Goal: Task Accomplishment & Management: Use online tool/utility

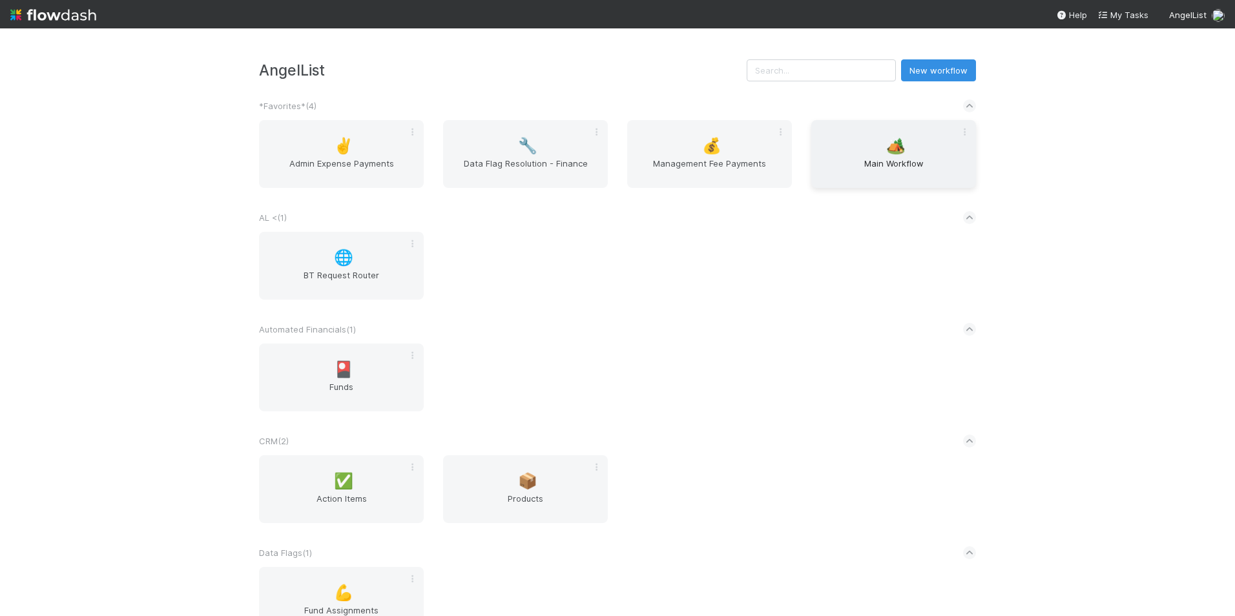
click at [915, 151] on div "🏕️ Main Workflow" at bounding box center [894, 154] width 165 height 68
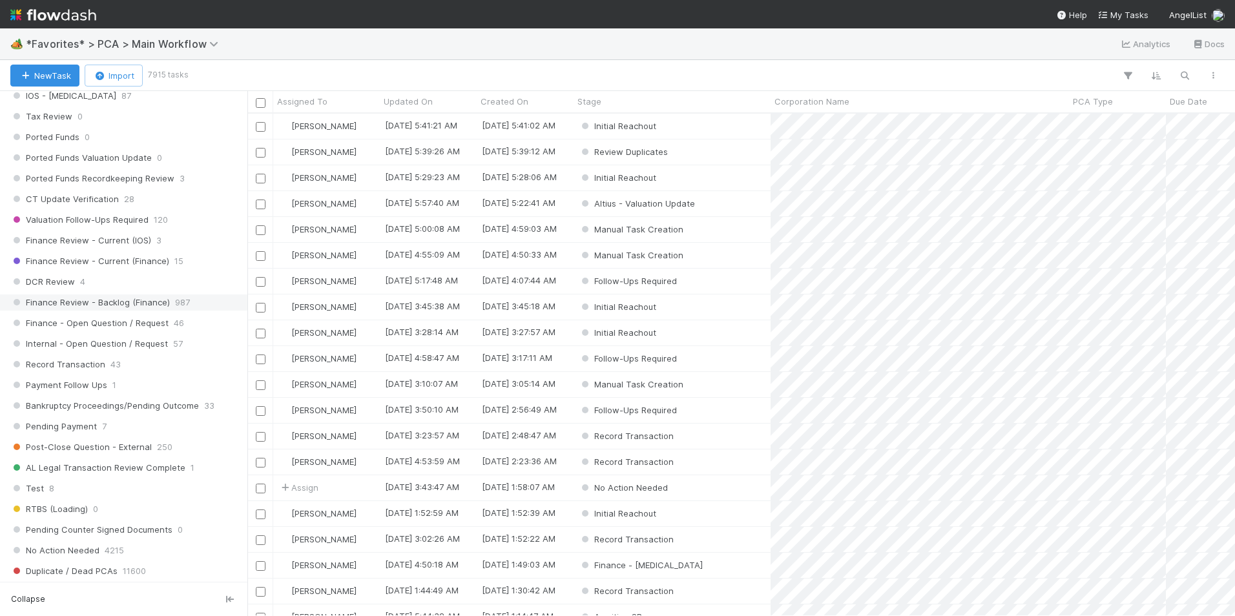
scroll to position [905, 0]
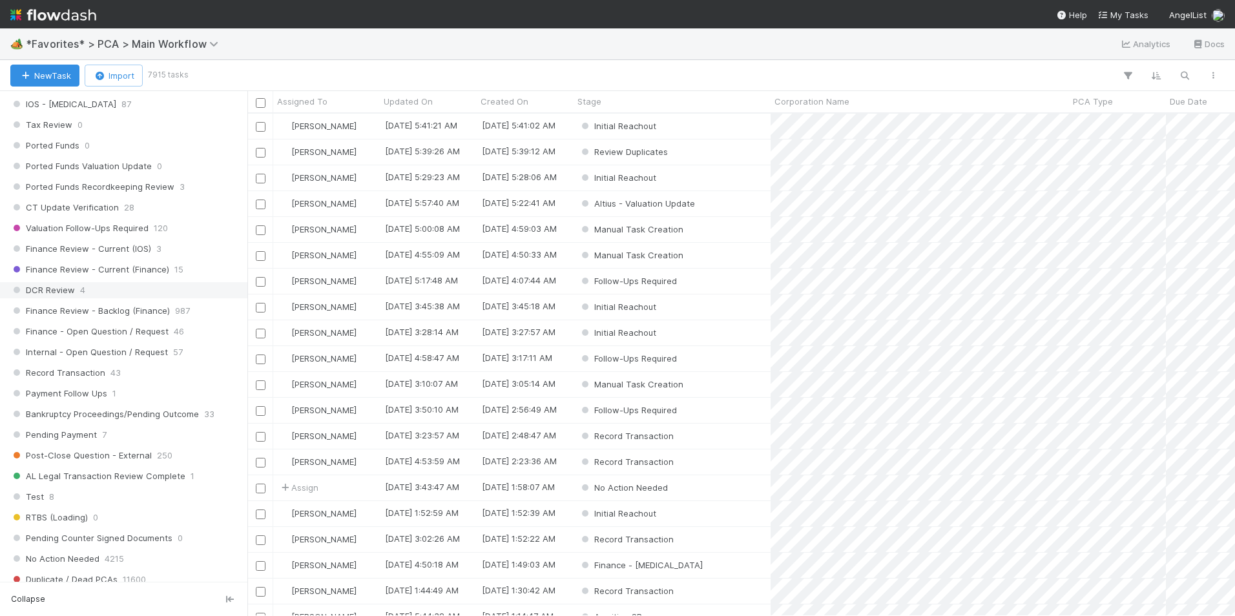
click at [101, 288] on div "DCR Review 4" at bounding box center [127, 290] width 234 height 16
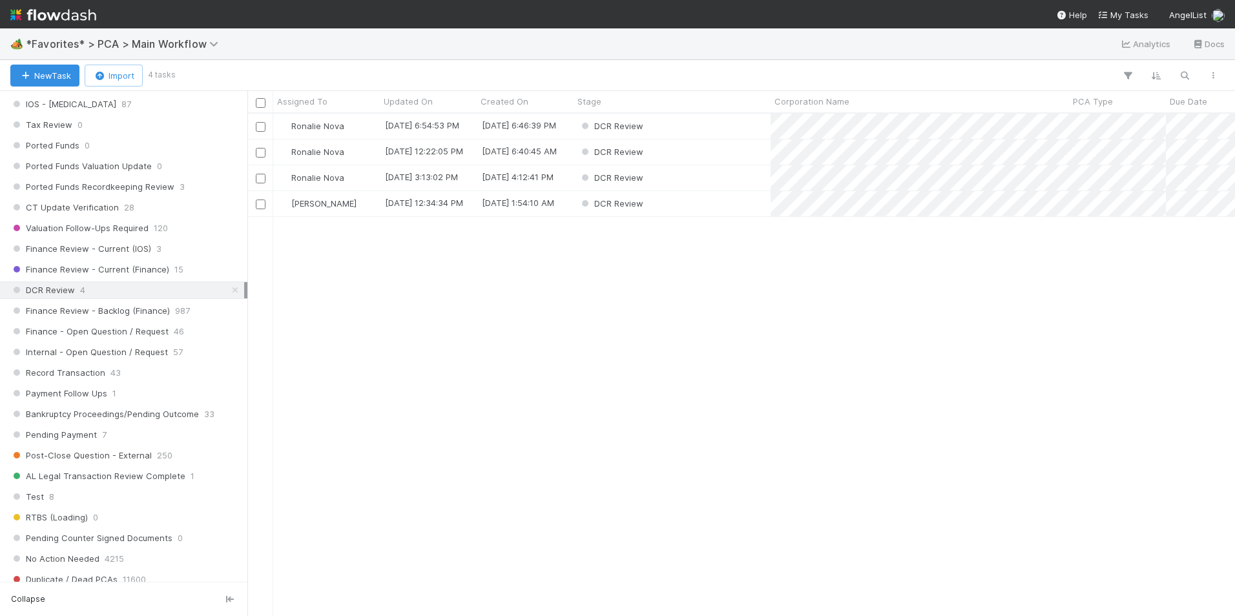
scroll to position [493, 978]
click at [179, 251] on div "Finance Review - Current (IOS) 3" at bounding box center [127, 249] width 234 height 16
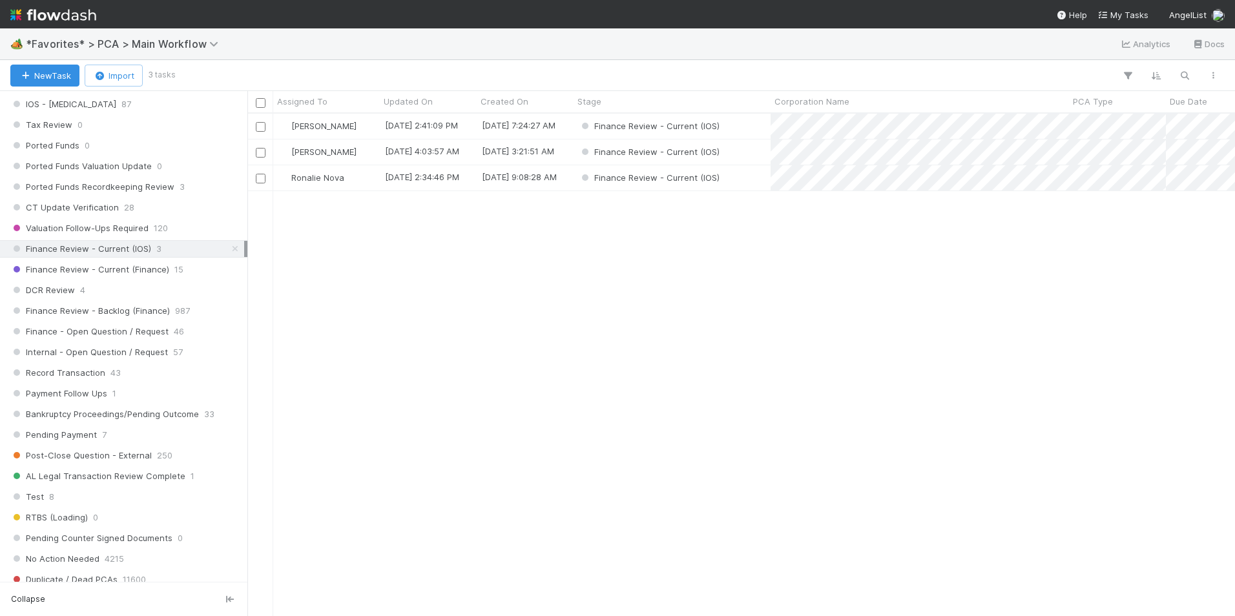
scroll to position [493, 978]
click at [742, 152] on div "Finance Review - Current (IOS)" at bounding box center [672, 152] width 197 height 25
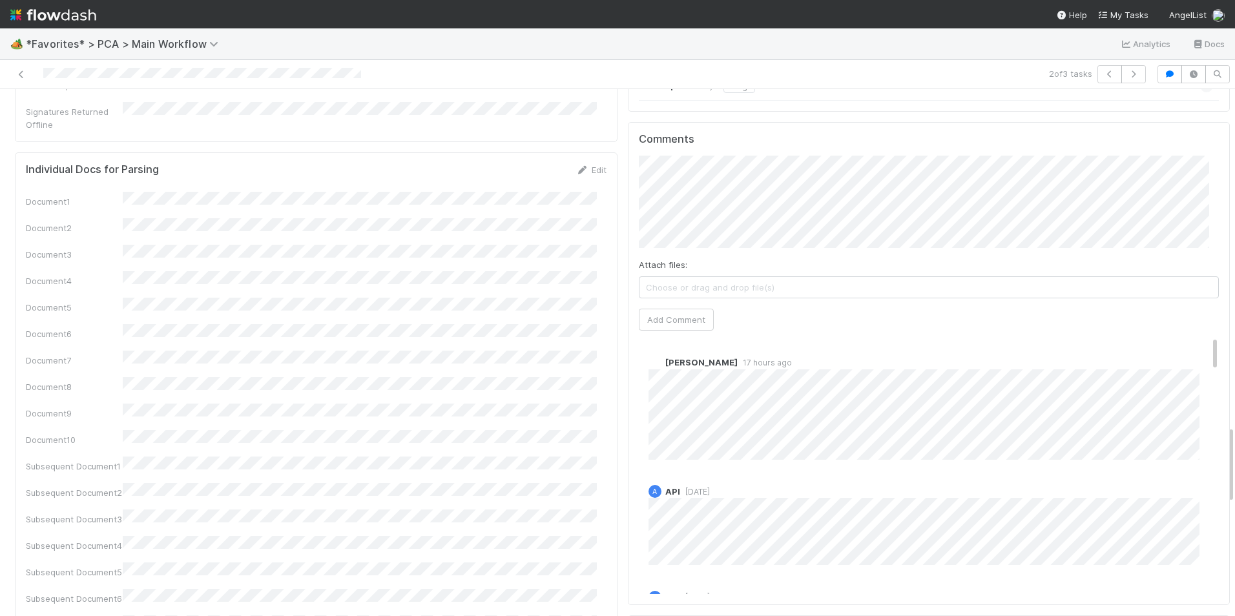
scroll to position [2068, 0]
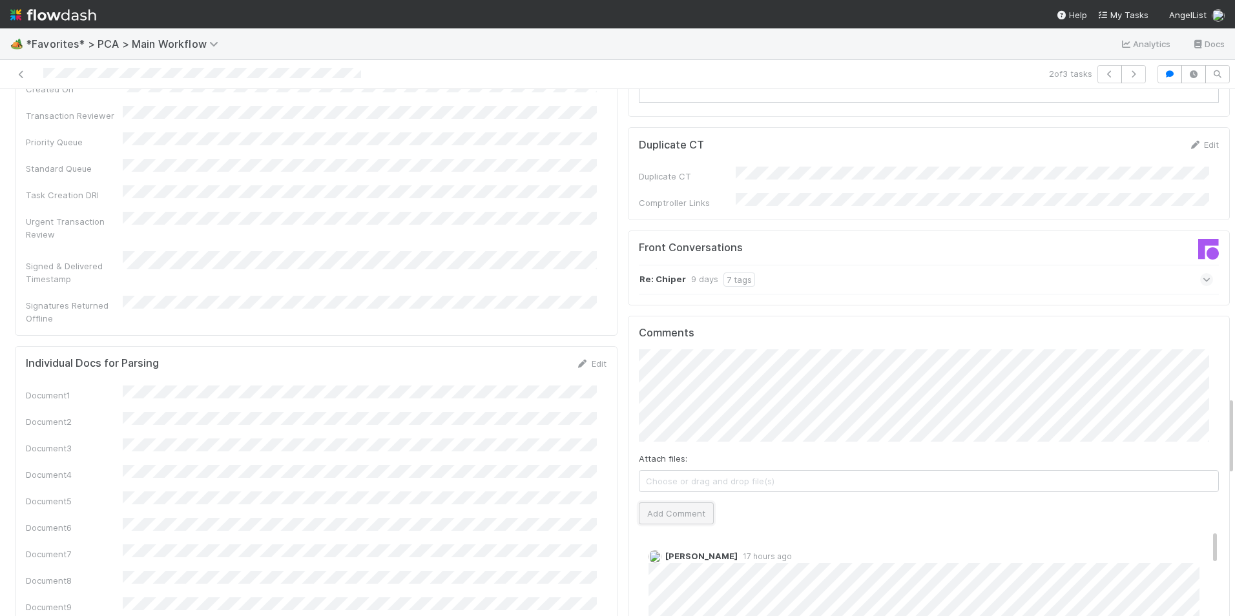
click at [668, 503] on button "Add Comment" at bounding box center [676, 514] width 75 height 22
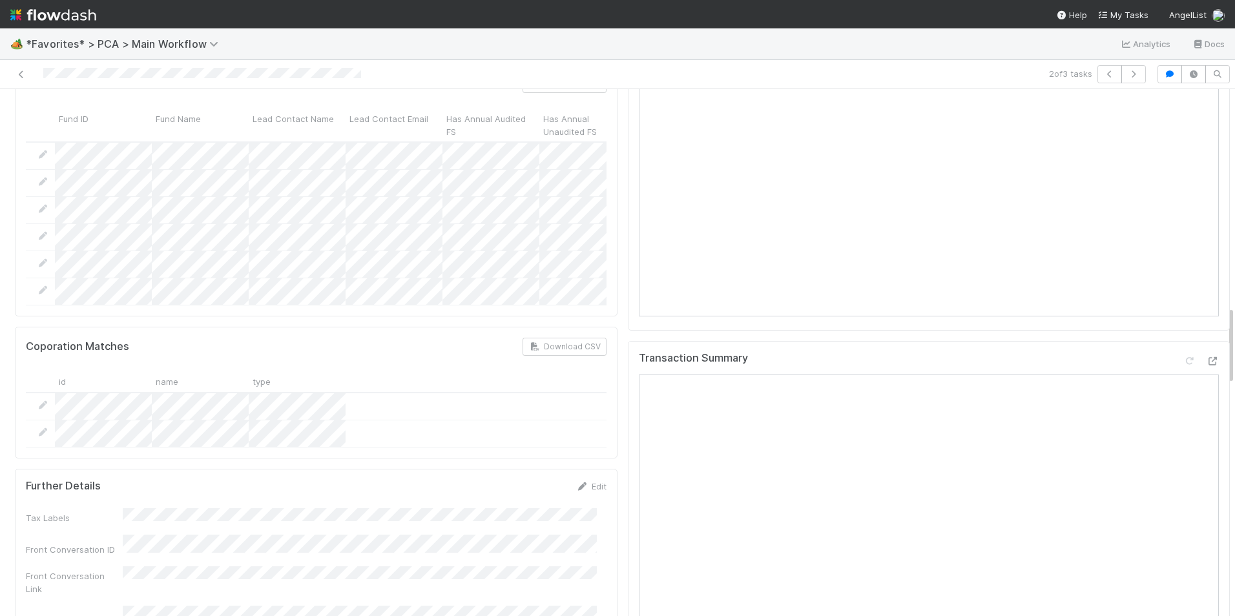
scroll to position [1422, 0]
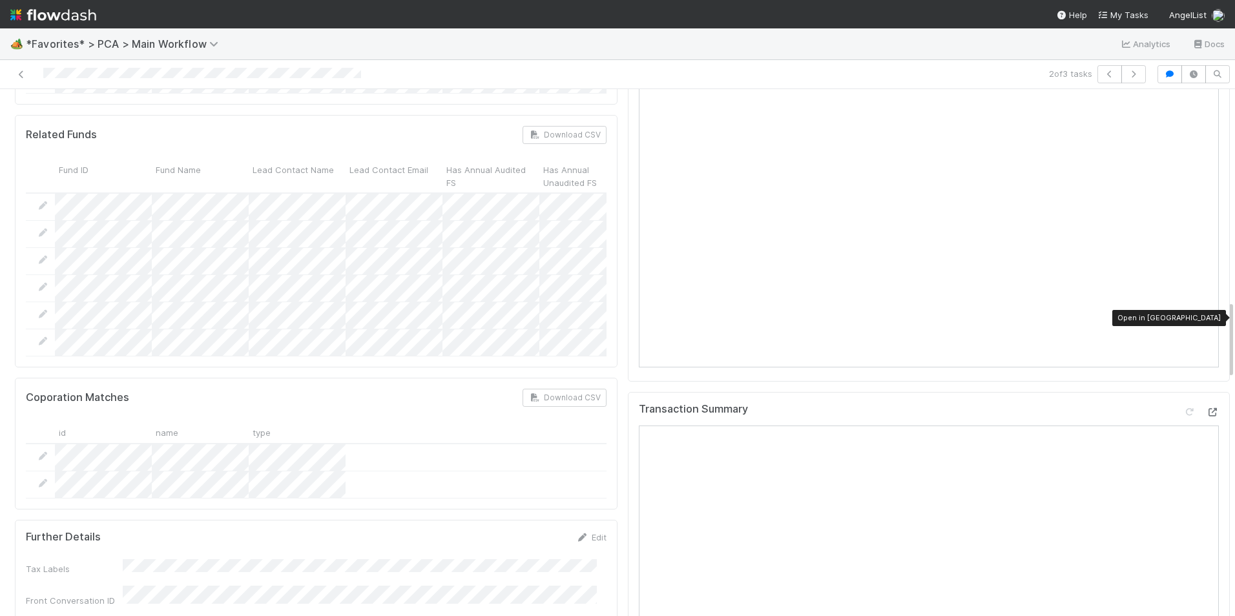
click at [1206, 408] on icon at bounding box center [1212, 412] width 13 height 8
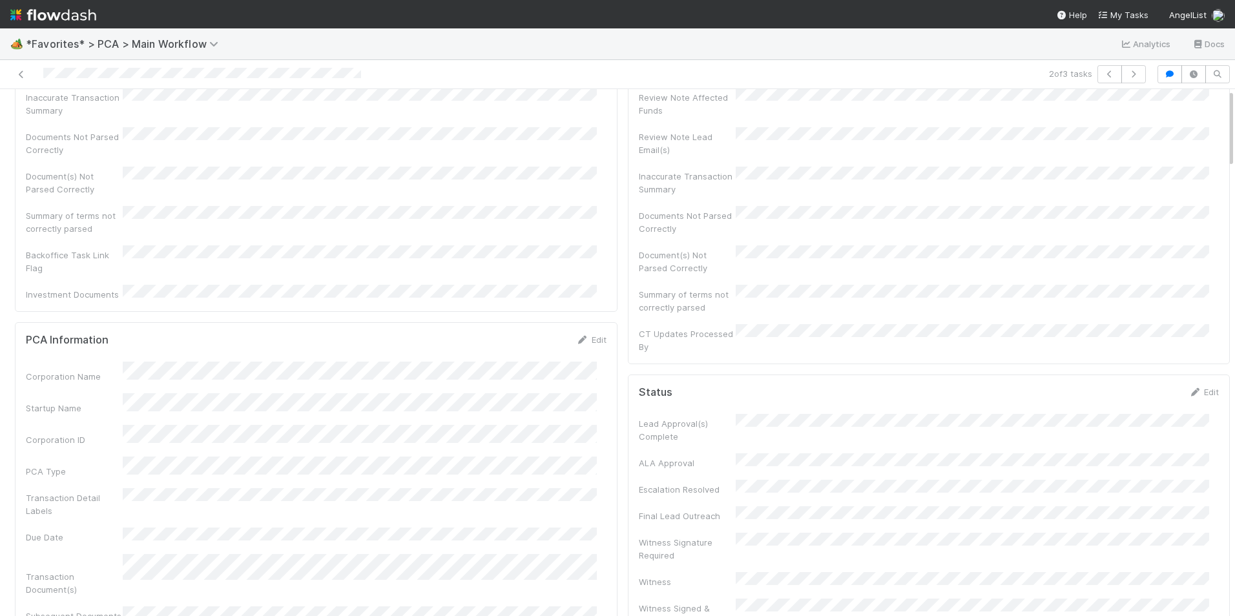
scroll to position [0, 0]
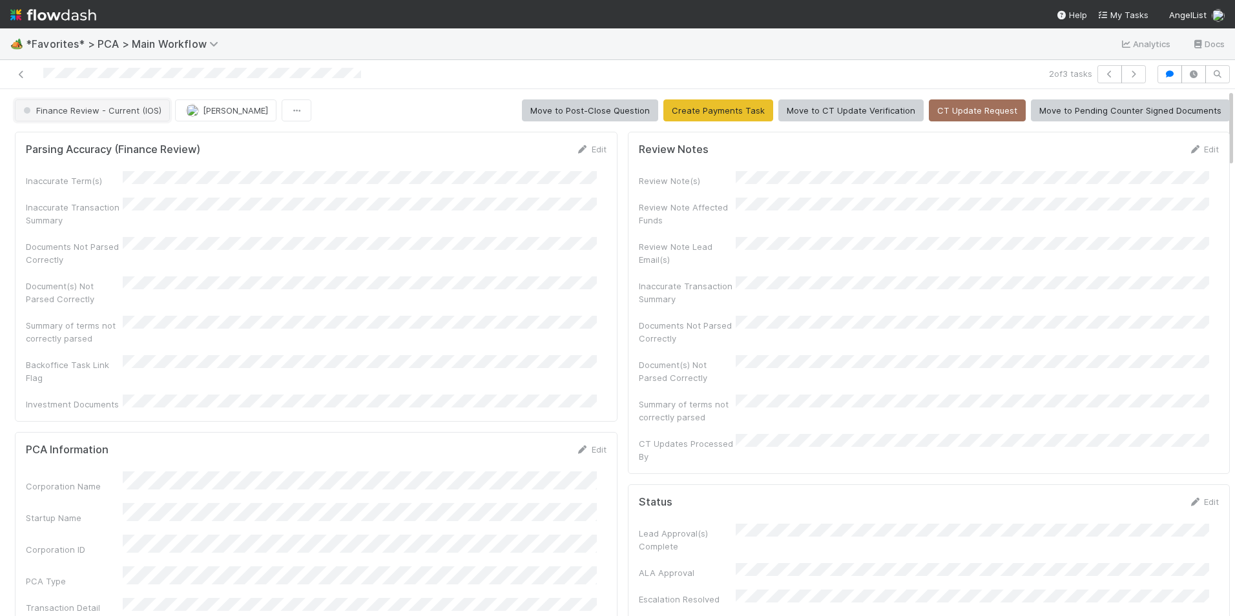
click at [69, 119] on button "Finance Review - Current (IOS)" at bounding box center [92, 111] width 155 height 22
click at [89, 178] on div "Completed" at bounding box center [101, 178] width 182 height 23
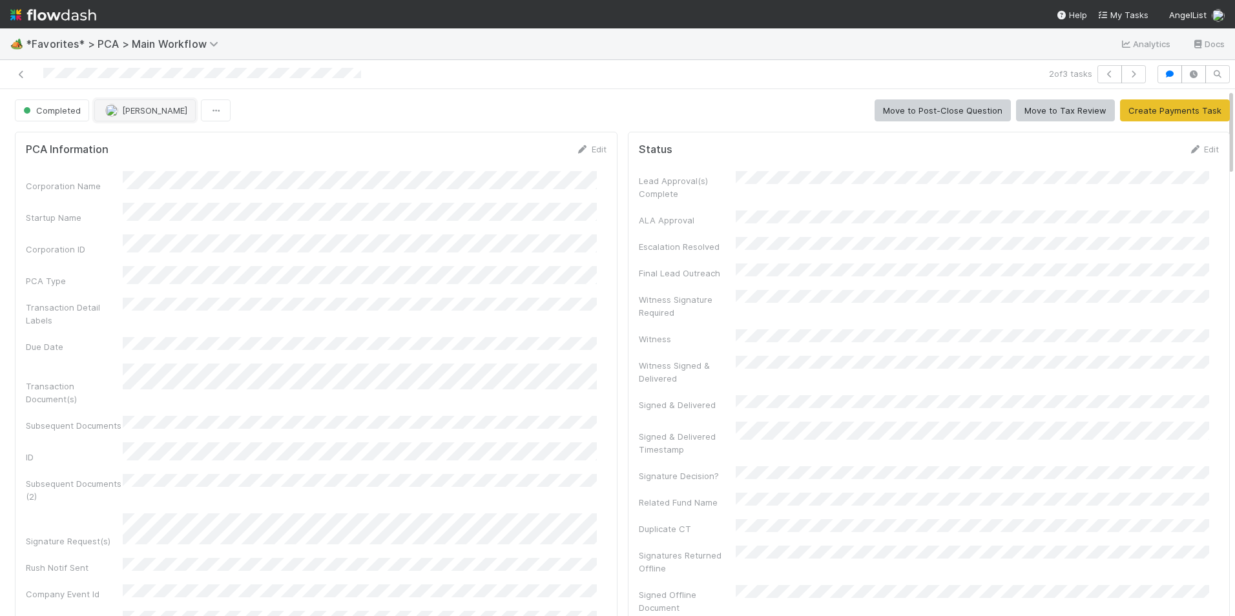
click at [125, 115] on span "[PERSON_NAME]" at bounding box center [154, 110] width 65 height 10
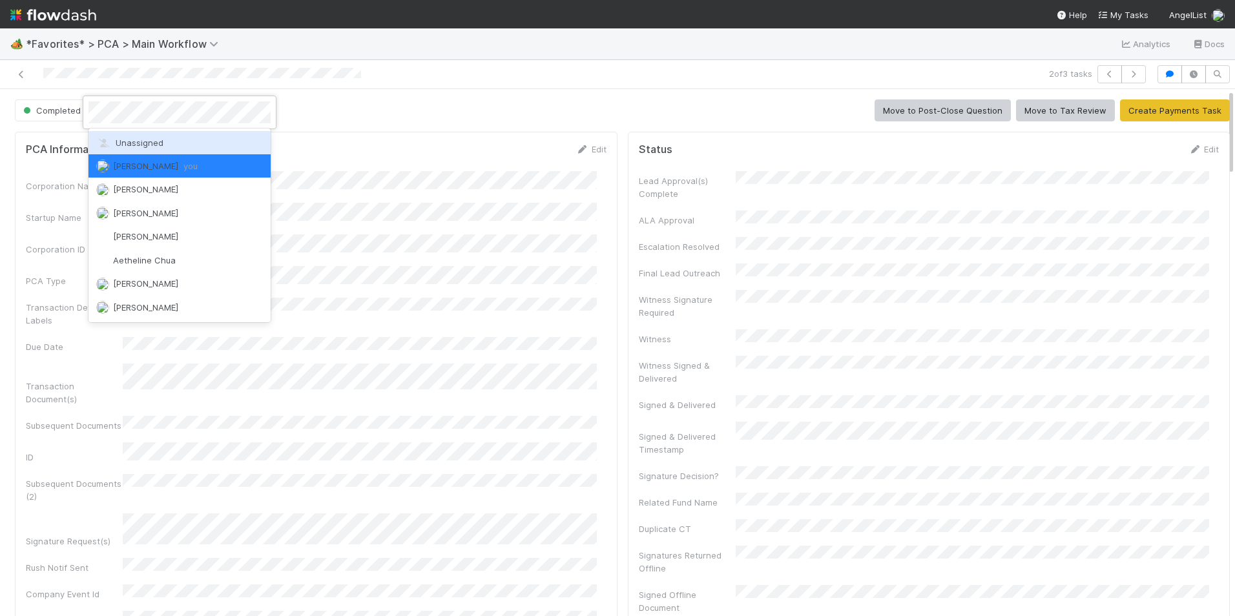
click at [144, 142] on span "Unassigned" at bounding box center [129, 143] width 67 height 10
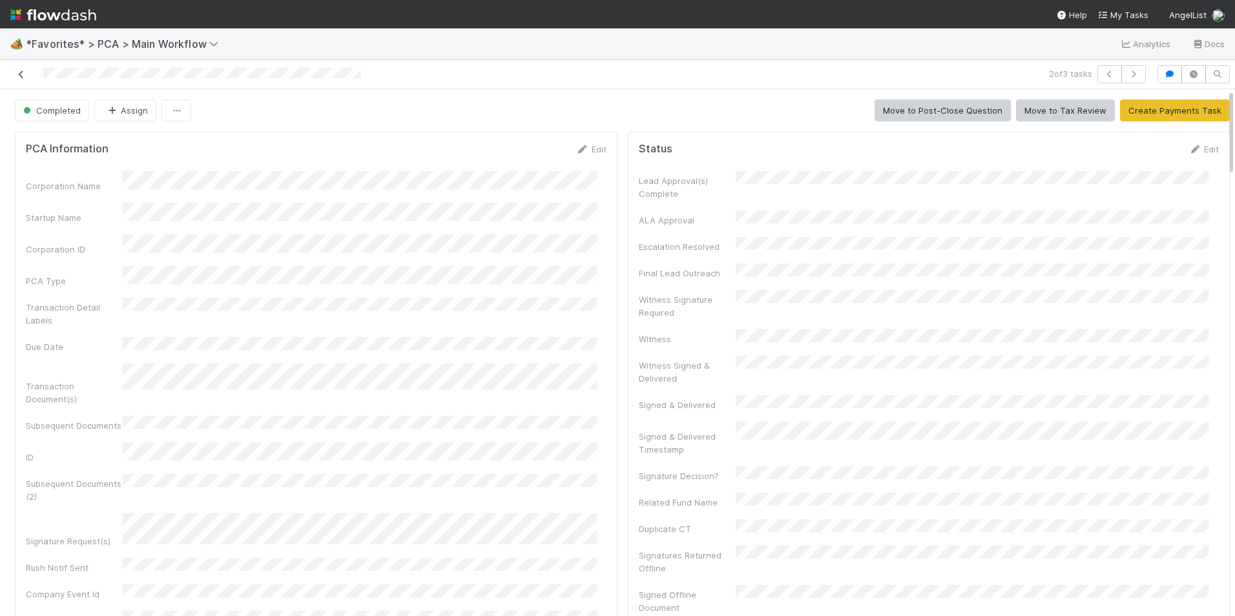
click at [23, 79] on link at bounding box center [21, 74] width 13 height 13
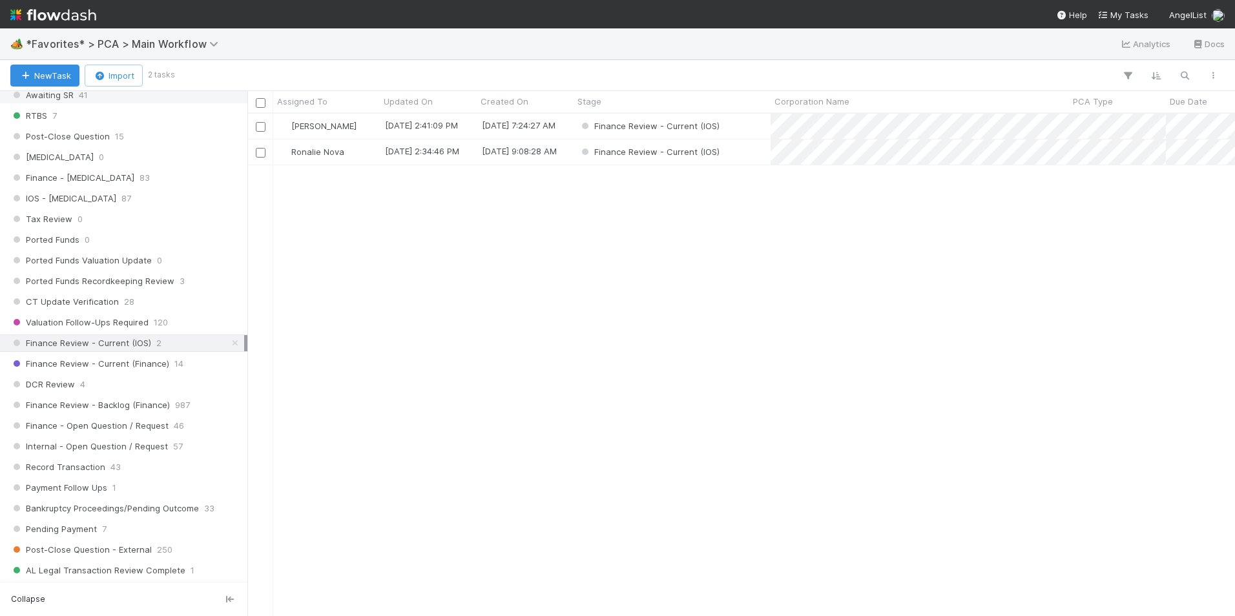
scroll to position [840, 0]
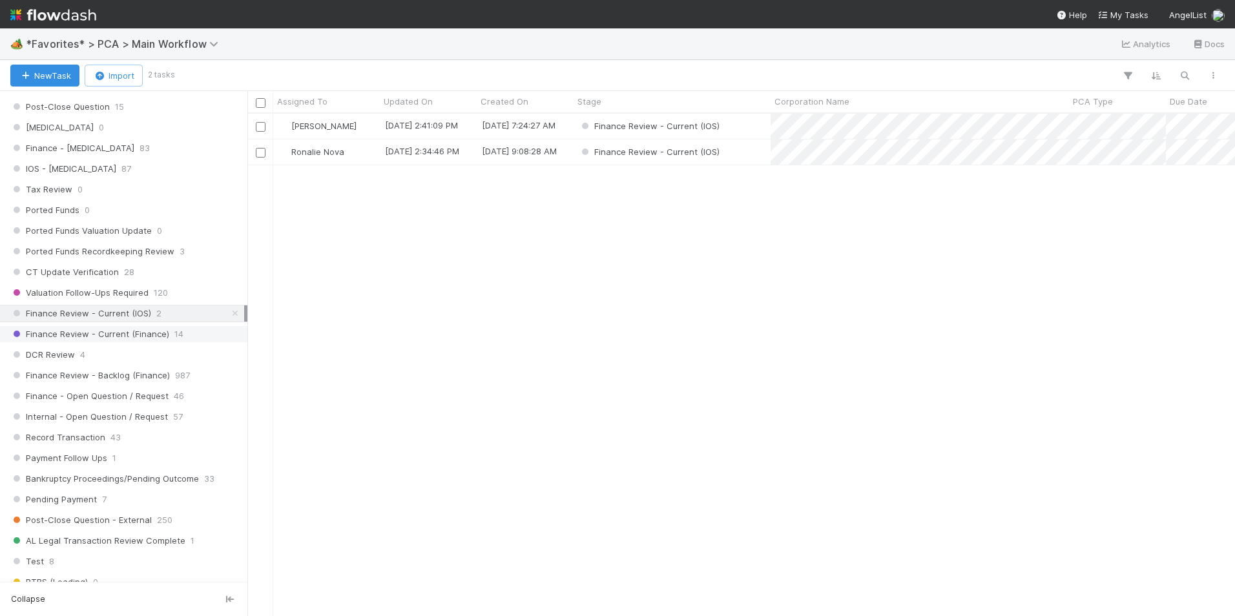
click at [156, 331] on span "Finance Review - Current (Finance)" at bounding box center [89, 334] width 159 height 16
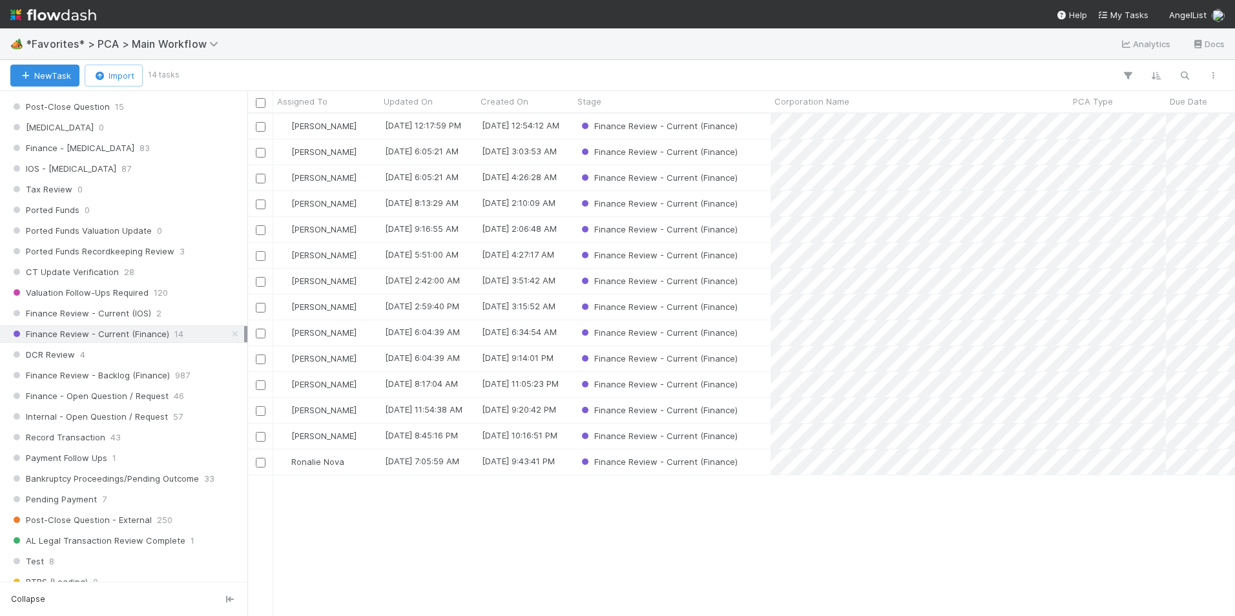
scroll to position [493, 978]
click at [348, 281] on div "[PERSON_NAME]" at bounding box center [326, 281] width 107 height 25
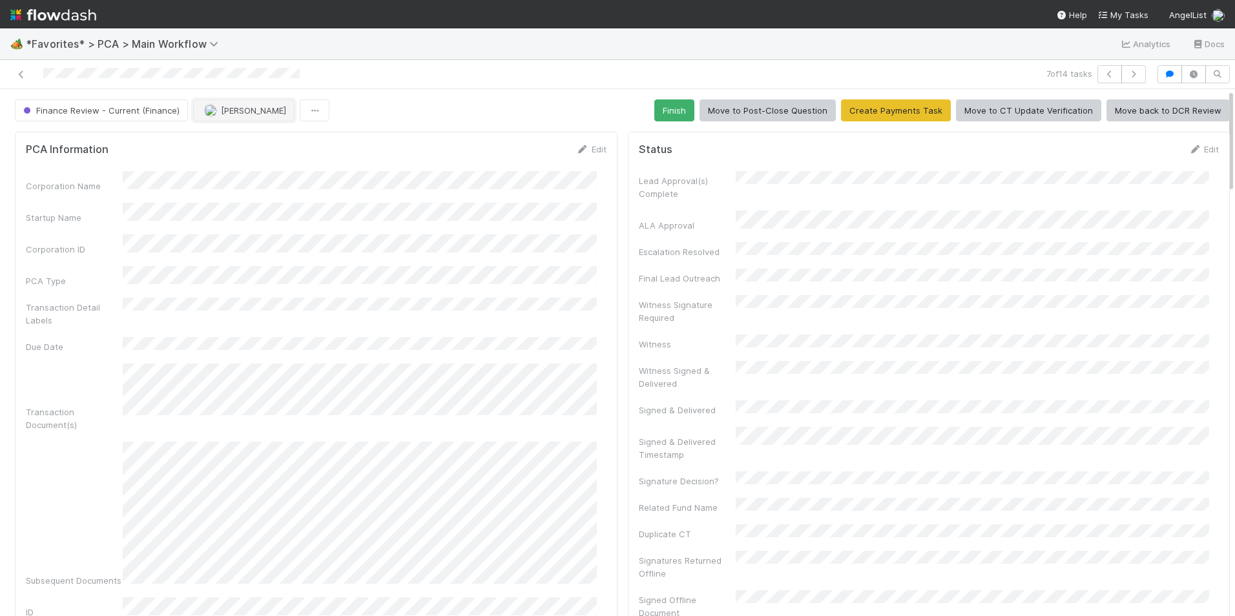
click at [222, 109] on span "[PERSON_NAME]" at bounding box center [253, 110] width 65 height 10
click at [226, 143] on span "[PERSON_NAME]" at bounding box center [241, 143] width 65 height 10
click at [23, 77] on icon at bounding box center [21, 74] width 13 height 8
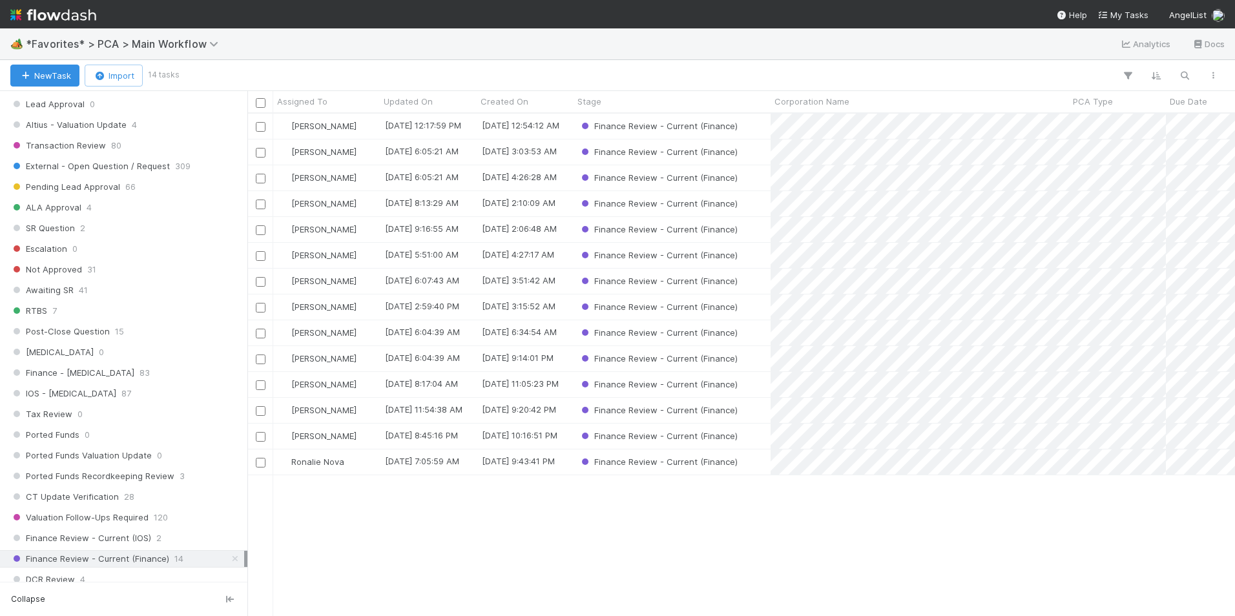
scroll to position [840, 0]
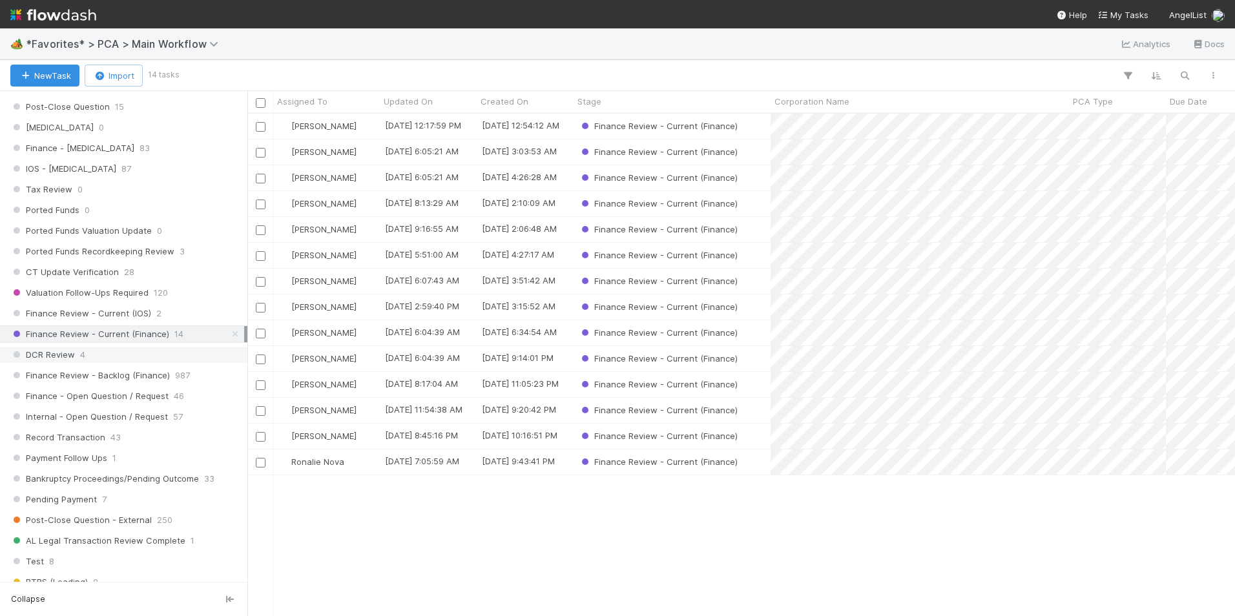
click at [116, 352] on div "DCR Review 4" at bounding box center [127, 355] width 234 height 16
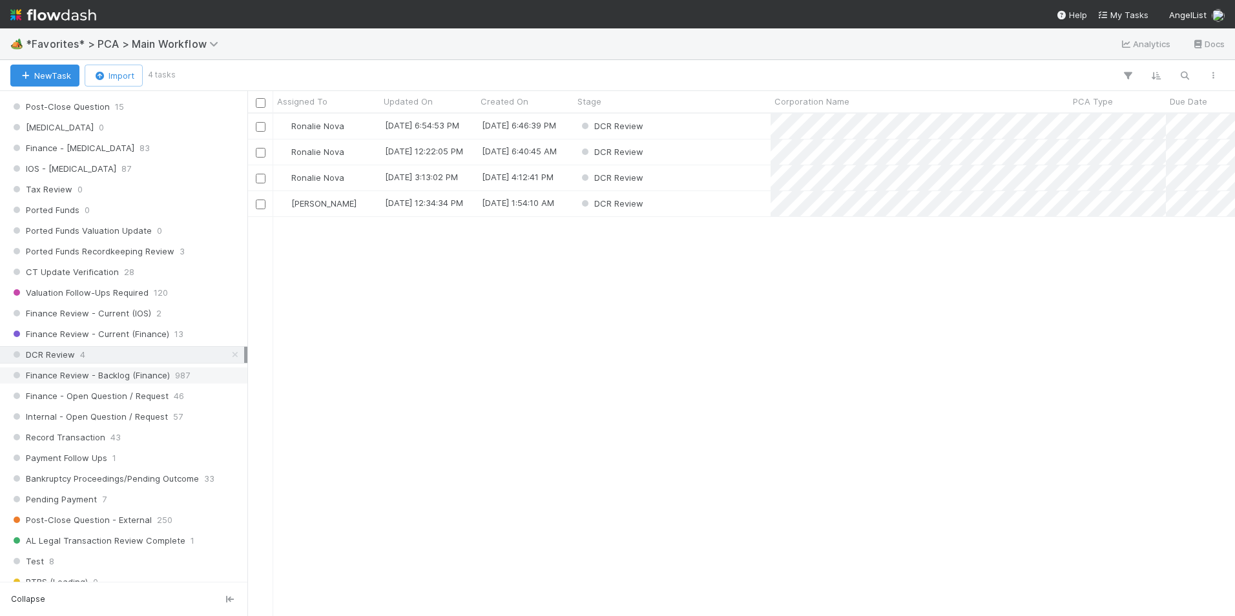
scroll to position [493, 978]
click at [158, 370] on span "Finance Review - Backlog (Finance)" at bounding box center [90, 376] width 160 height 16
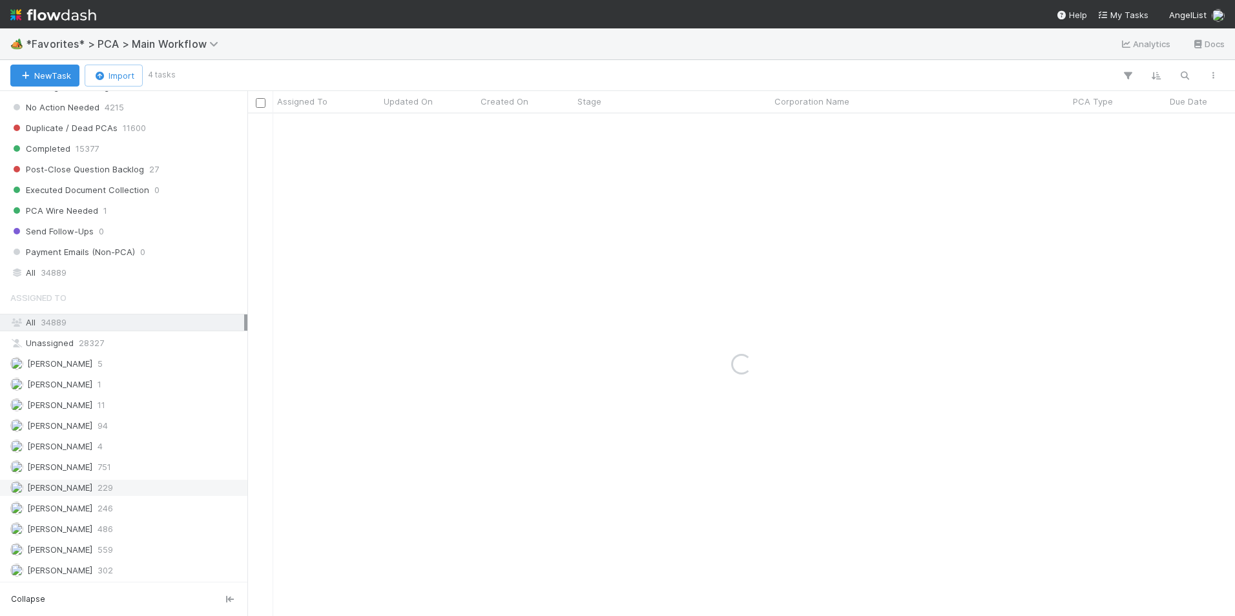
scroll to position [1357, 0]
click at [83, 459] on span "[PERSON_NAME]" at bounding box center [51, 467] width 82 height 16
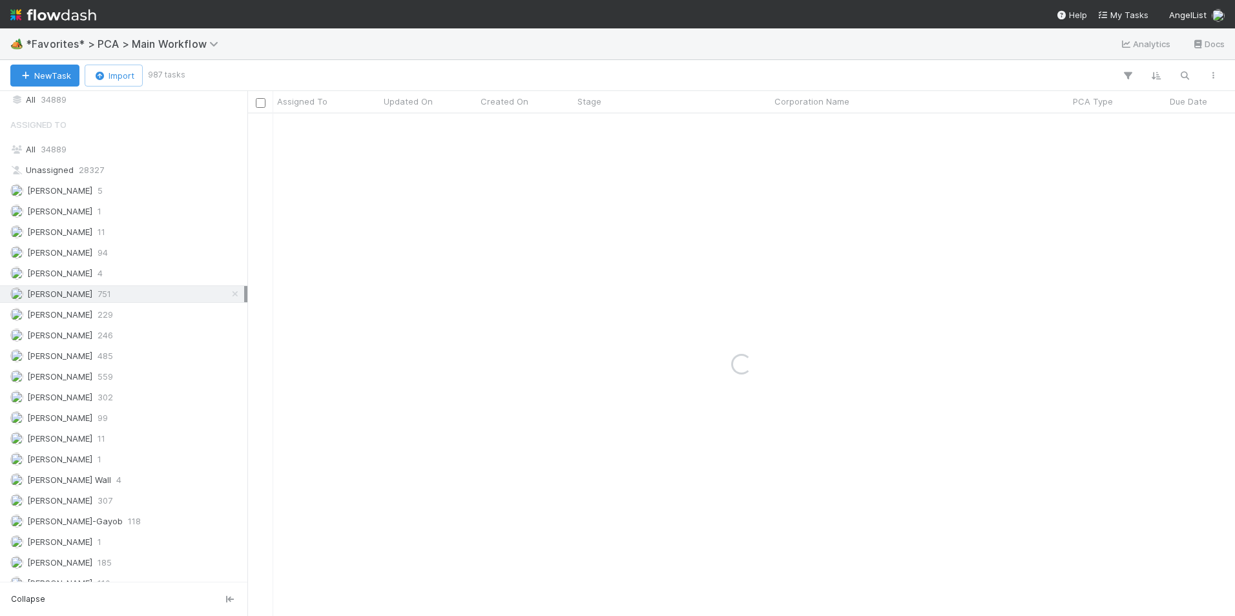
scroll to position [1812, 0]
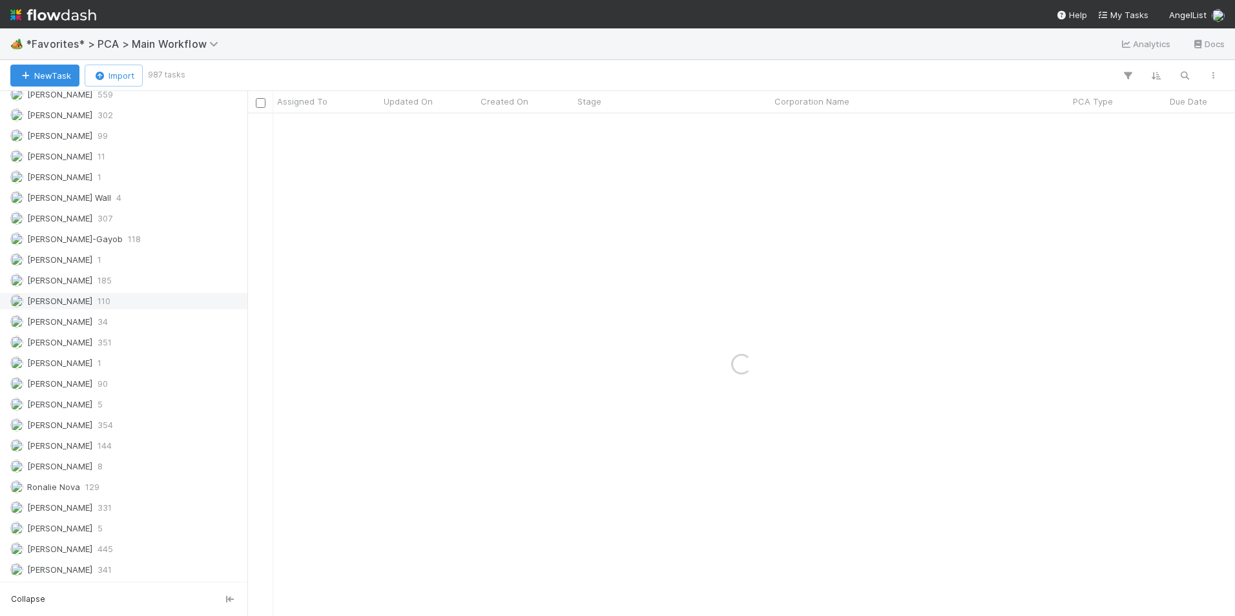
click at [102, 299] on div "Marlon 110" at bounding box center [127, 301] width 234 height 16
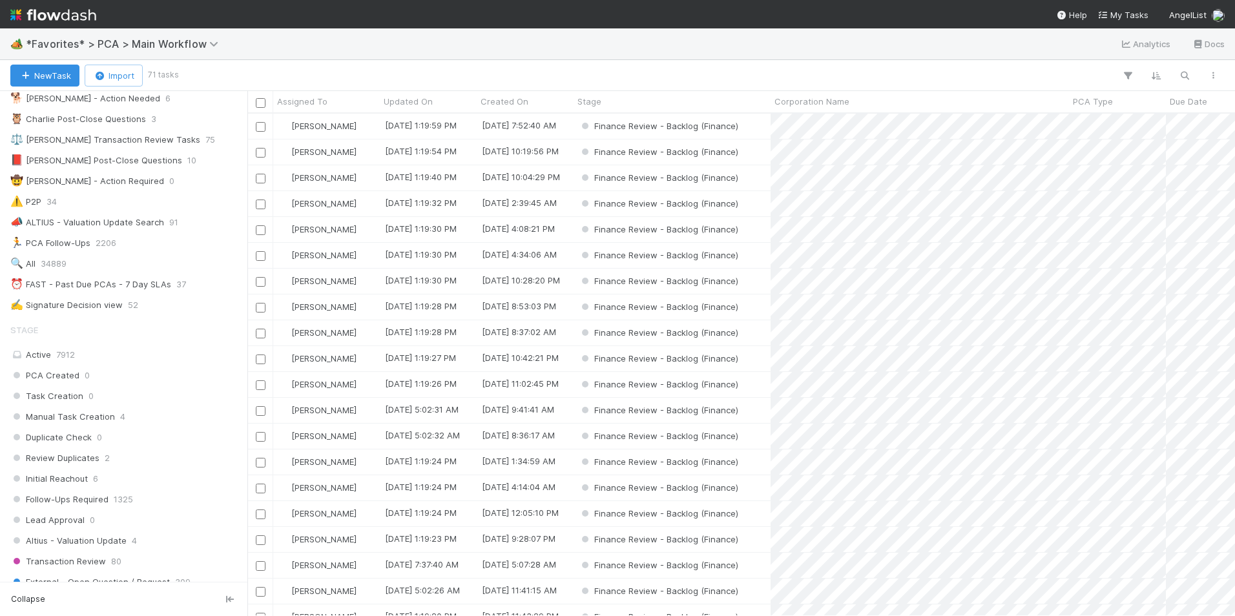
scroll to position [196, 0]
click at [302, 123] on span "[PERSON_NAME]" at bounding box center [323, 126] width 65 height 10
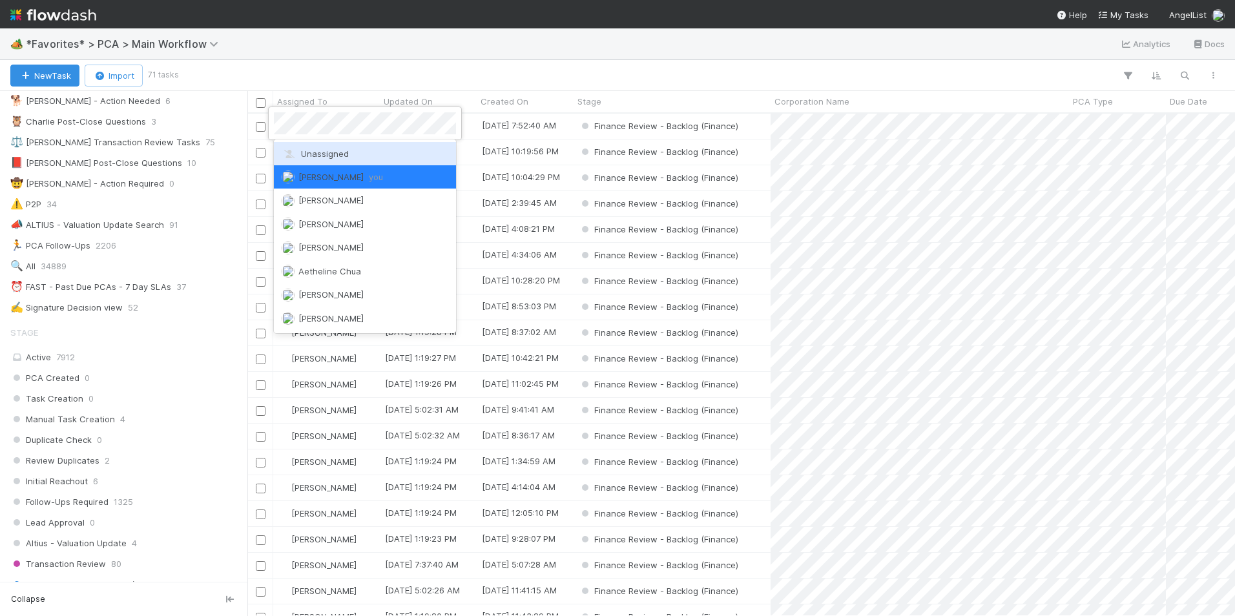
click at [307, 152] on span "Unassigned" at bounding box center [315, 154] width 67 height 10
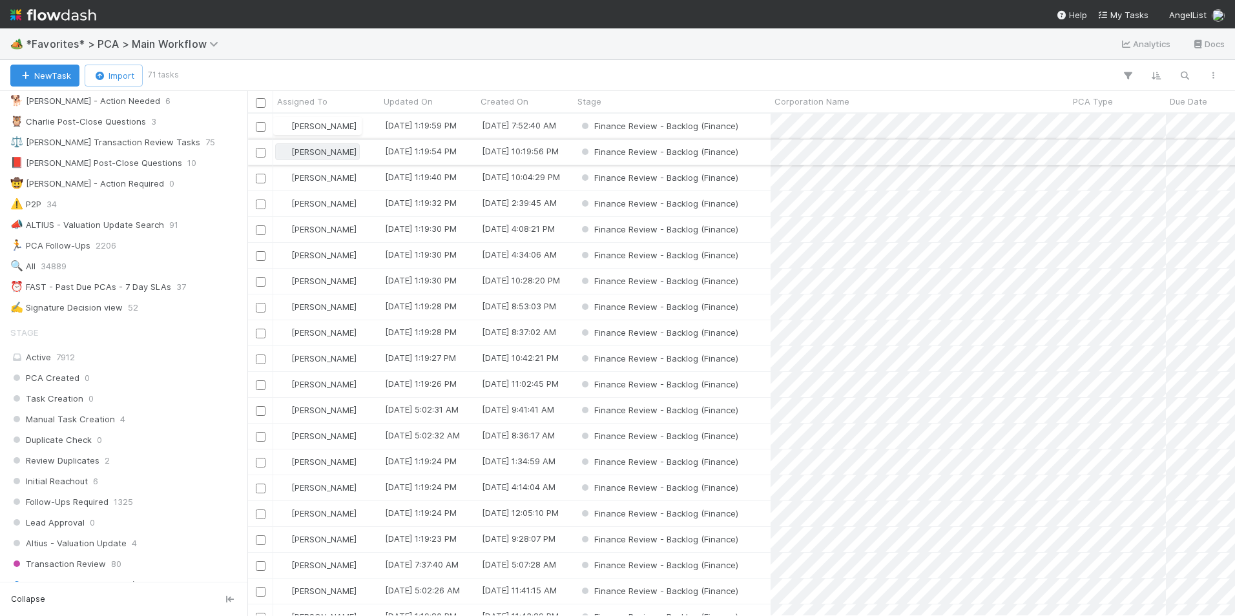
click at [311, 153] on span "[PERSON_NAME]" at bounding box center [323, 152] width 65 height 10
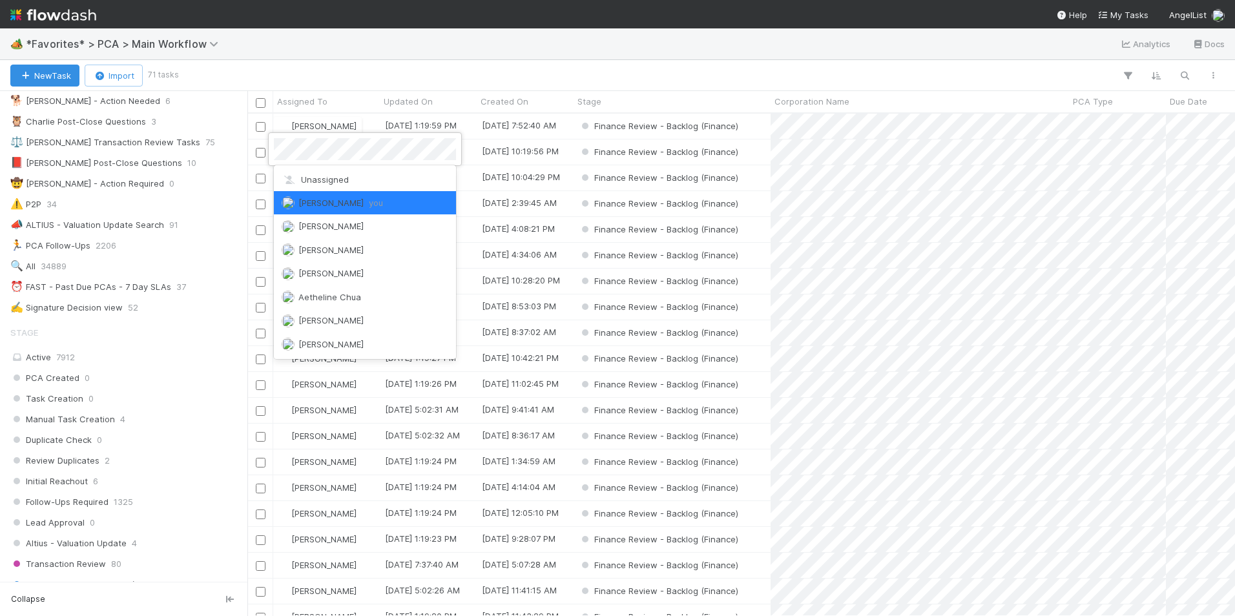
click at [317, 178] on span "Unassigned" at bounding box center [315, 179] width 67 height 10
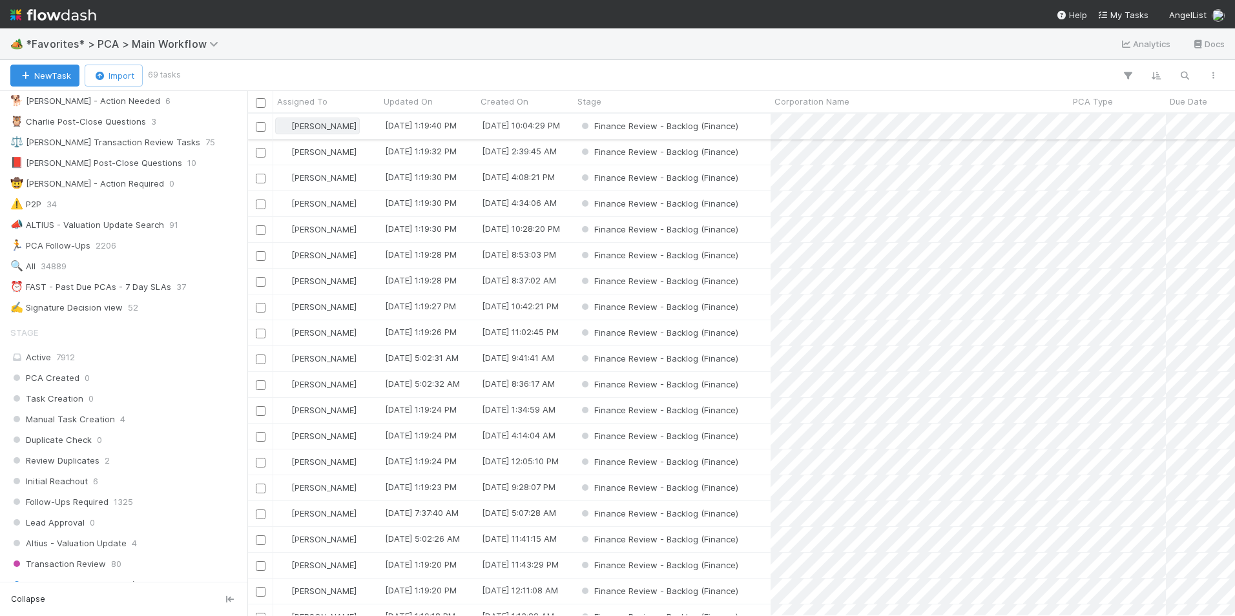
click at [308, 128] on span "[PERSON_NAME]" at bounding box center [323, 126] width 65 height 10
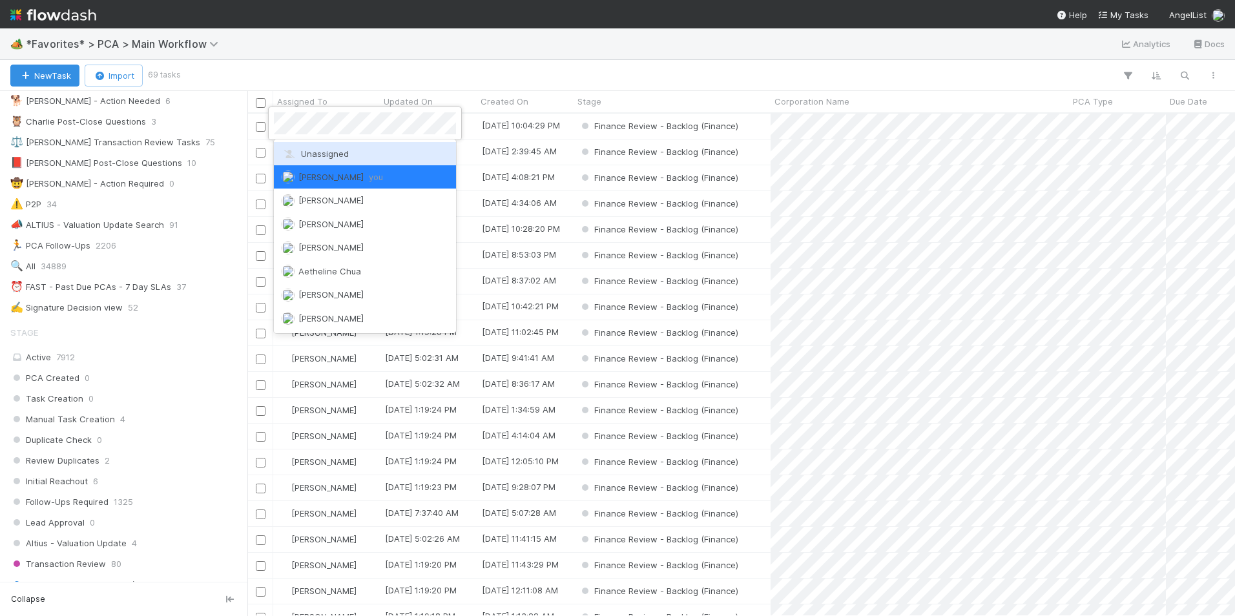
click at [321, 152] on span "Unassigned" at bounding box center [315, 154] width 67 height 10
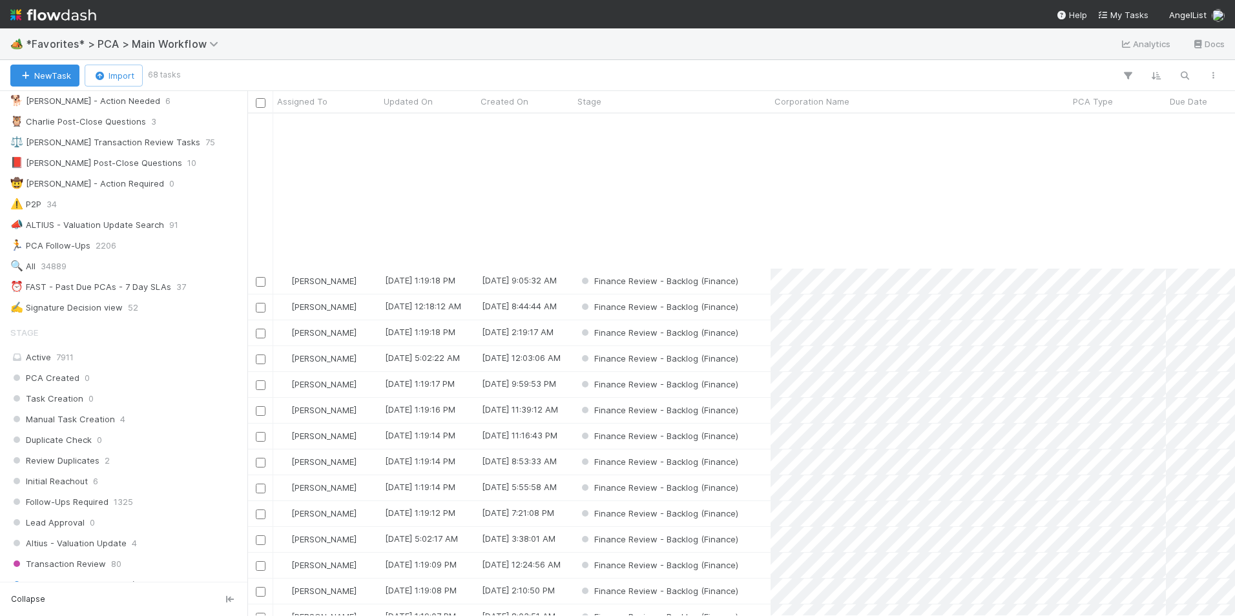
scroll to position [582, 0]
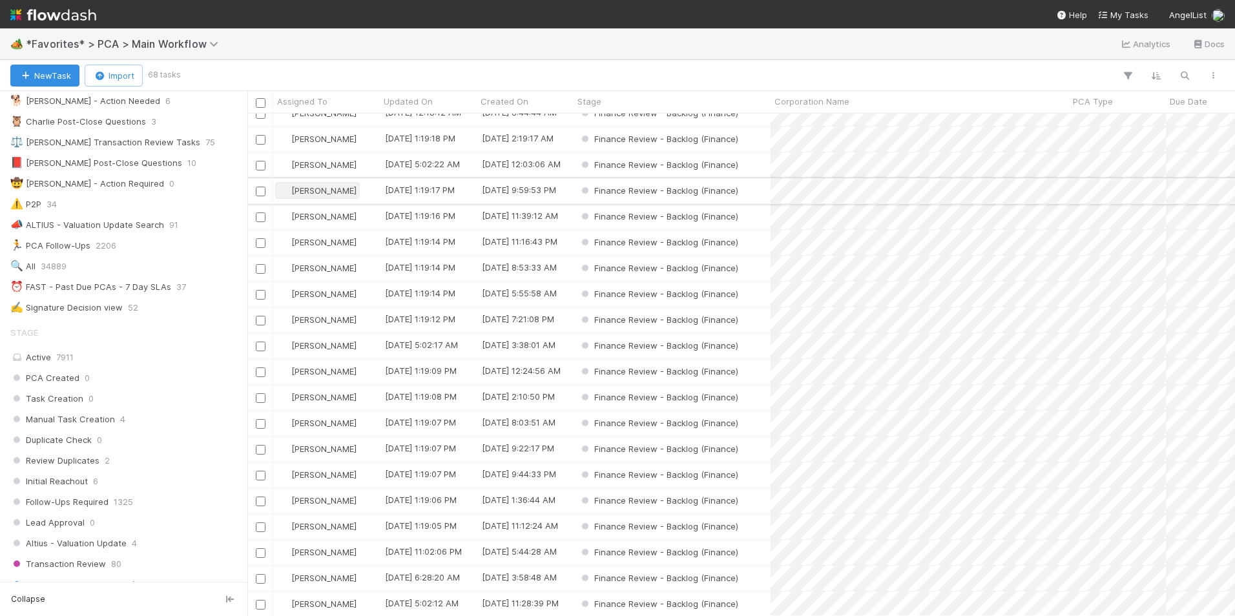
click at [303, 191] on span "[PERSON_NAME]" at bounding box center [323, 190] width 65 height 10
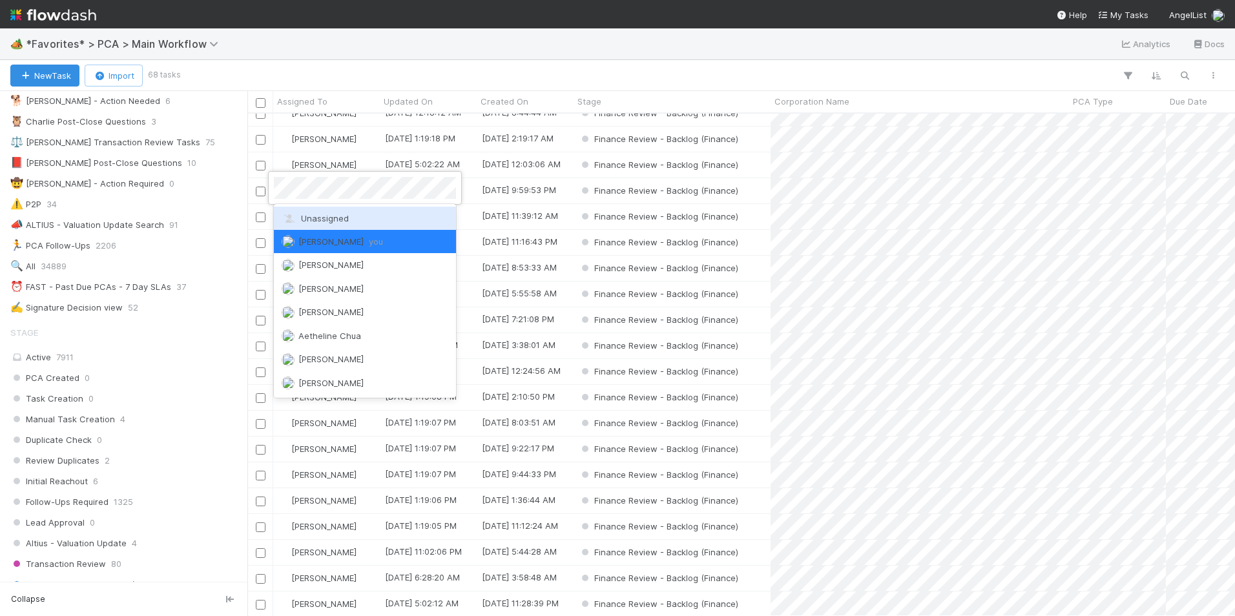
click at [331, 215] on span "Unassigned" at bounding box center [315, 218] width 67 height 10
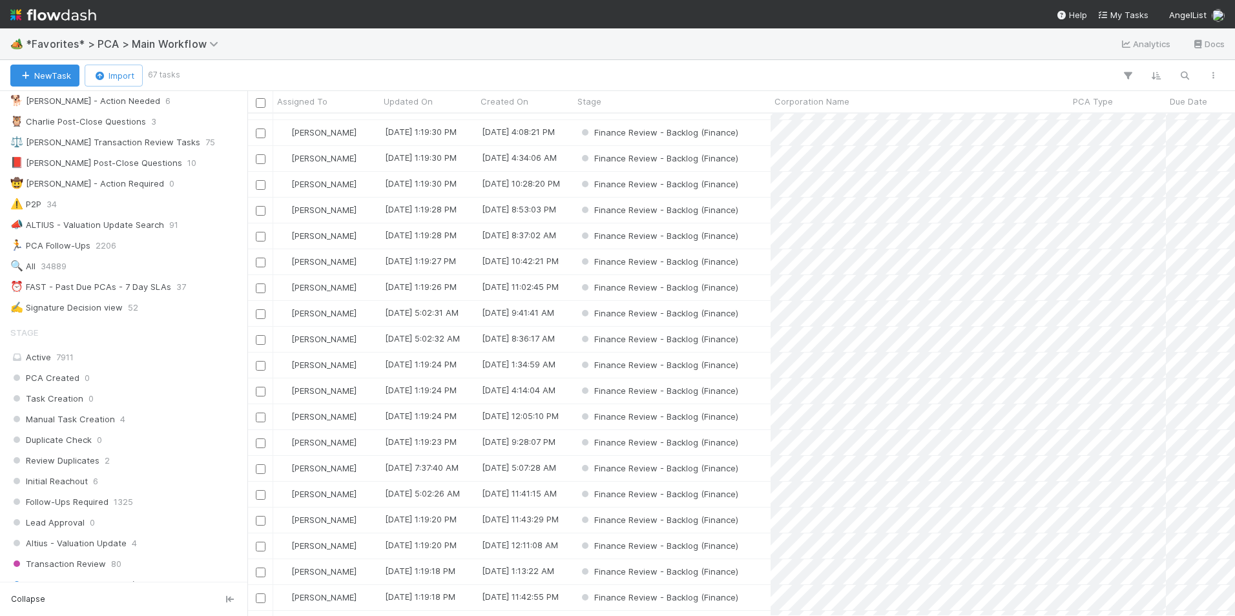
scroll to position [0, 0]
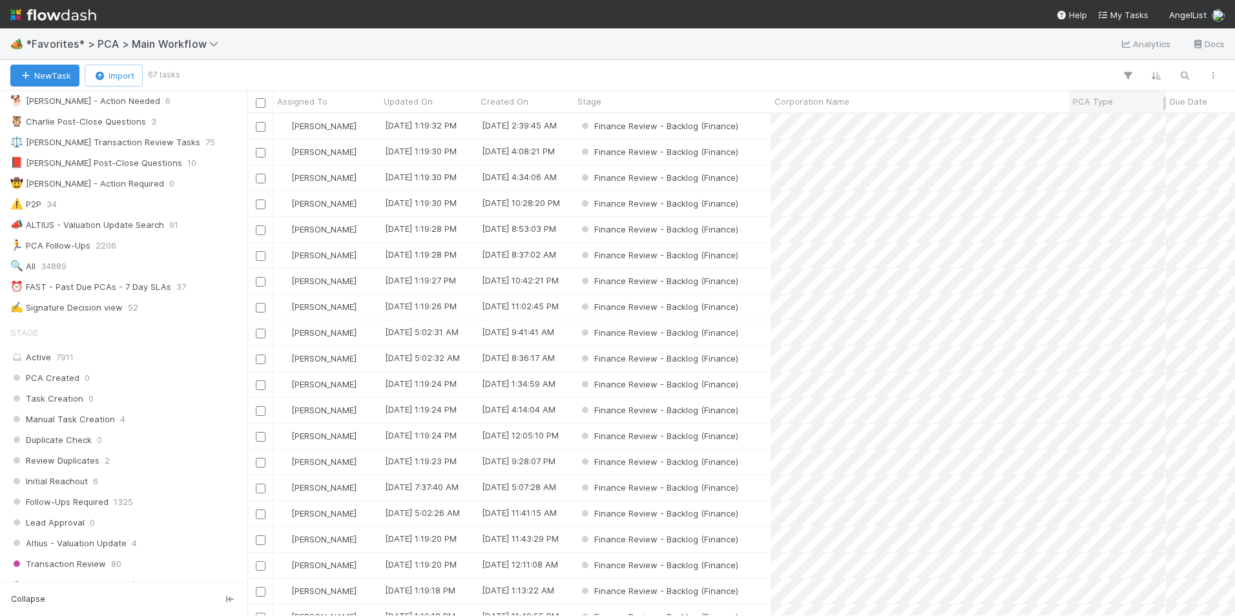
click at [1100, 100] on span "PCA Type" at bounding box center [1093, 101] width 40 height 13
click at [1109, 120] on div "Sort A → Z" at bounding box center [1147, 125] width 147 height 19
click at [757, 127] on div "Finance Review - Backlog (Finance)" at bounding box center [672, 126] width 197 height 25
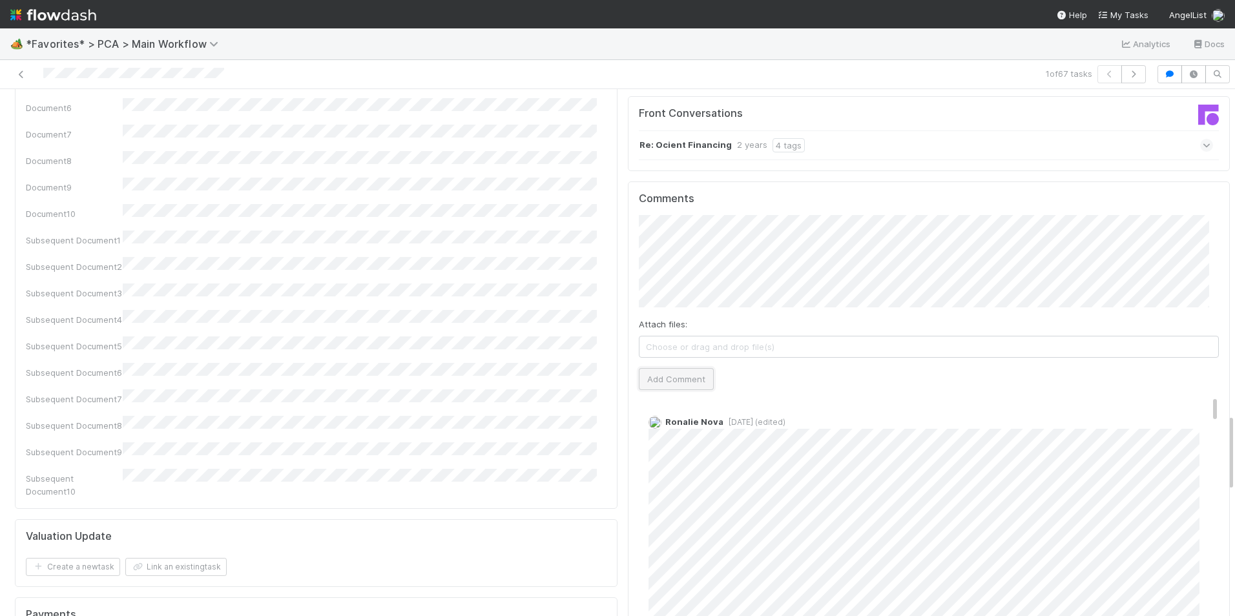
click at [672, 368] on button "Add Comment" at bounding box center [676, 379] width 75 height 22
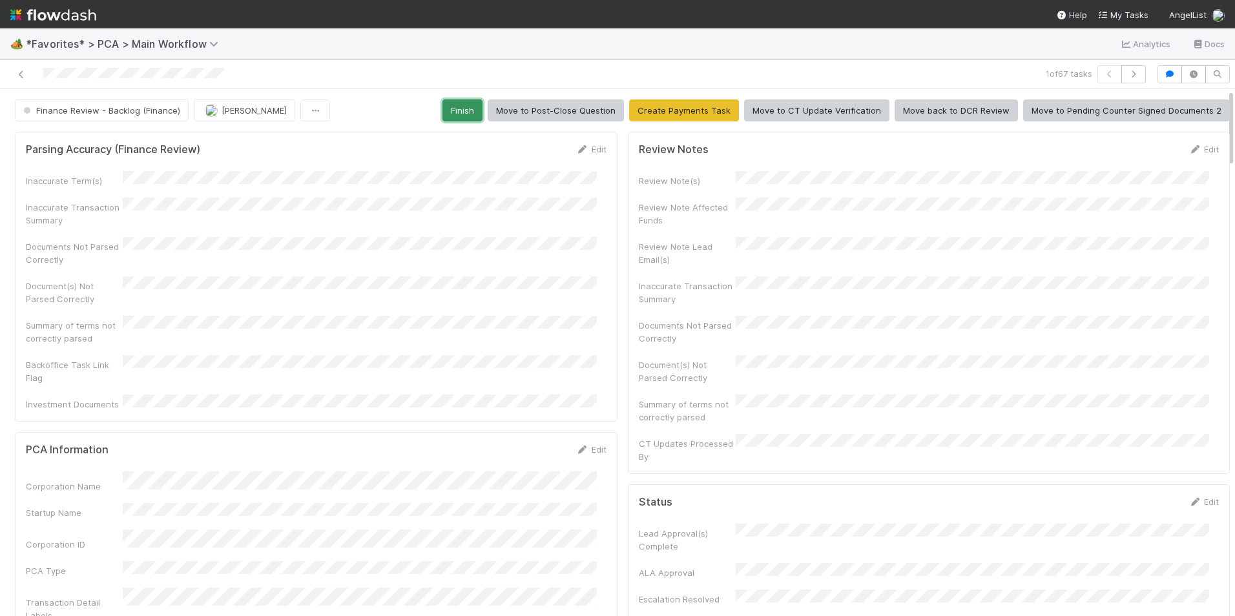
click at [454, 114] on button "Finish" at bounding box center [463, 111] width 40 height 22
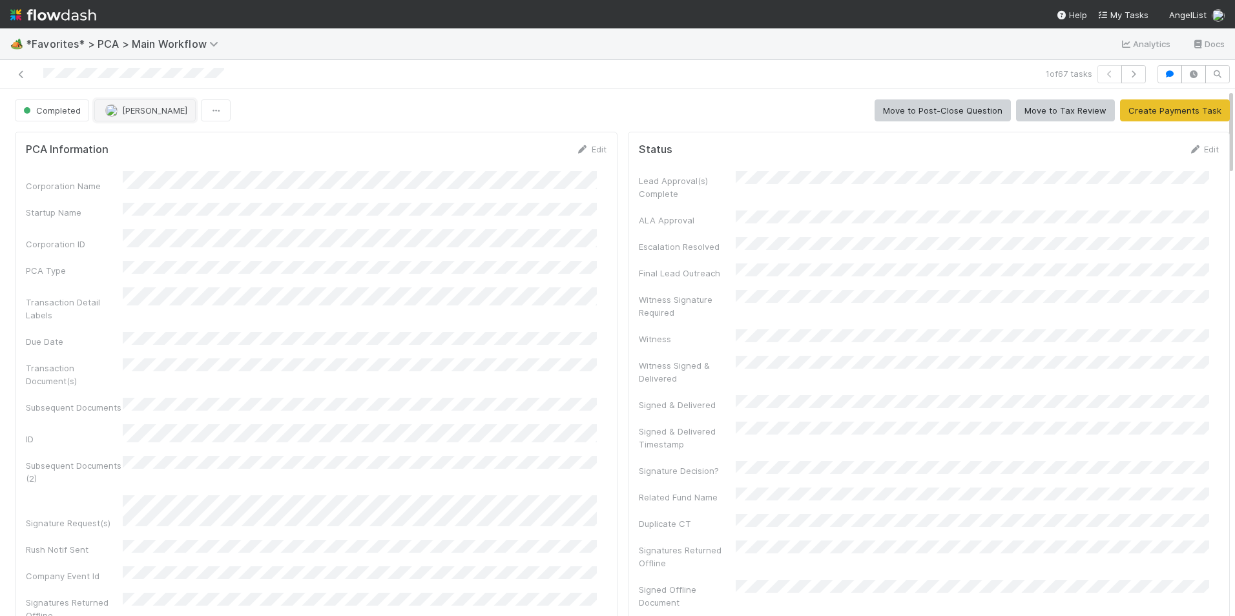
click at [124, 115] on span "[PERSON_NAME]" at bounding box center [154, 110] width 65 height 10
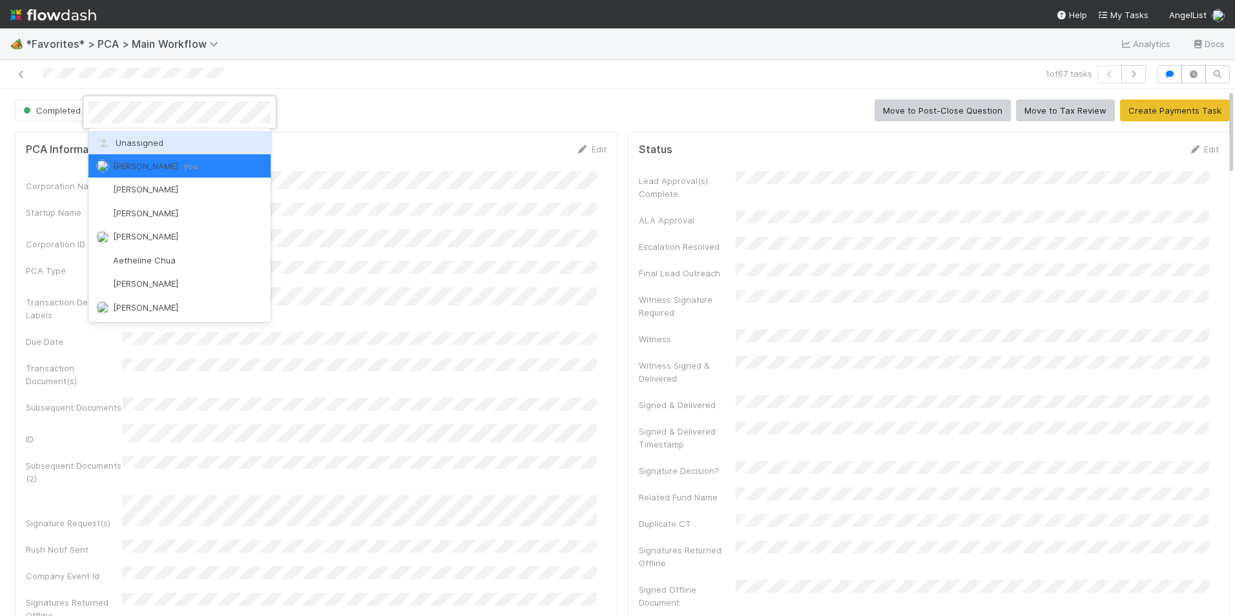
click at [138, 142] on span "Unassigned" at bounding box center [129, 143] width 67 height 10
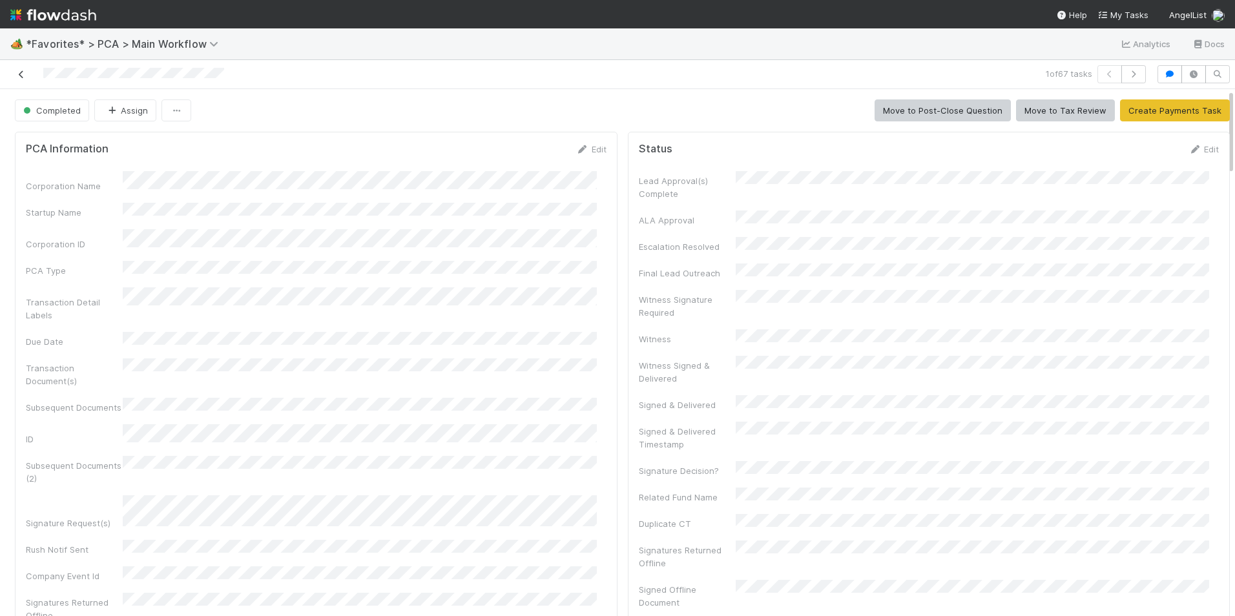
click at [19, 76] on icon at bounding box center [21, 74] width 13 height 8
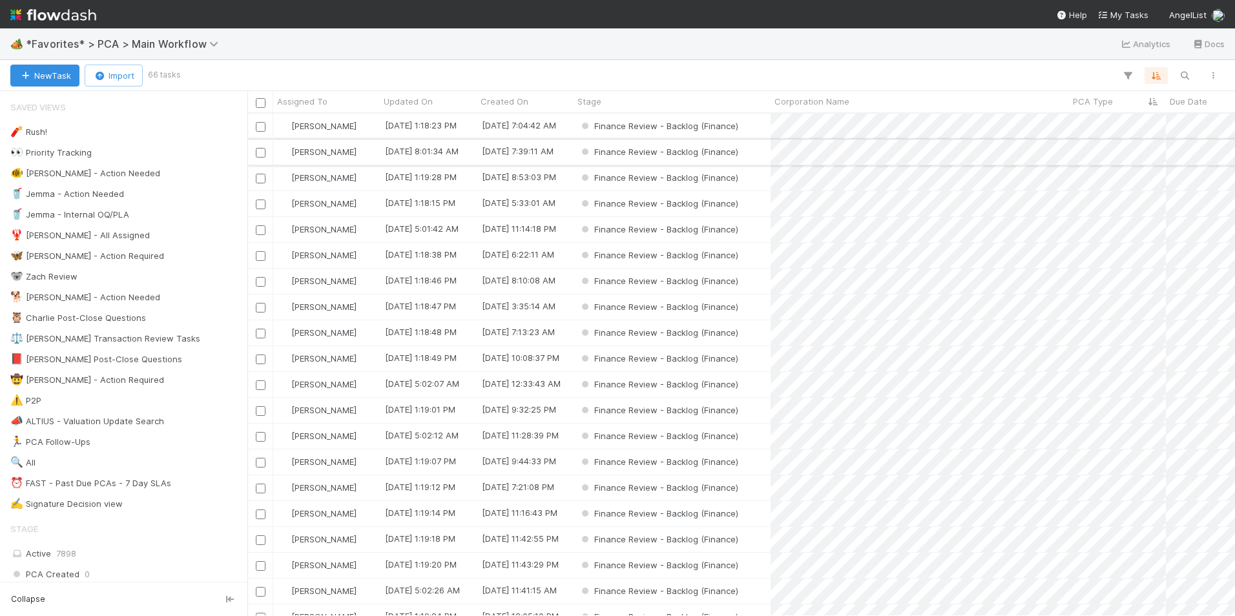
scroll to position [493, 978]
click at [752, 130] on div "Finance Review - Backlog (Finance)" at bounding box center [672, 126] width 197 height 25
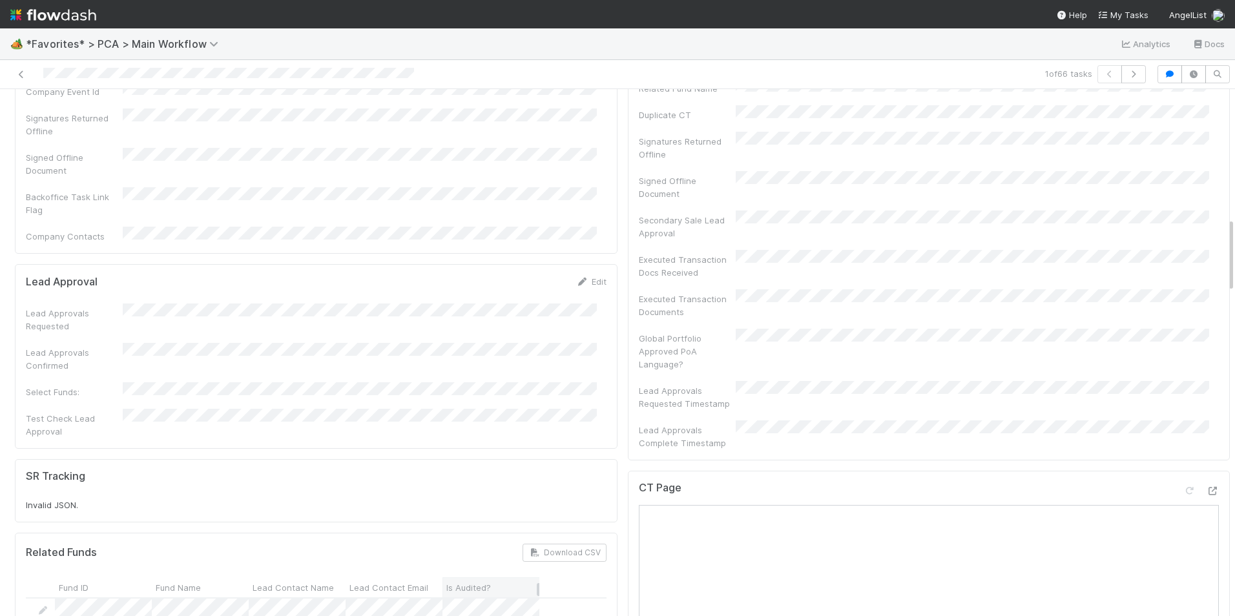
scroll to position [905, 0]
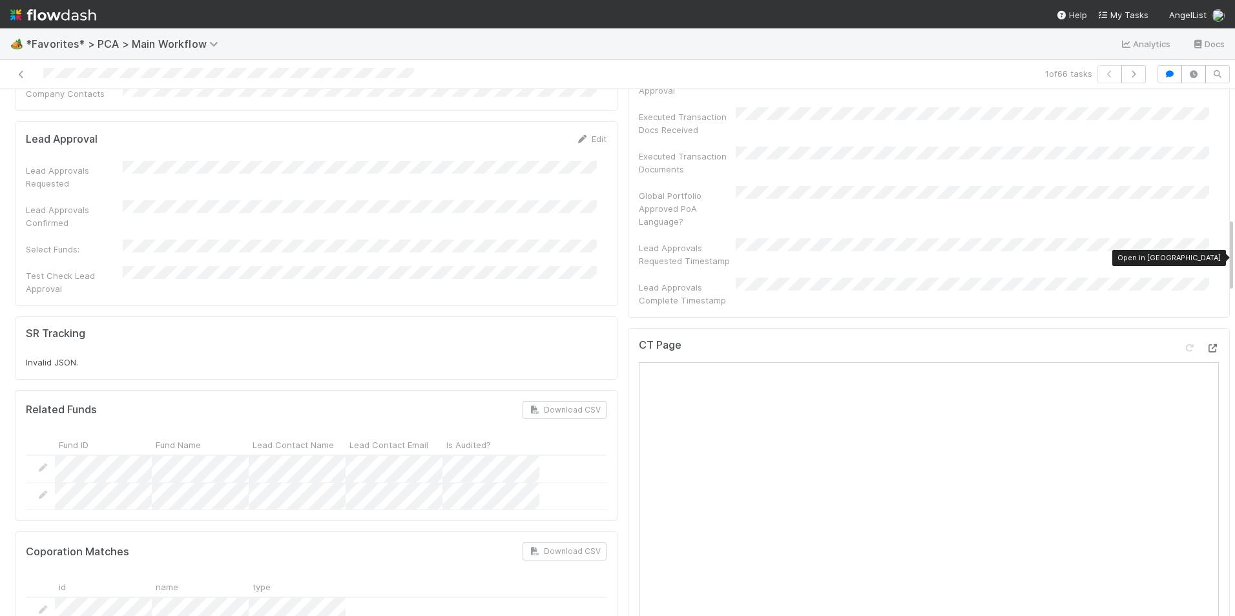
click at [1206, 344] on icon at bounding box center [1212, 348] width 13 height 8
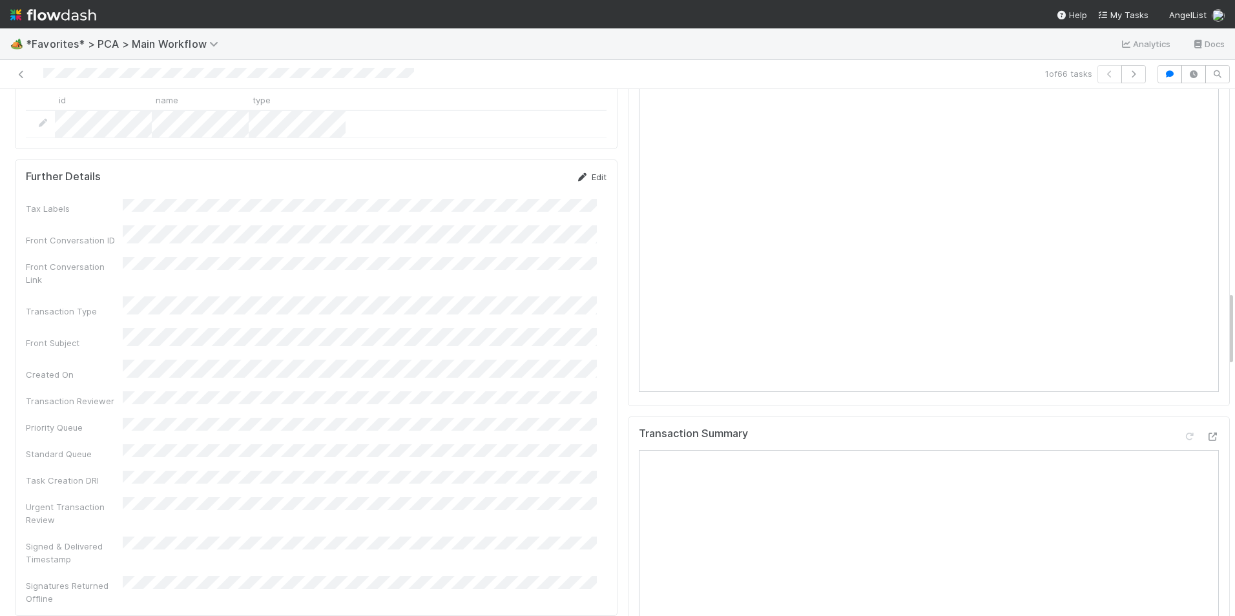
scroll to position [1422, 0]
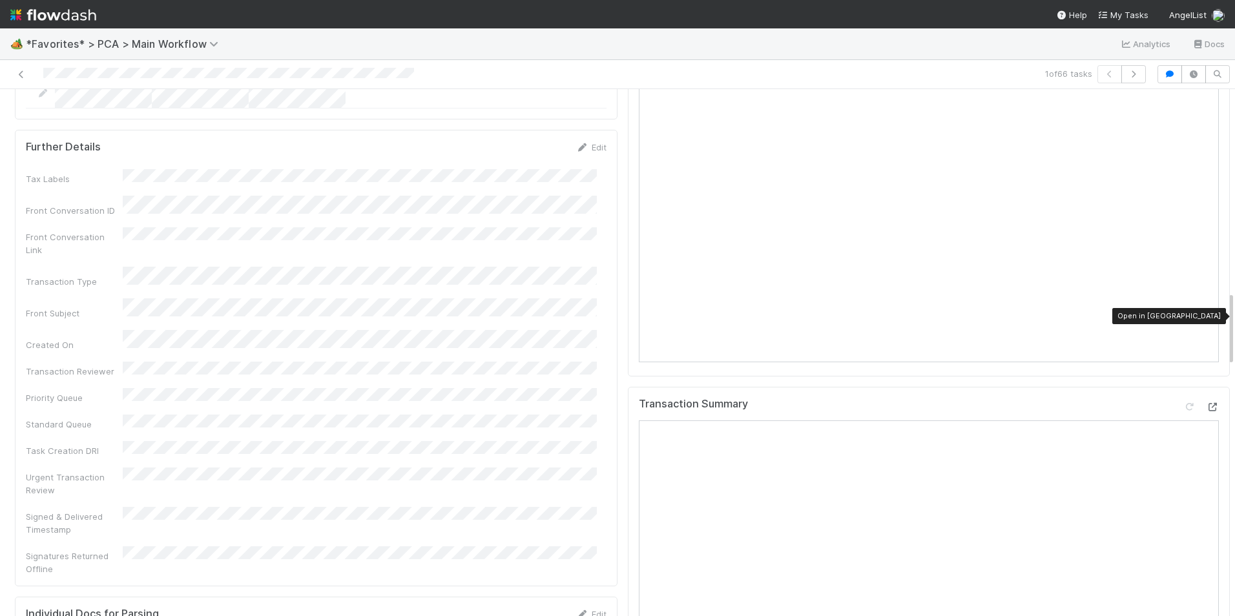
click at [1206, 403] on icon at bounding box center [1212, 407] width 13 height 8
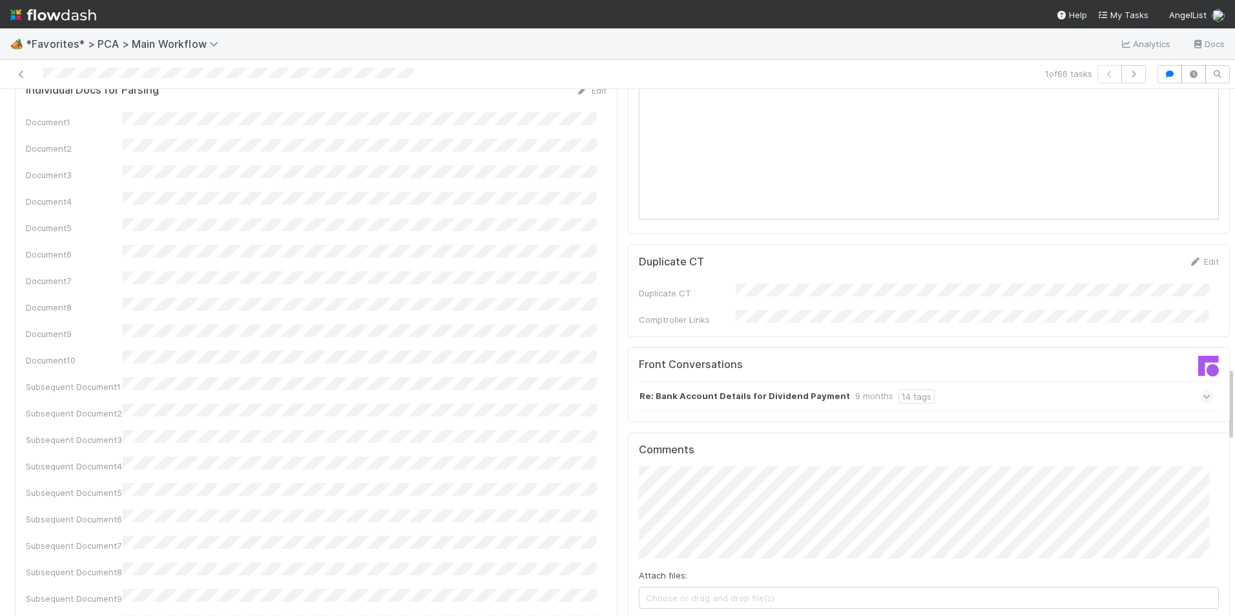
scroll to position [1938, 0]
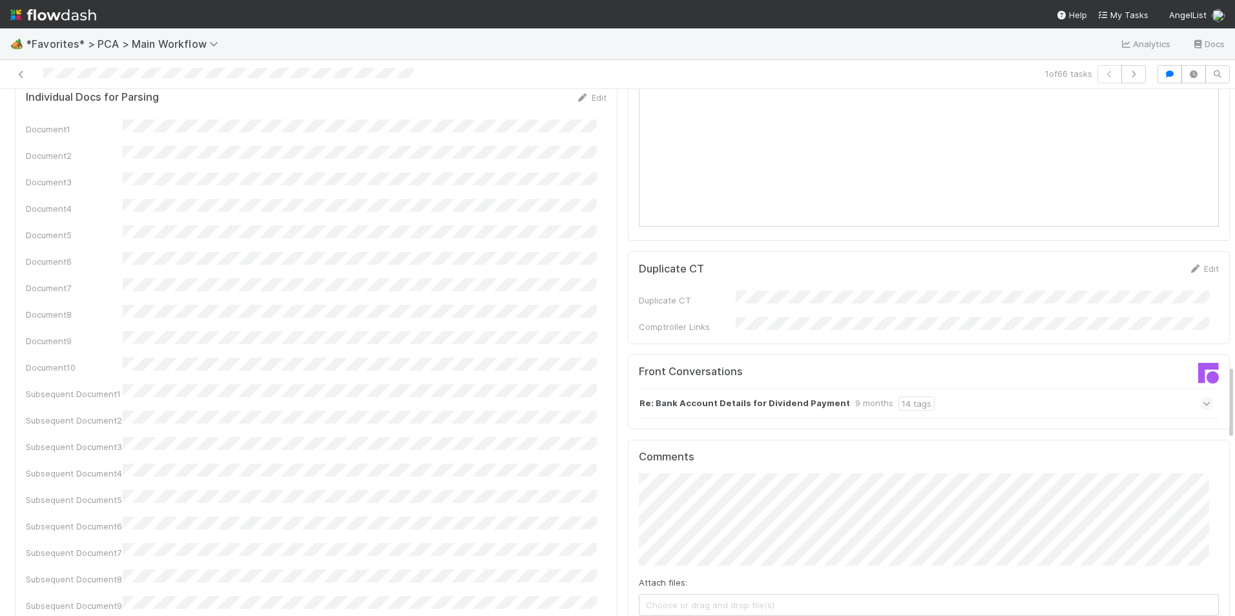
drag, startPoint x: 673, startPoint y: 550, endPoint x: 637, endPoint y: 508, distance: 55.4
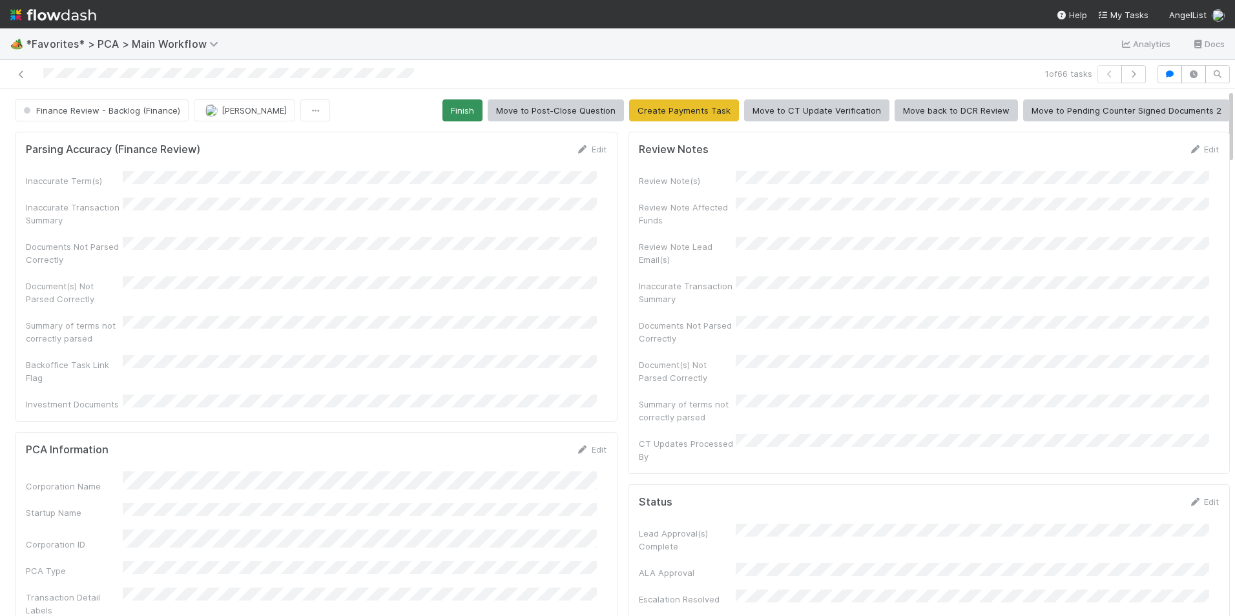
scroll to position [1411, 0]
click at [468, 116] on button "Finish" at bounding box center [463, 111] width 40 height 22
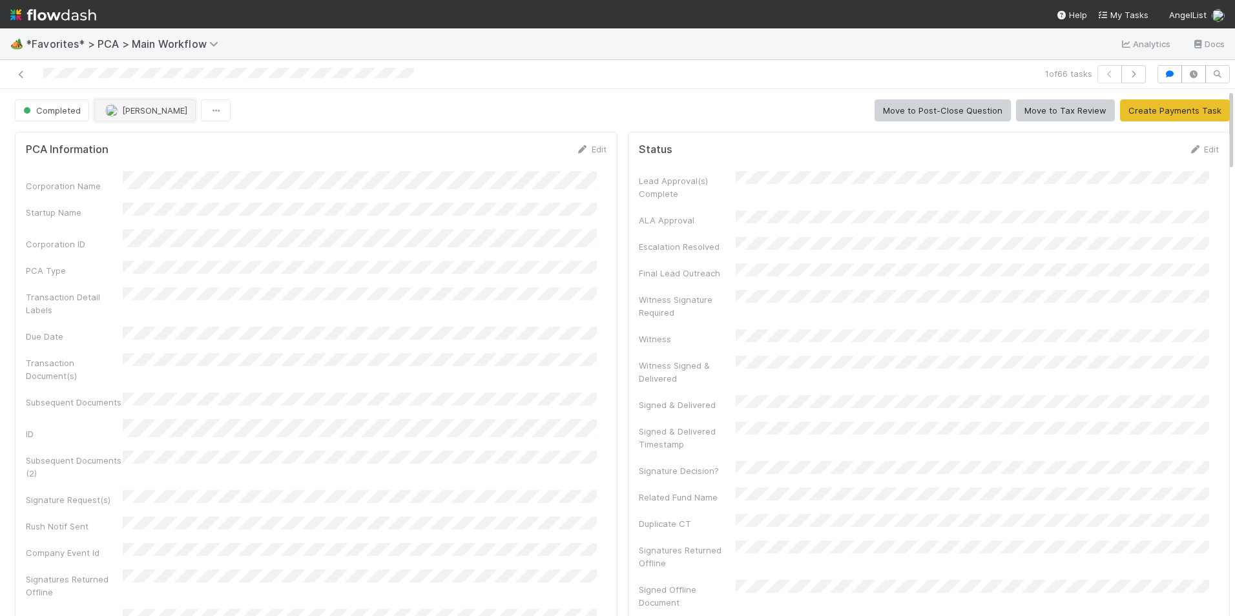
click at [124, 114] on span "[PERSON_NAME]" at bounding box center [154, 110] width 65 height 10
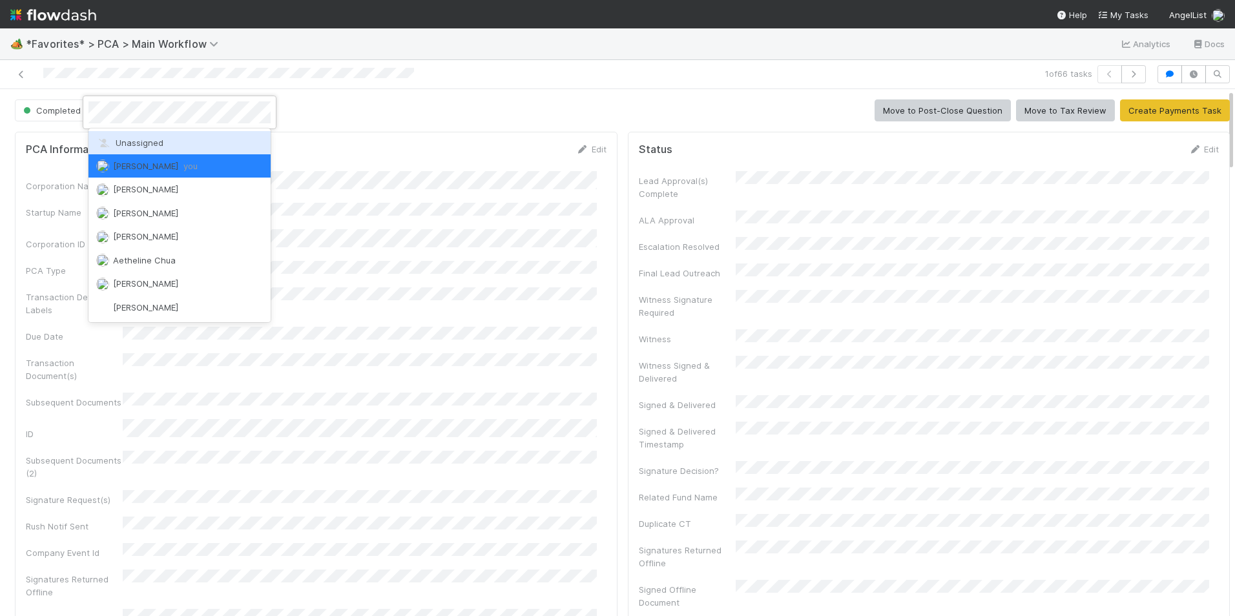
click at [136, 135] on div "Unassigned" at bounding box center [180, 142] width 182 height 23
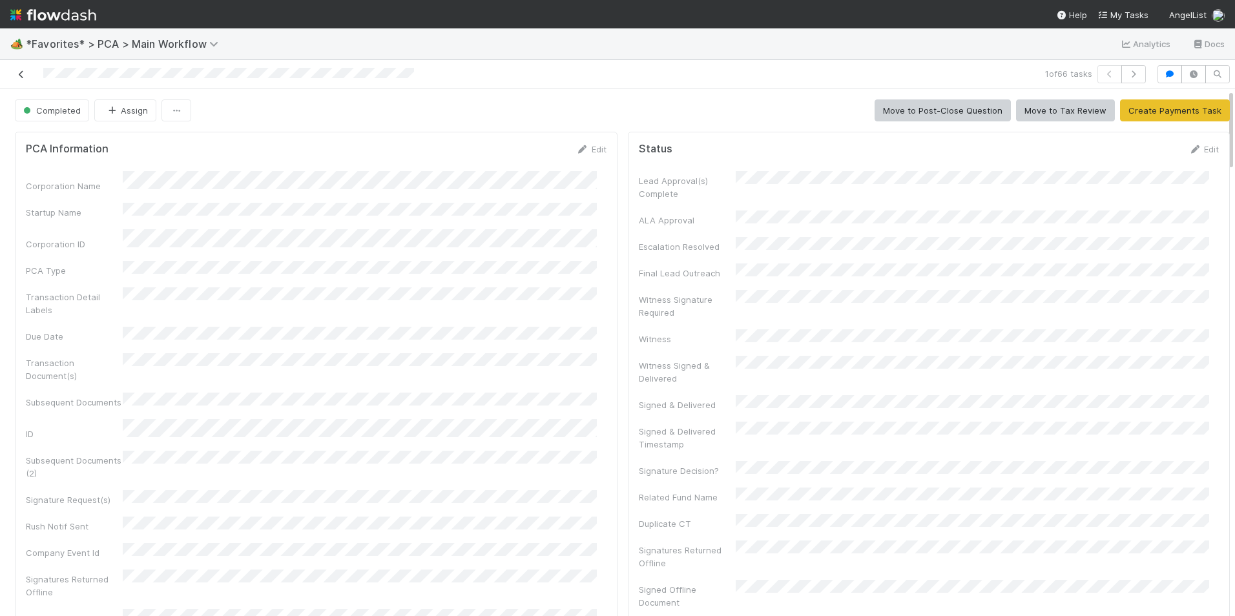
click at [18, 75] on icon at bounding box center [21, 74] width 13 height 8
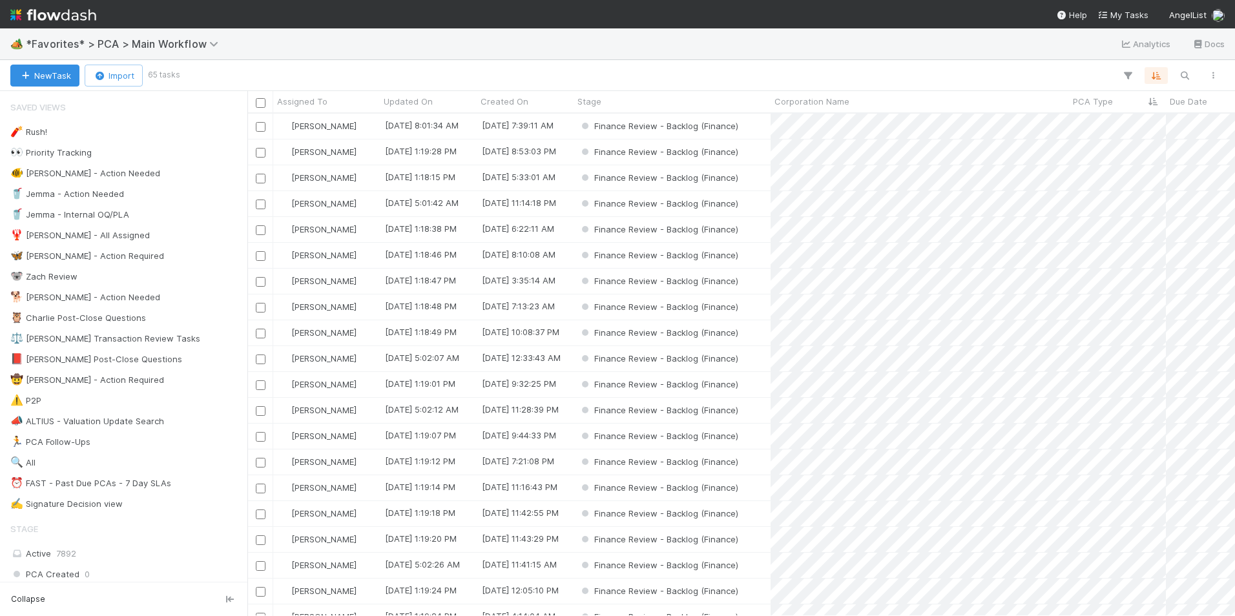
scroll to position [493, 978]
click at [748, 127] on div "Finance Review - Backlog (Finance)" at bounding box center [672, 126] width 197 height 25
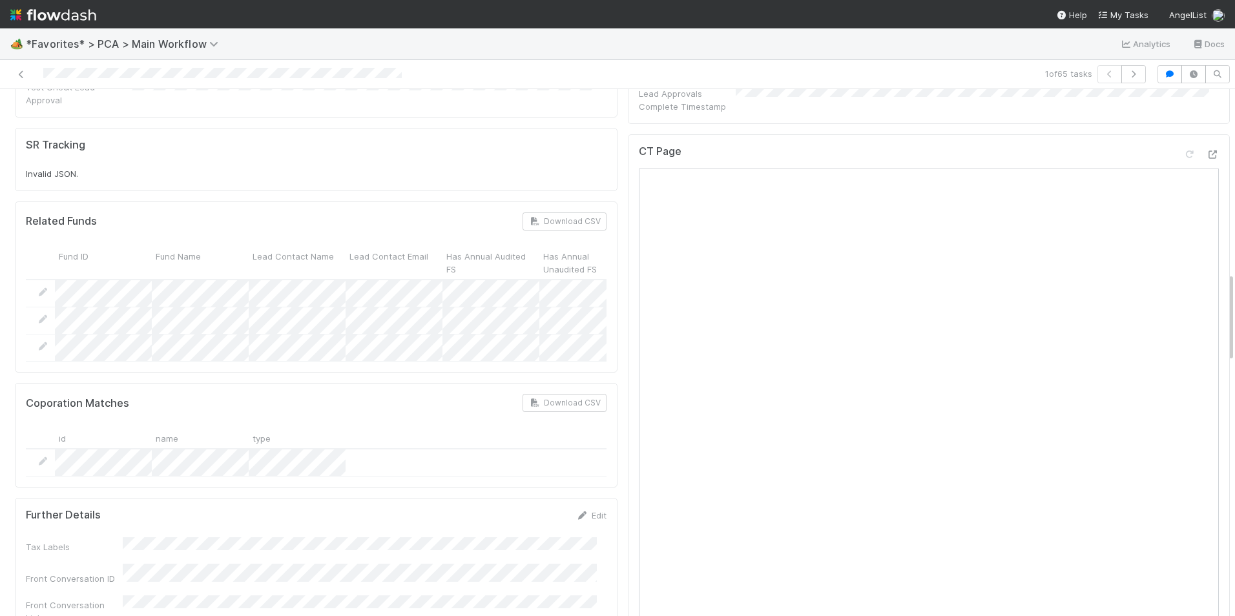
scroll to position [969, 0]
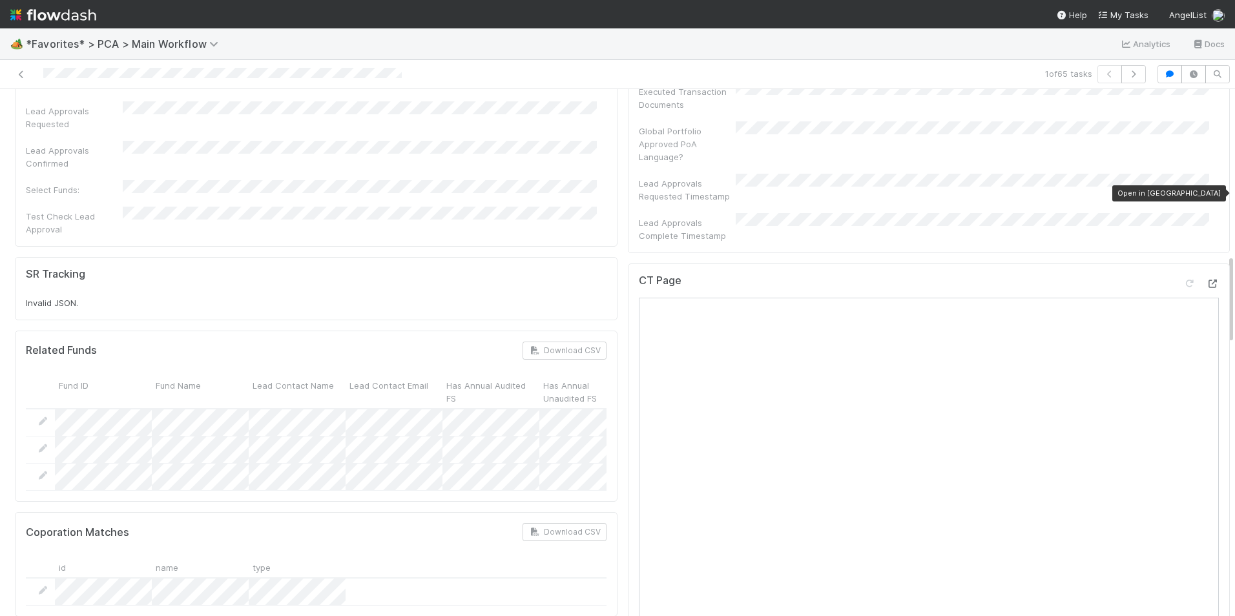
click at [1206, 280] on icon at bounding box center [1212, 284] width 13 height 8
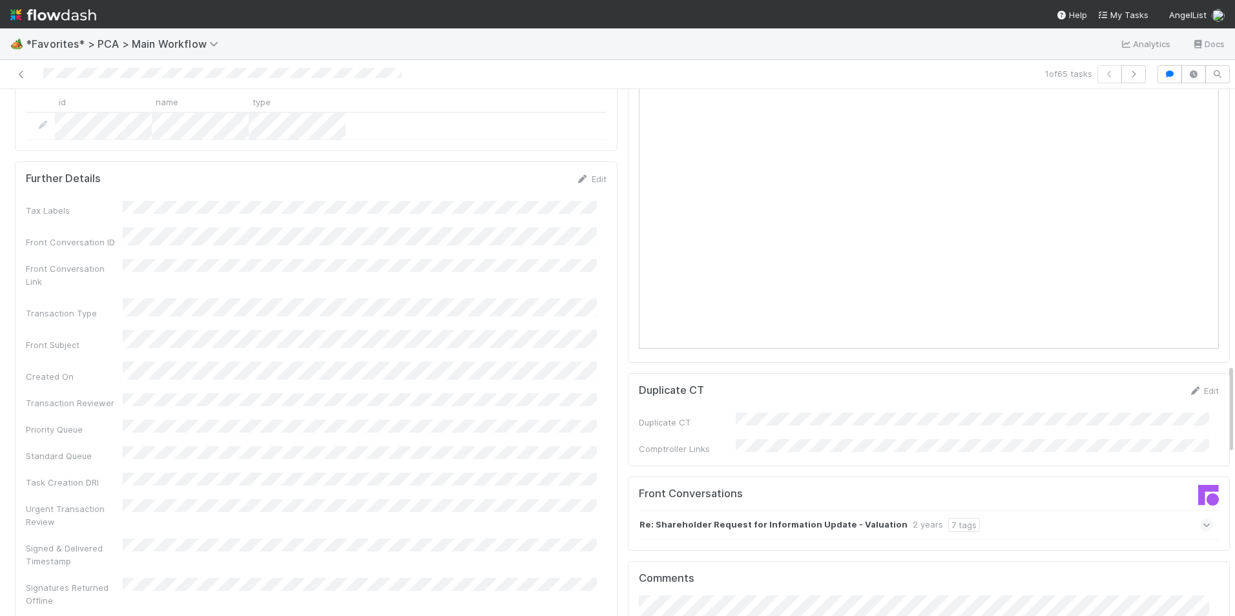
scroll to position [1615, 0]
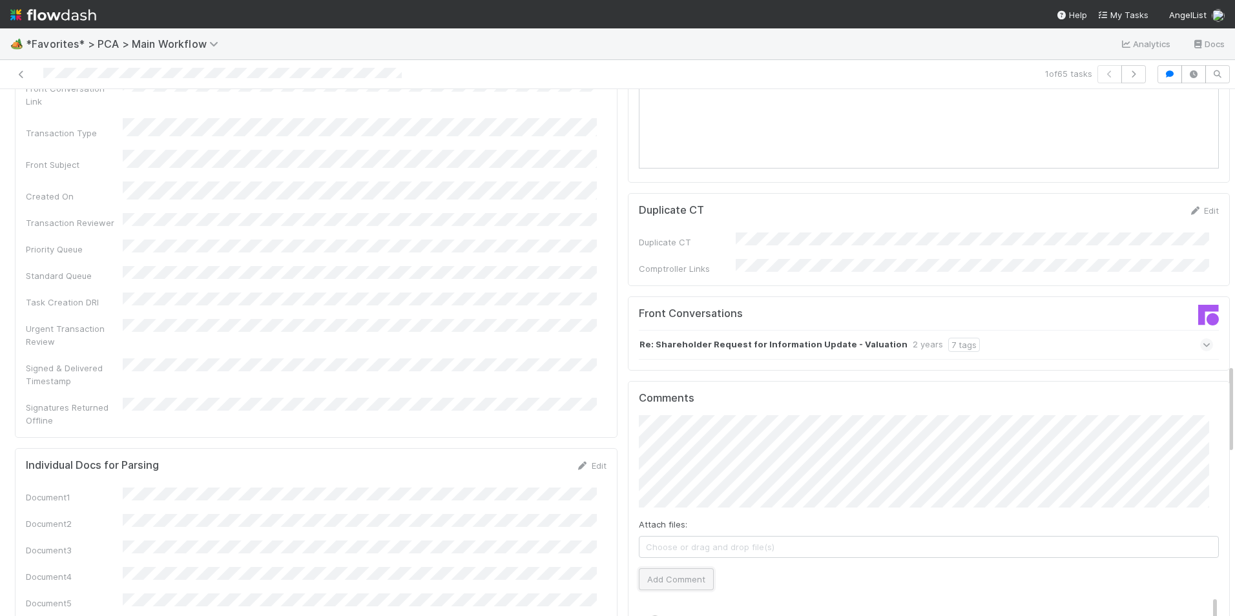
click at [696, 569] on button "Add Comment" at bounding box center [676, 580] width 75 height 22
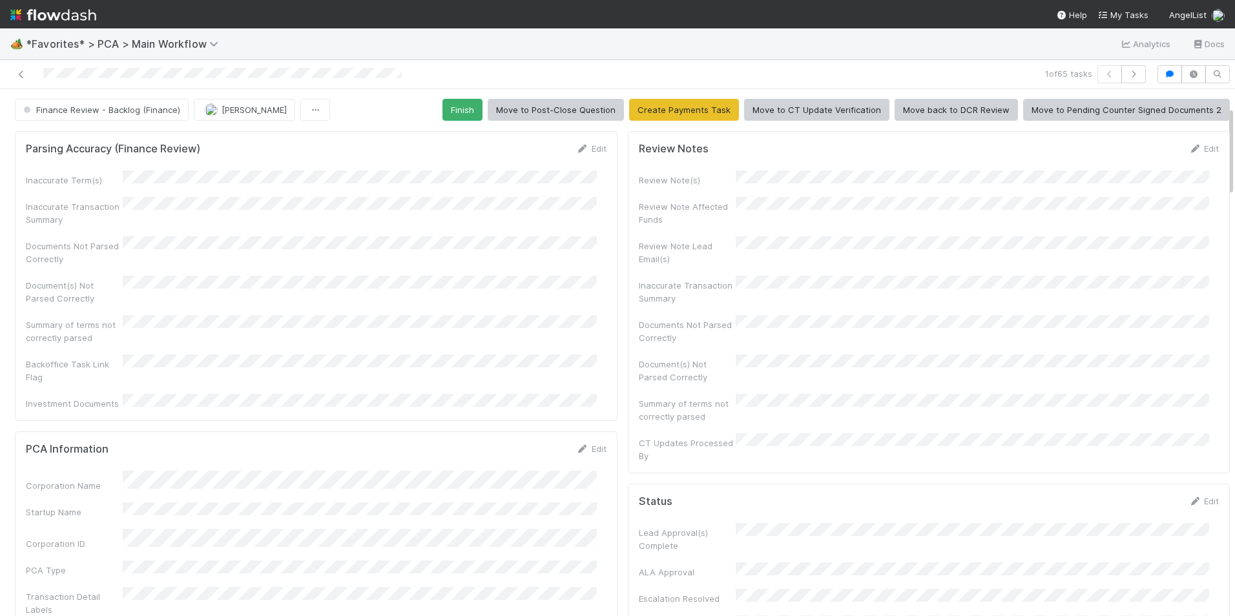
scroll to position [0, 0]
click at [467, 110] on button "Finish" at bounding box center [463, 111] width 40 height 22
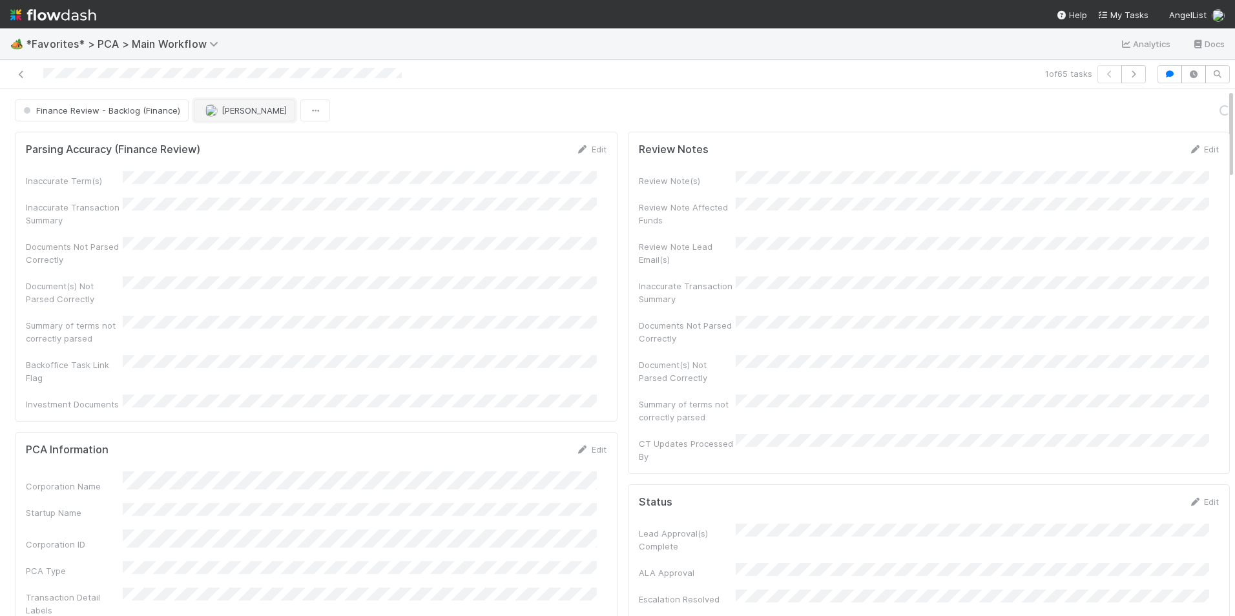
click at [226, 113] on span "[PERSON_NAME]" at bounding box center [254, 110] width 65 height 10
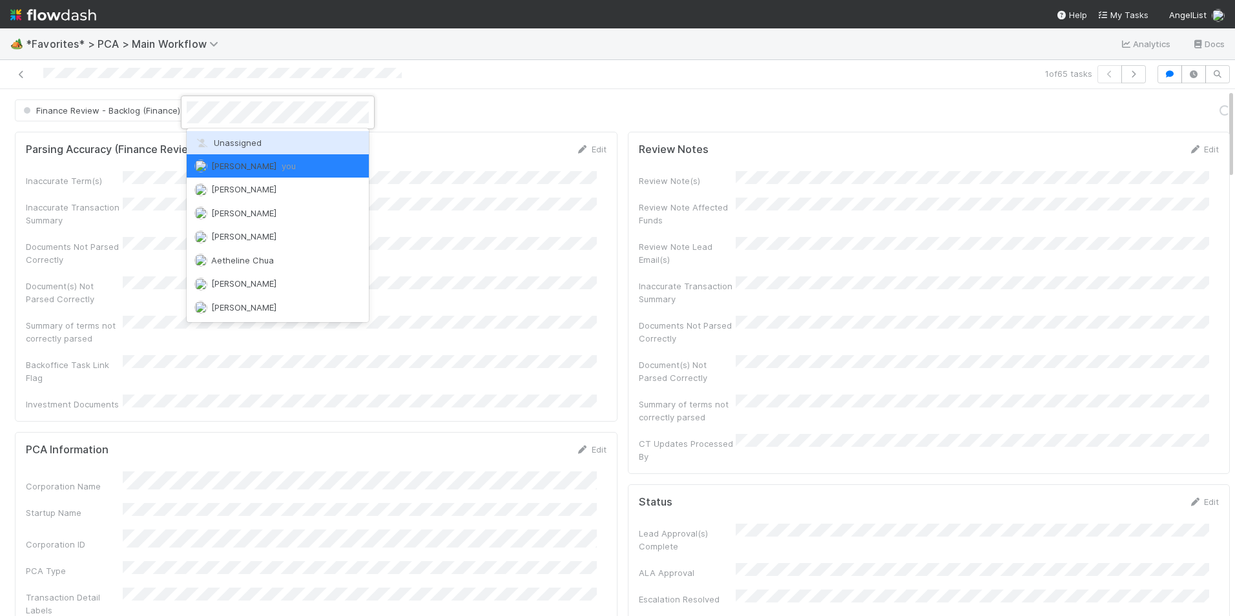
click at [231, 134] on div "Unassigned" at bounding box center [278, 142] width 182 height 23
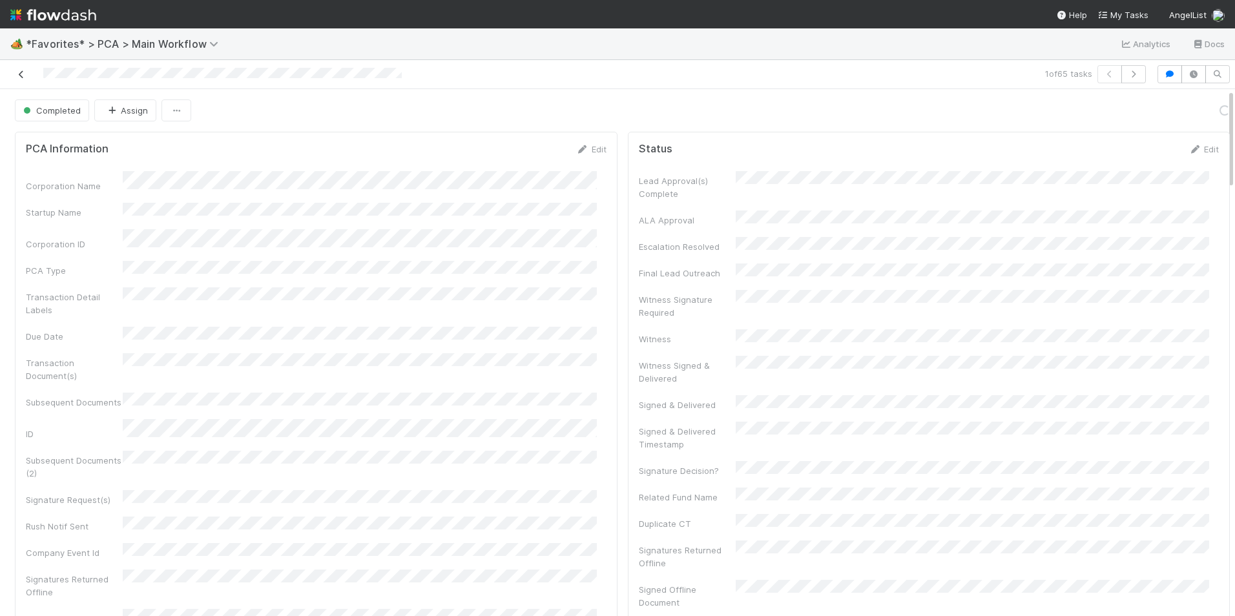
click at [23, 76] on icon at bounding box center [21, 74] width 13 height 8
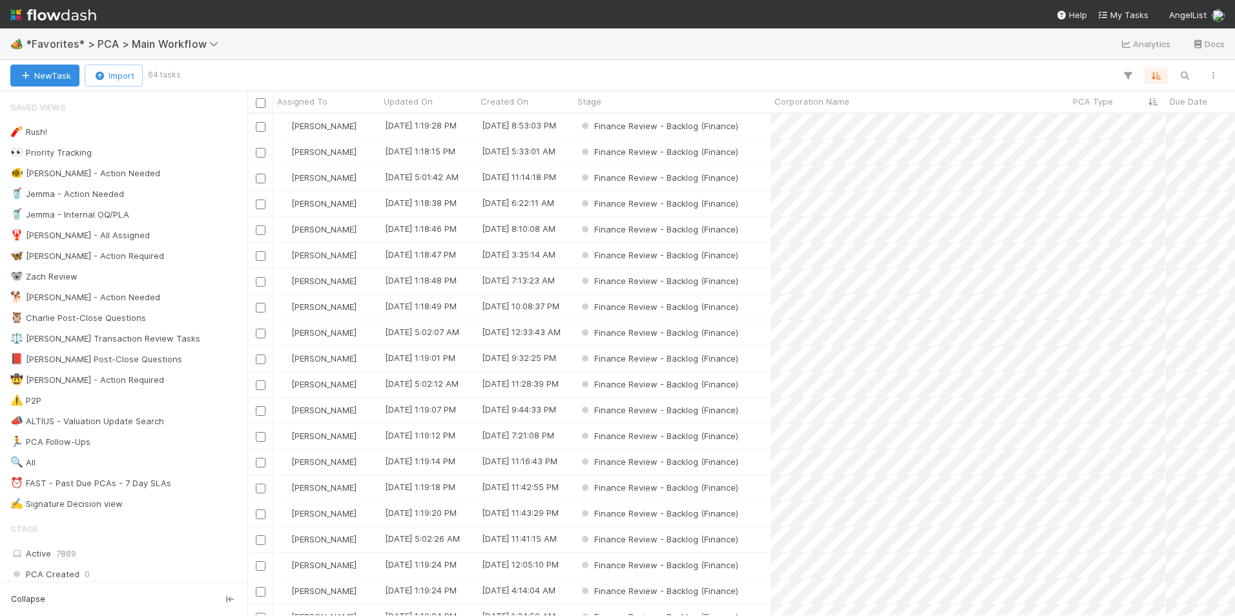
scroll to position [493, 978]
click at [749, 129] on div "Finance Review - Backlog (Finance)" at bounding box center [672, 126] width 197 height 25
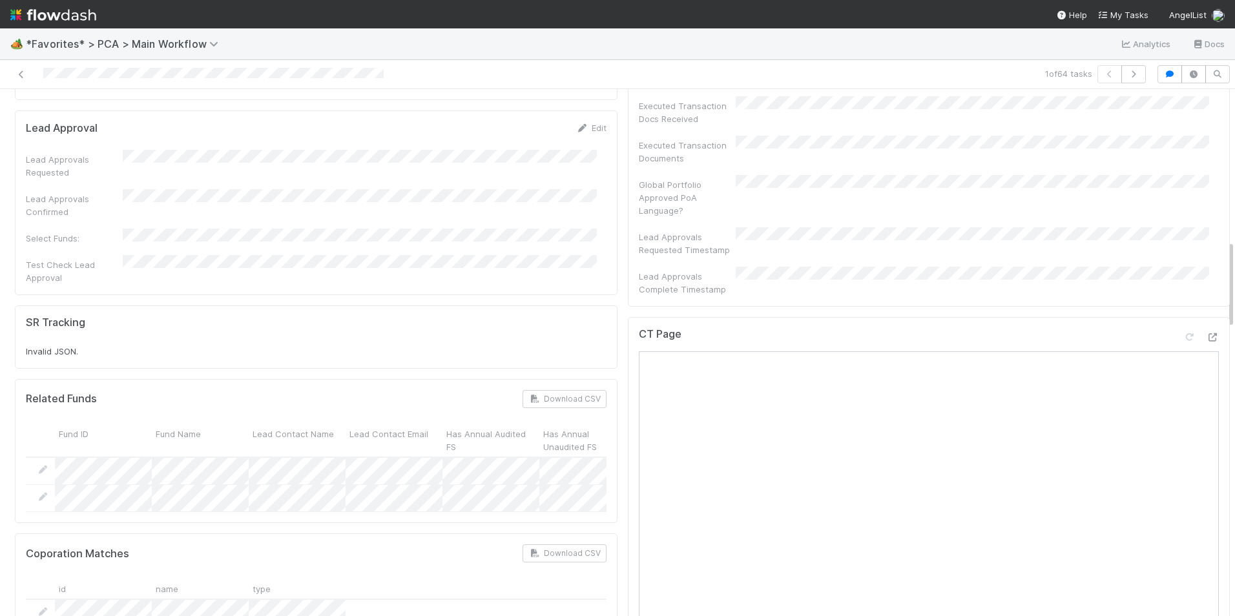
scroll to position [905, 0]
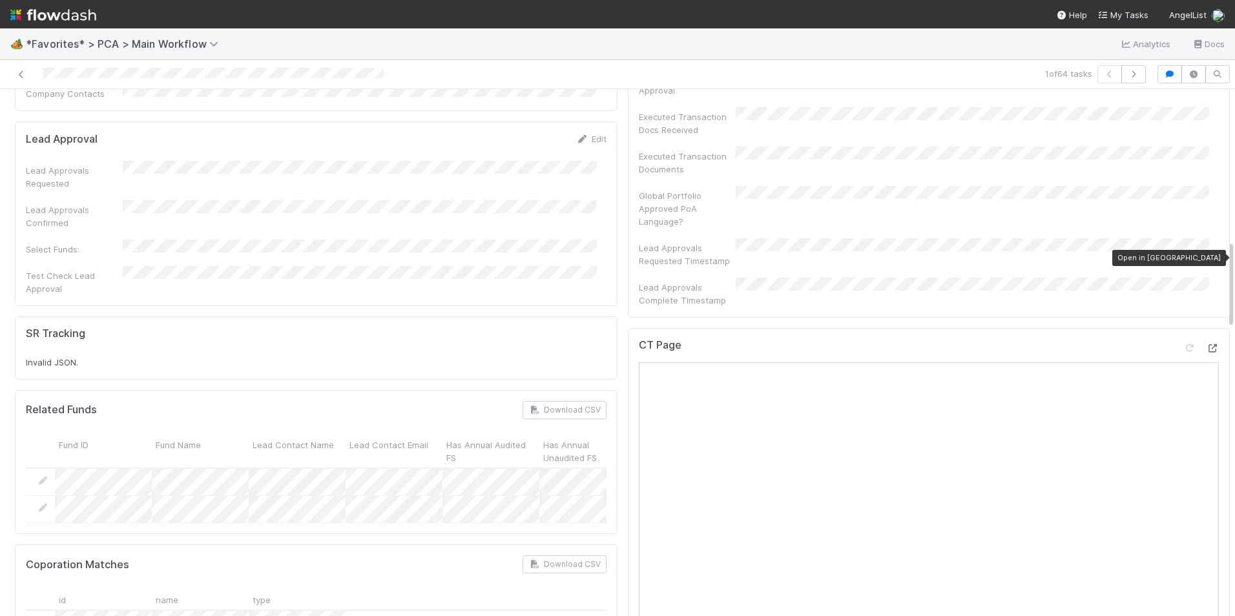
click at [1206, 344] on icon at bounding box center [1212, 348] width 13 height 8
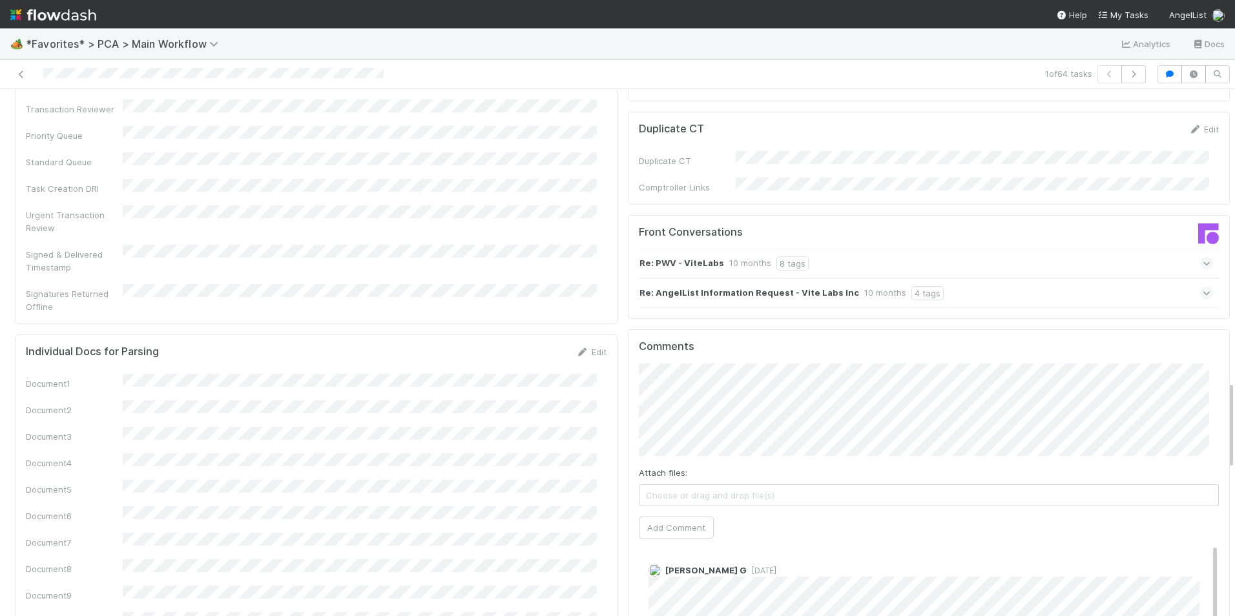
scroll to position [1745, 0]
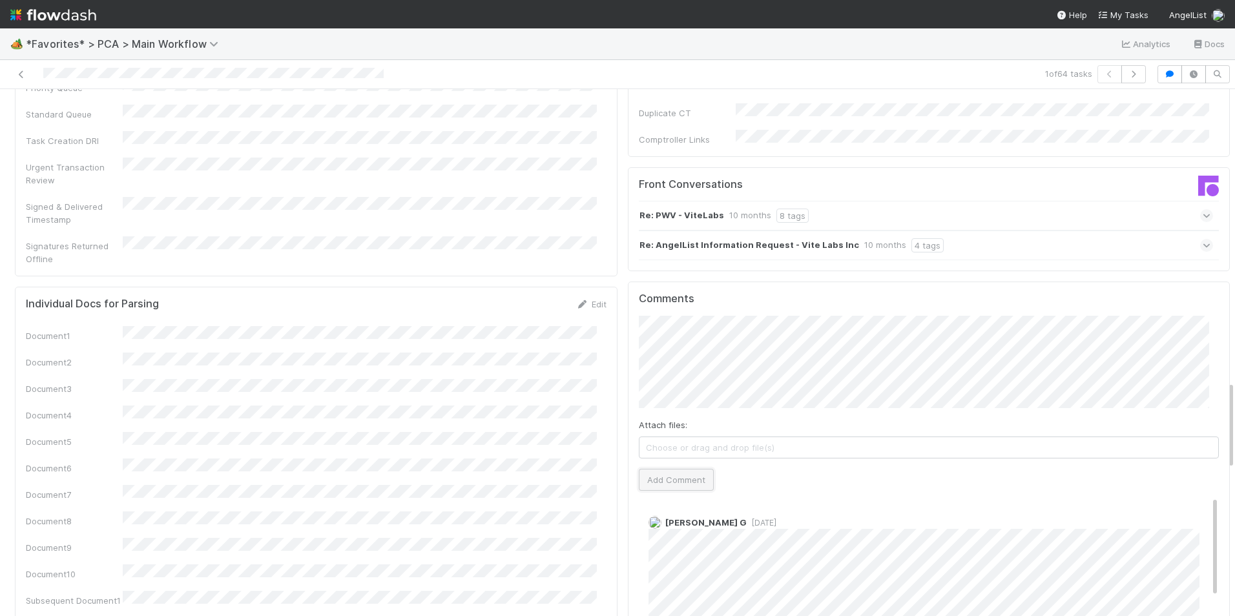
click at [666, 469] on button "Add Comment" at bounding box center [676, 480] width 75 height 22
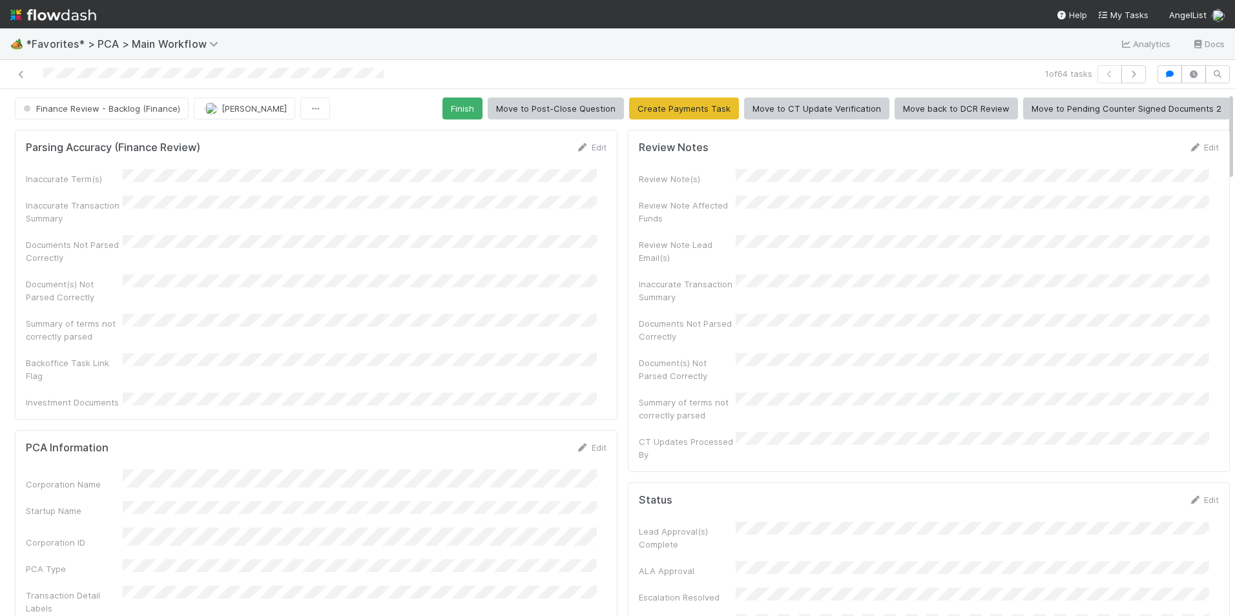
scroll to position [0, 0]
click at [451, 113] on button "Finish" at bounding box center [463, 111] width 40 height 22
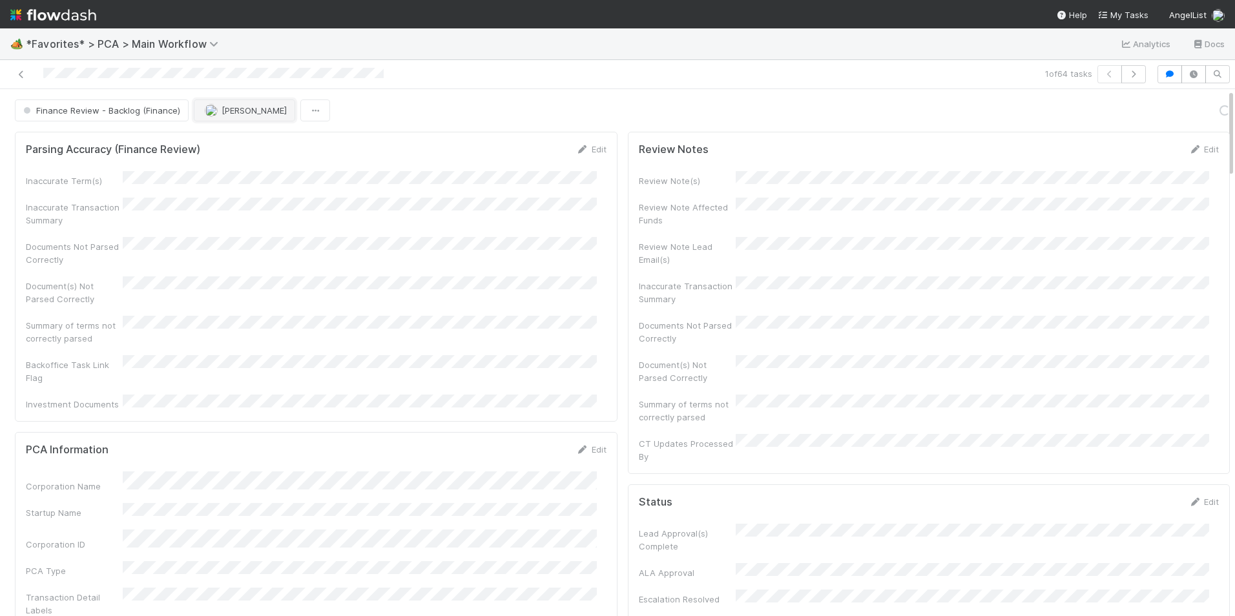
click at [224, 115] on span "[PERSON_NAME]" at bounding box center [254, 110] width 65 height 10
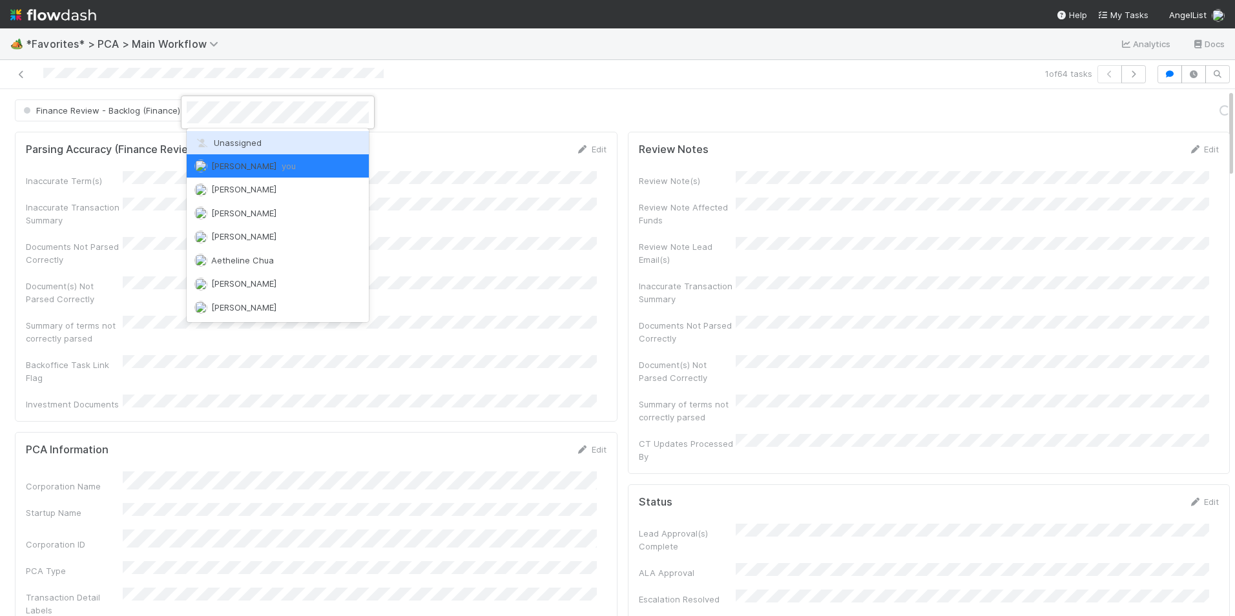
click at [231, 144] on span "Unassigned" at bounding box center [227, 143] width 67 height 10
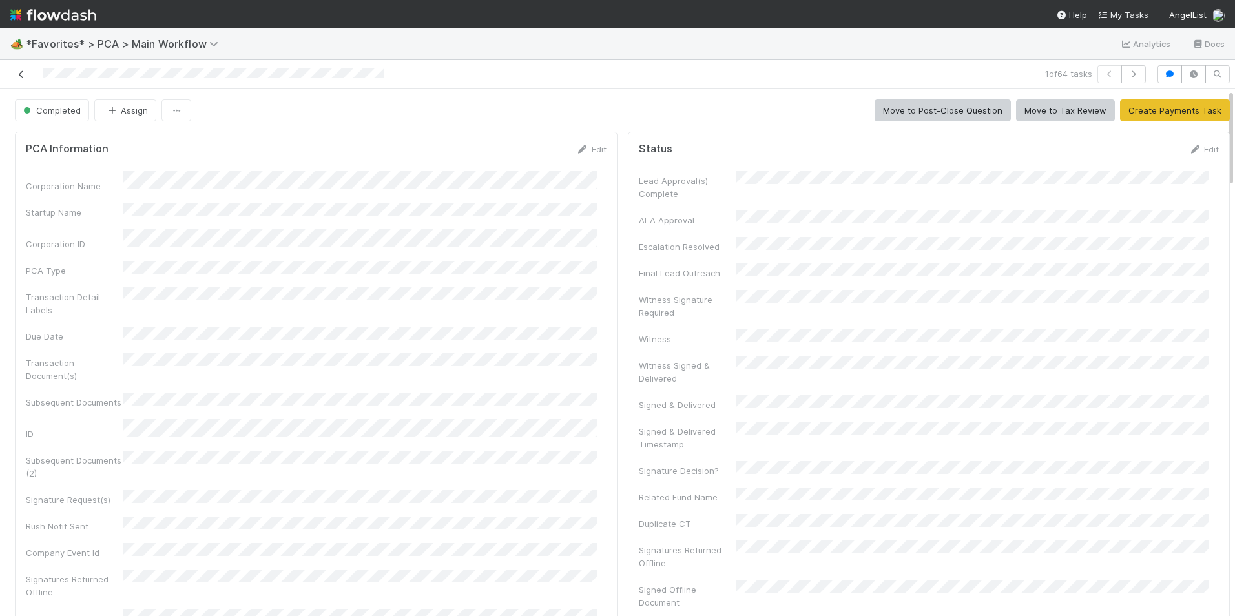
click at [19, 74] on icon at bounding box center [21, 74] width 13 height 8
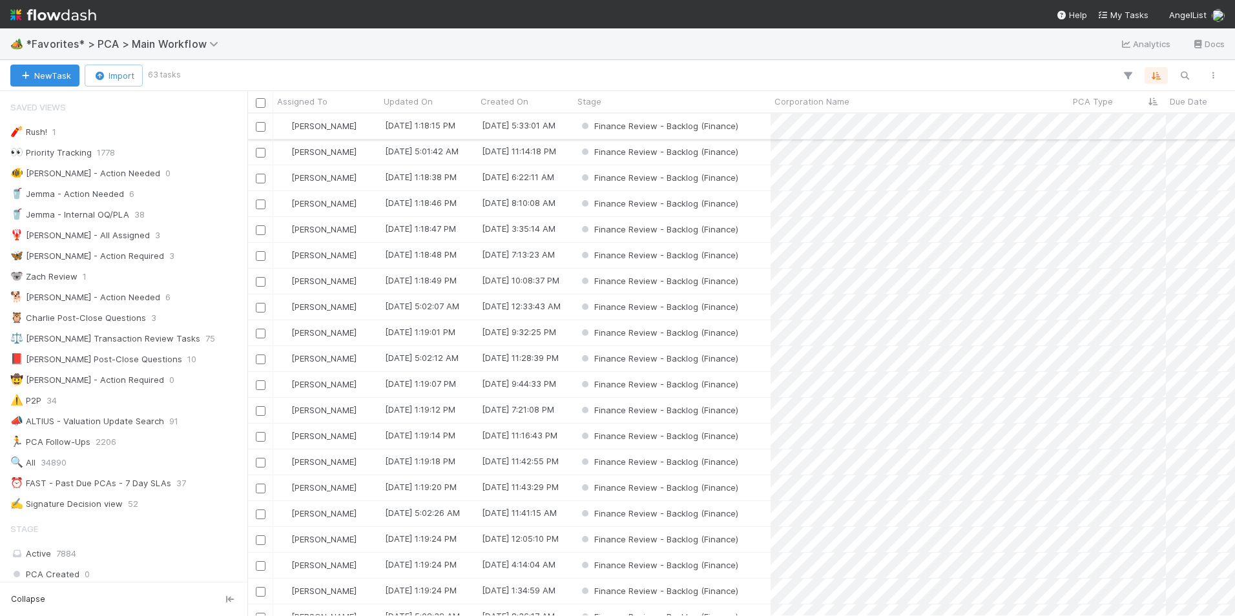
click at [757, 129] on div "Finance Review - Backlog (Finance)" at bounding box center [672, 126] width 197 height 25
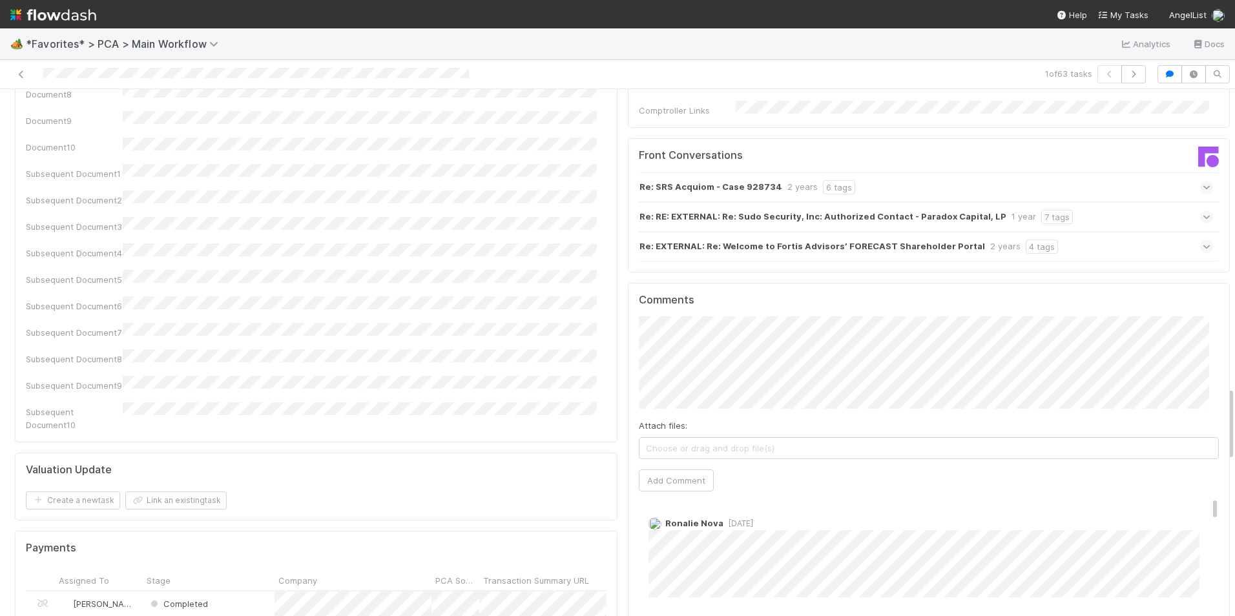
scroll to position [2132, 0]
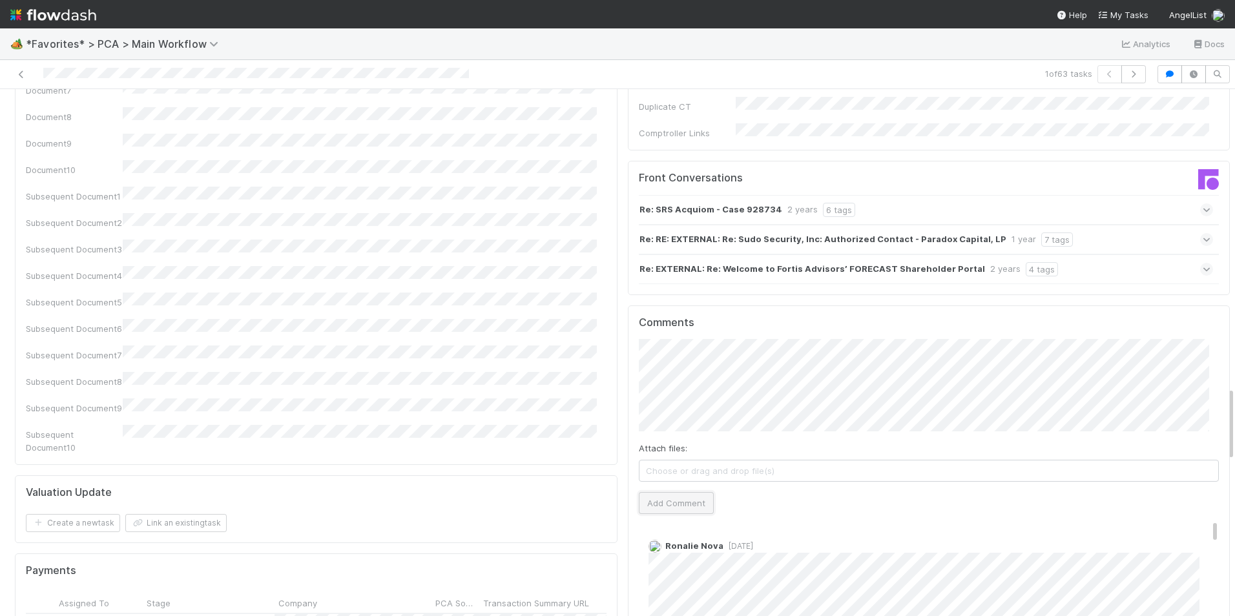
click at [650, 492] on button "Add Comment" at bounding box center [676, 503] width 75 height 22
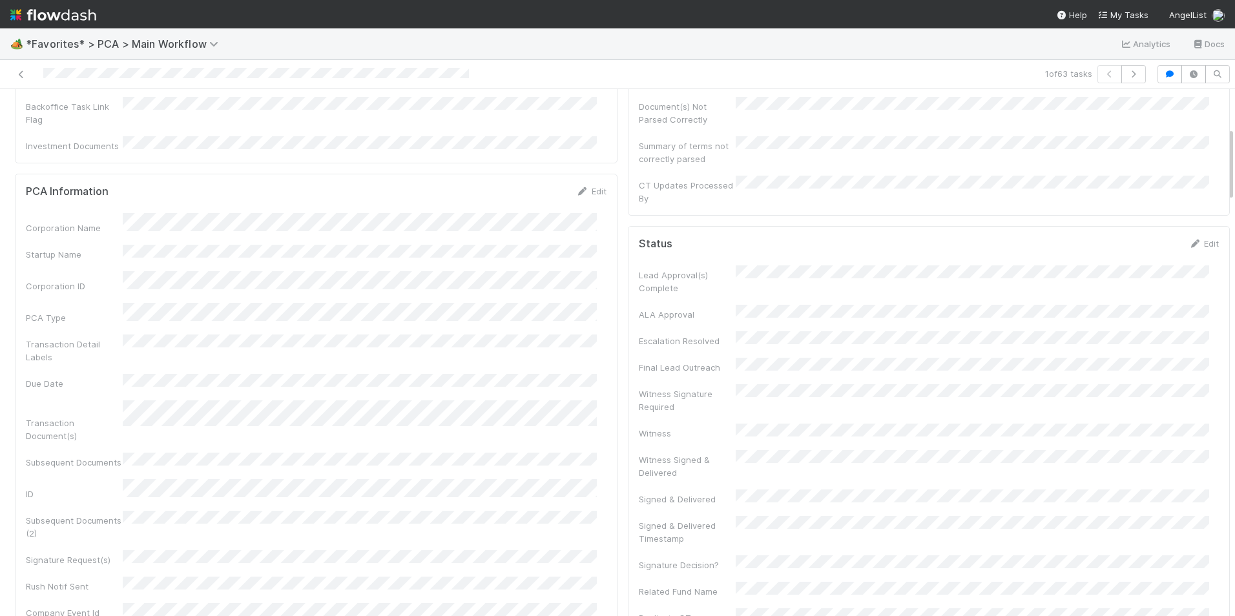
scroll to position [0, 0]
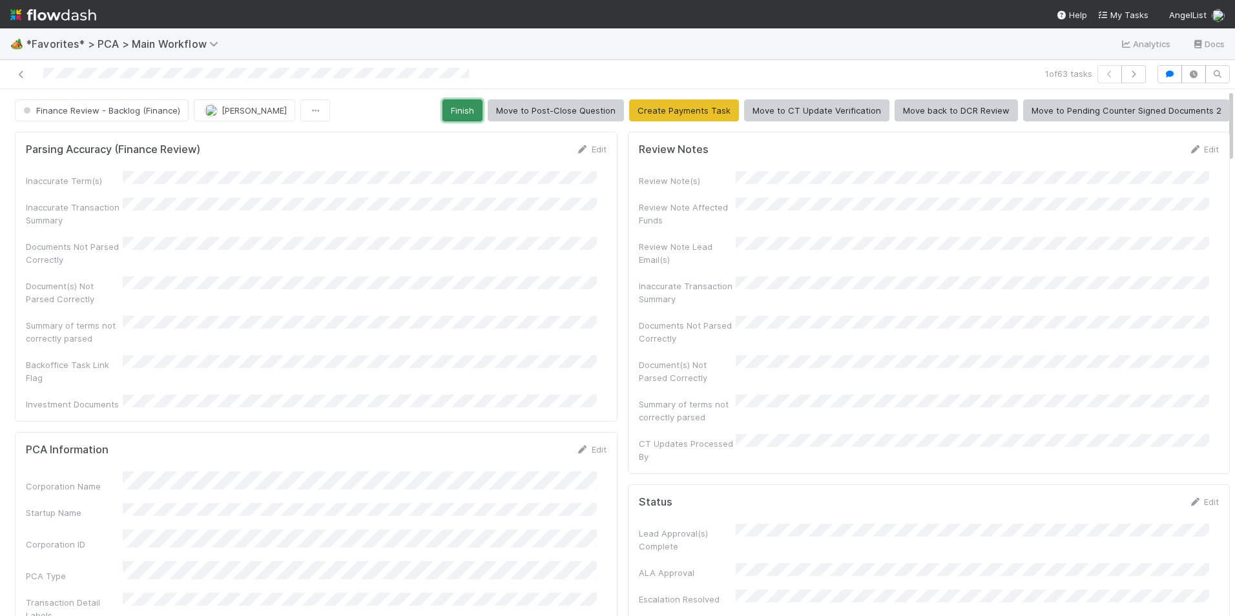
click at [470, 111] on button "Finish" at bounding box center [463, 111] width 40 height 22
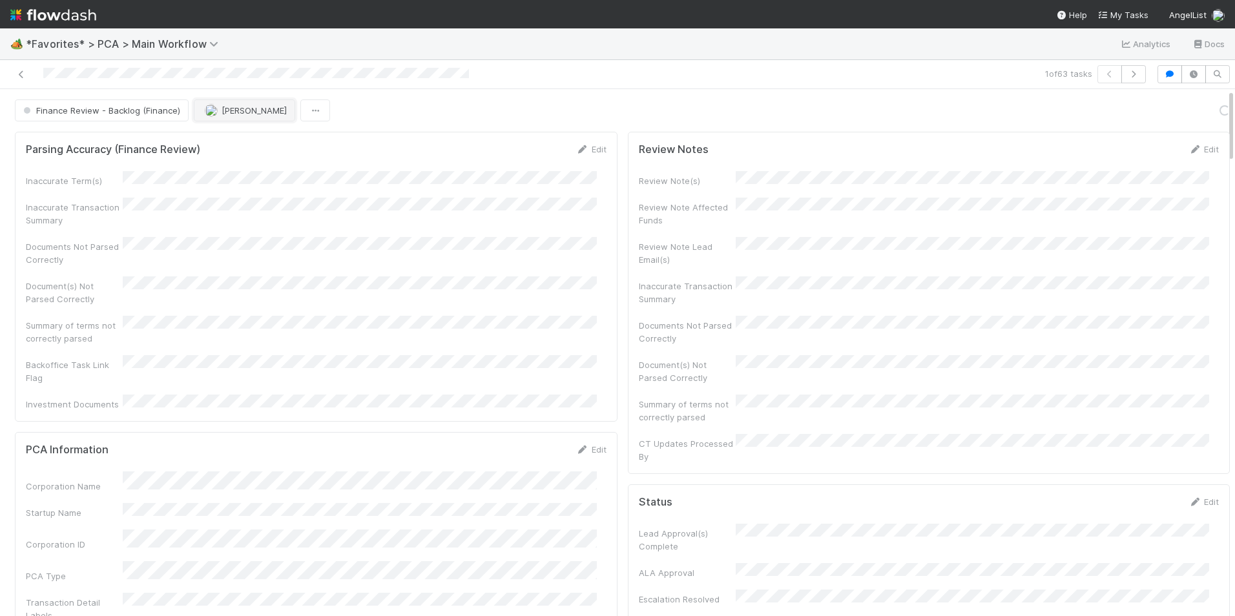
click at [210, 110] on img "button" at bounding box center [211, 110] width 13 height 13
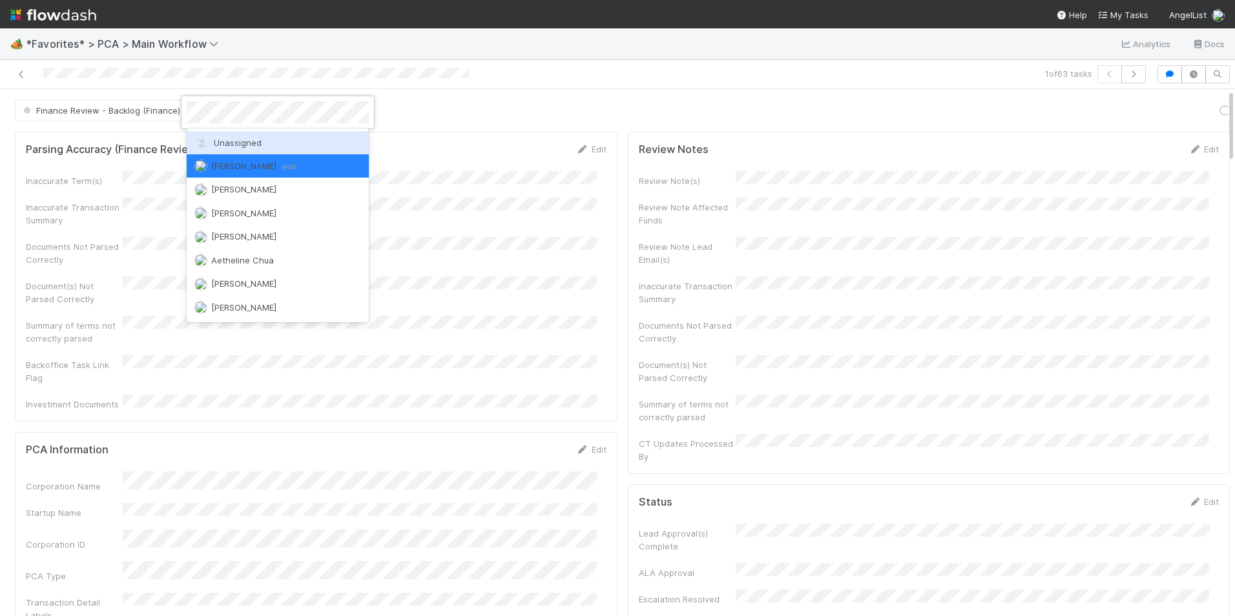
click at [235, 138] on span "Unassigned" at bounding box center [227, 143] width 67 height 10
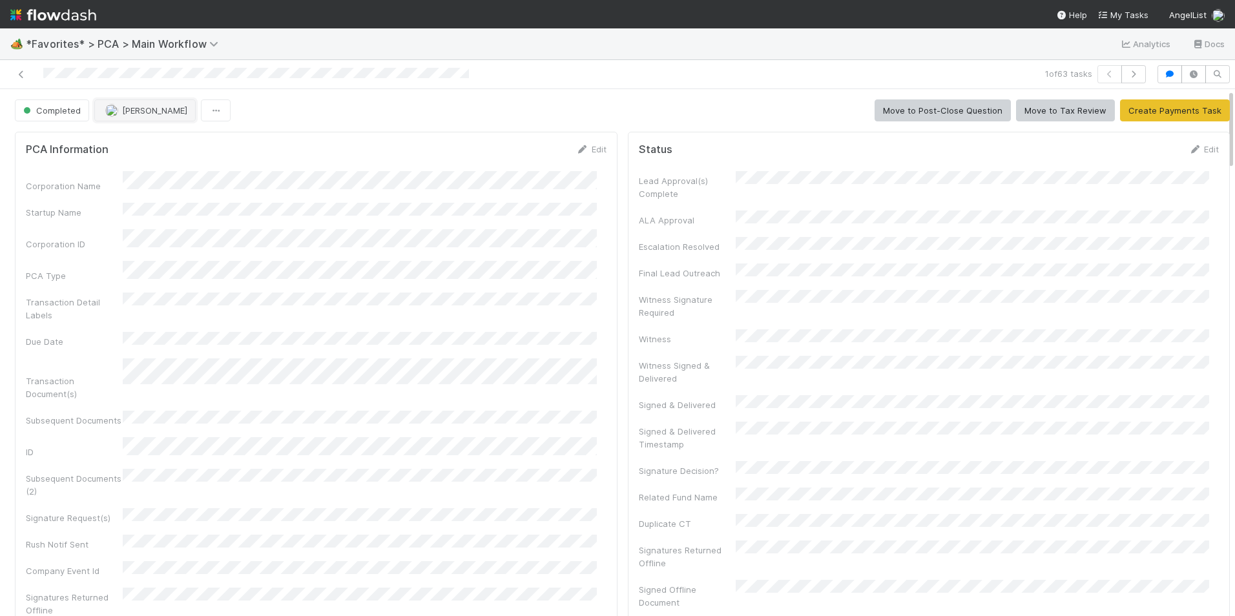
click at [116, 110] on img "button" at bounding box center [111, 110] width 13 height 13
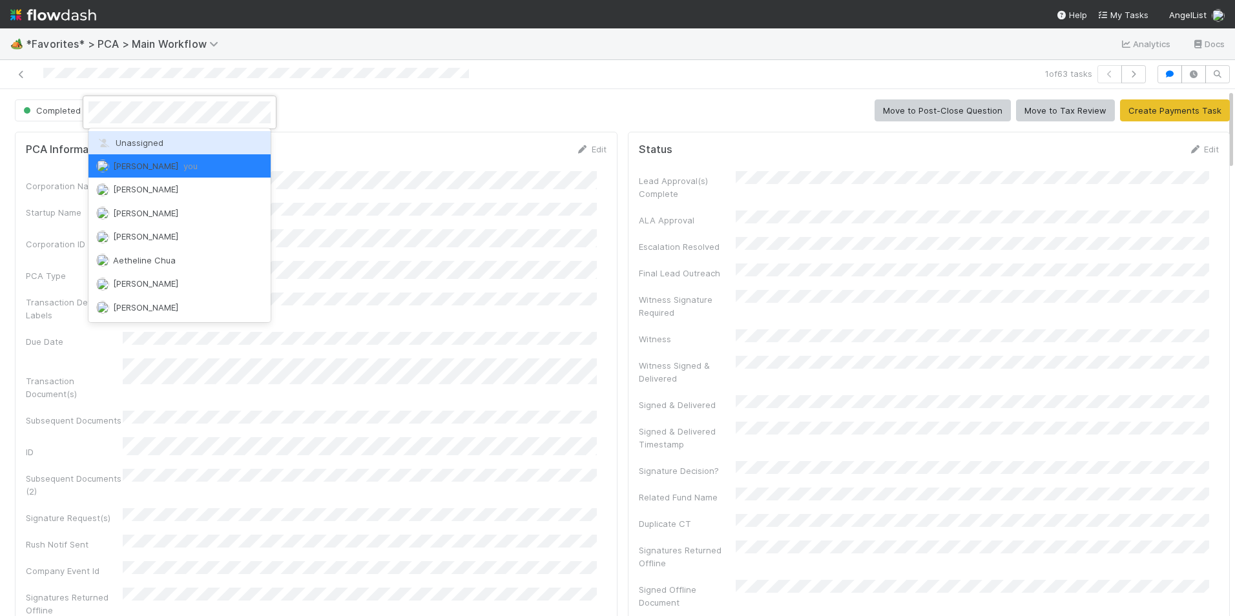
click at [135, 136] on div "Unassigned" at bounding box center [180, 142] width 182 height 23
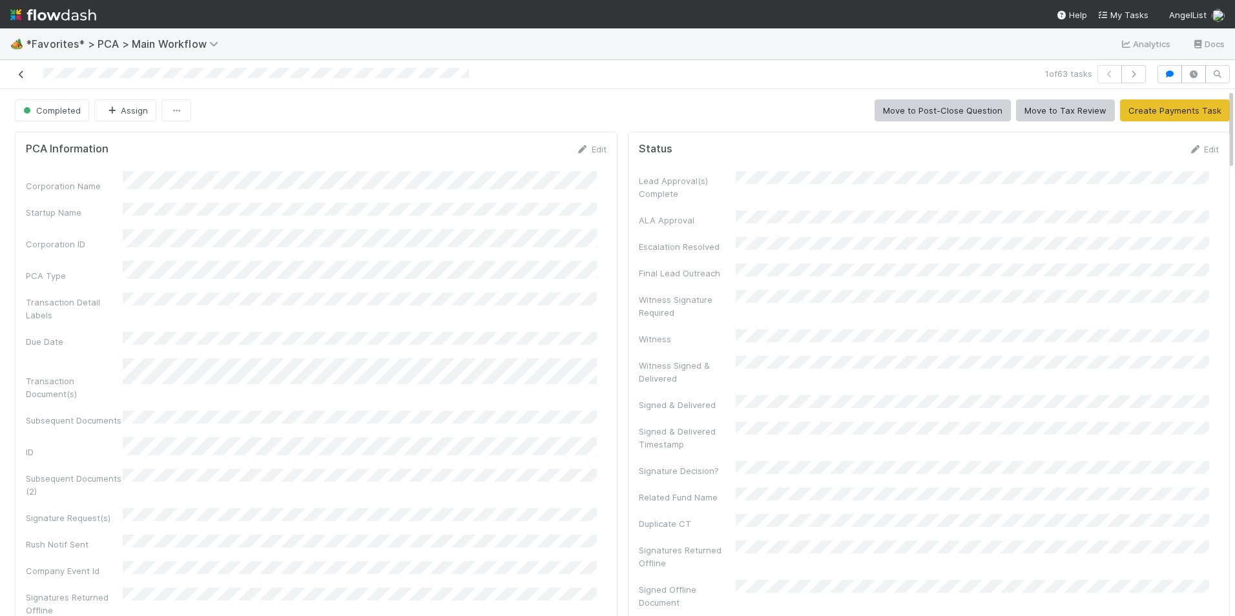
click at [21, 76] on icon at bounding box center [21, 74] width 13 height 8
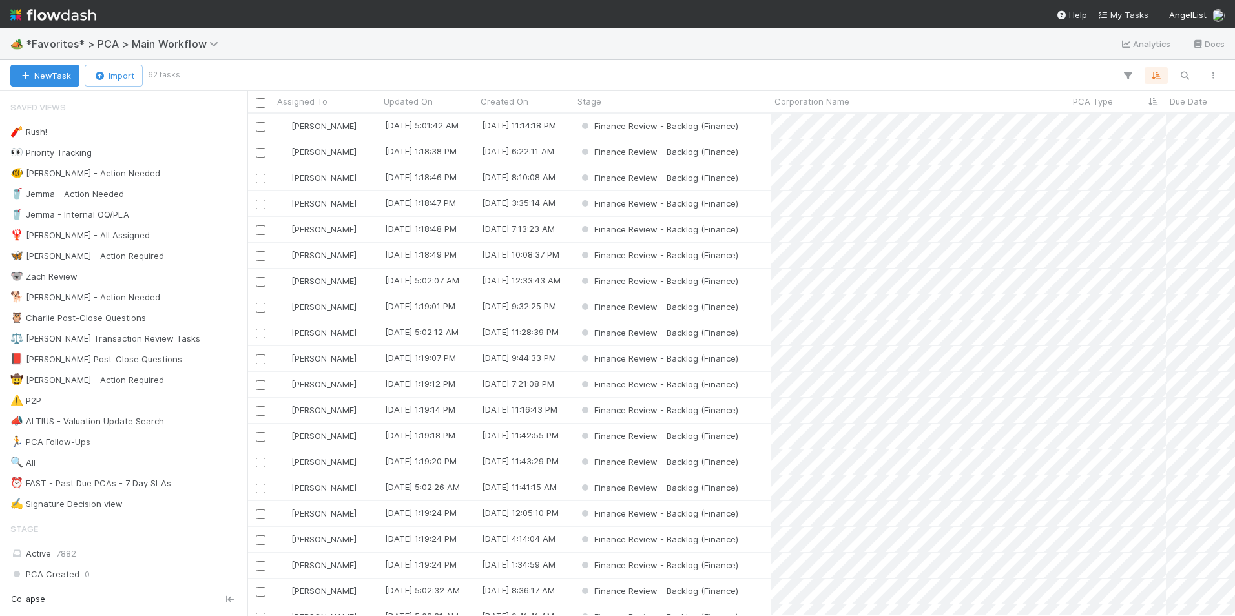
scroll to position [493, 978]
click at [766, 127] on div "Finance Review - Backlog (Finance)" at bounding box center [672, 126] width 197 height 25
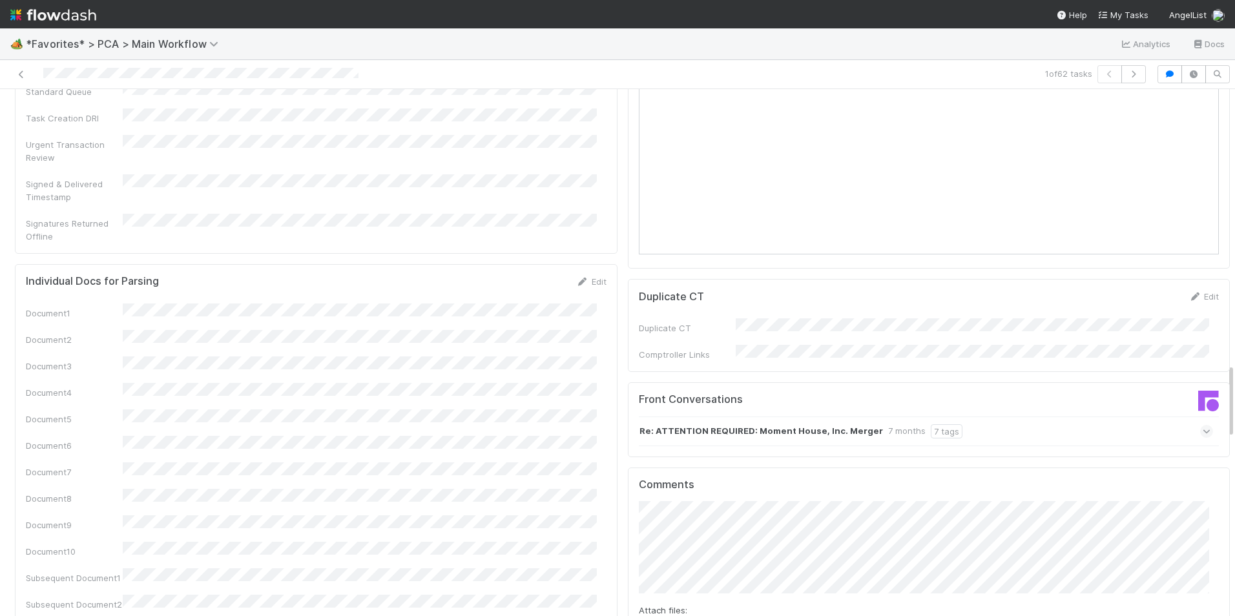
scroll to position [1938, 0]
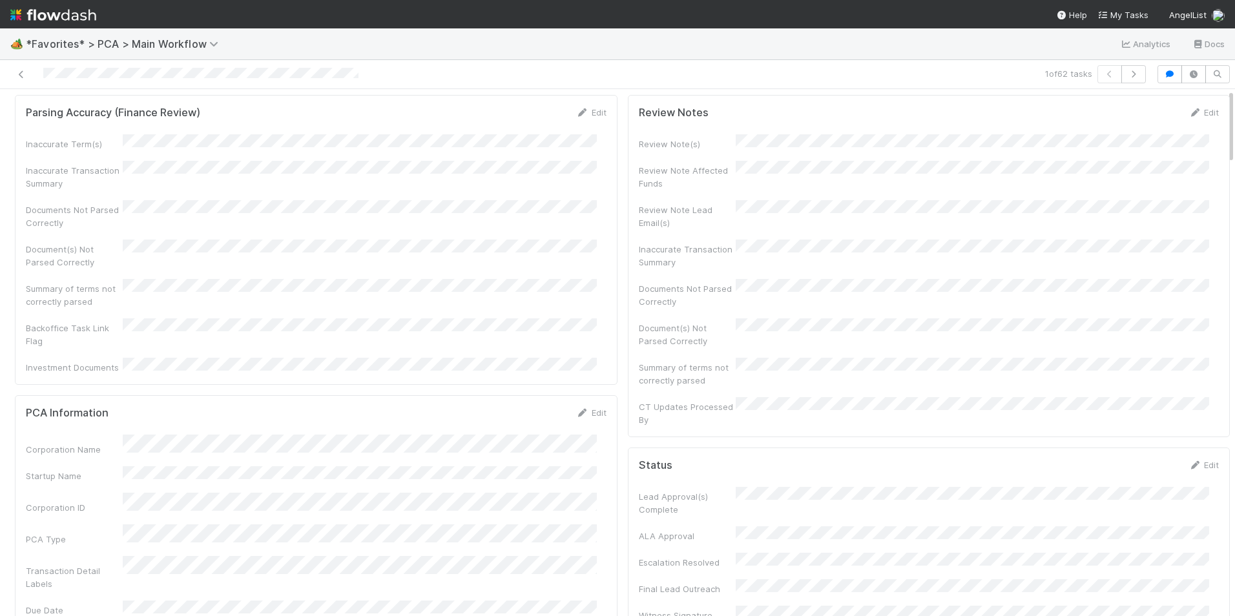
scroll to position [0, 0]
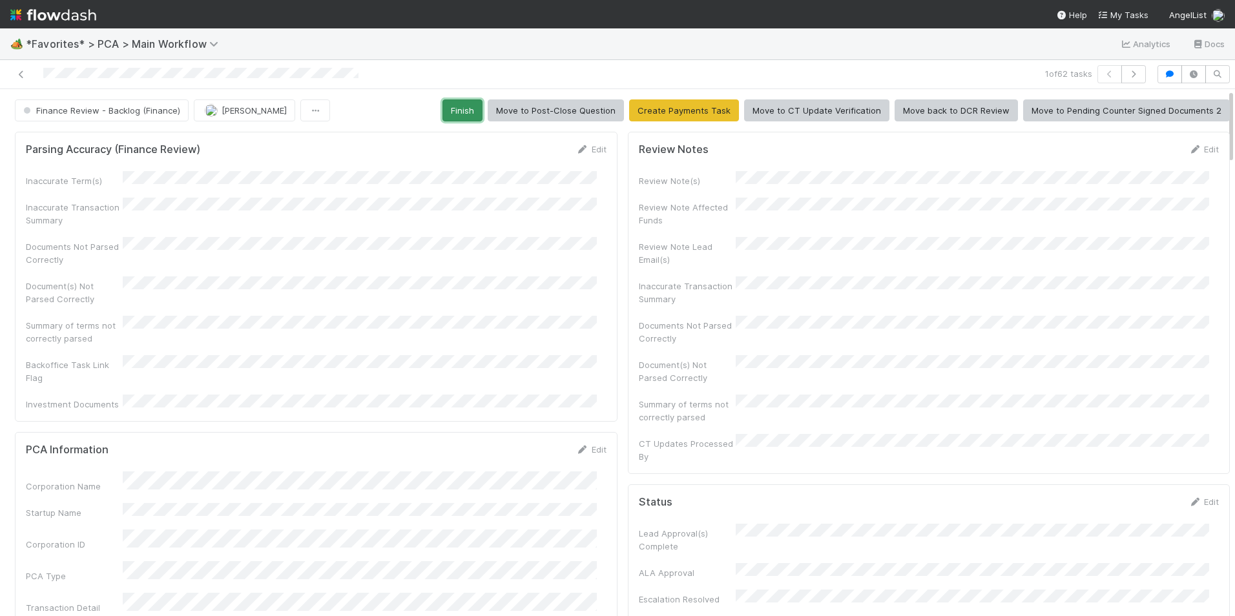
drag, startPoint x: 467, startPoint y: 114, endPoint x: 446, endPoint y: 117, distance: 20.9
click at [467, 114] on button "Finish" at bounding box center [463, 111] width 40 height 22
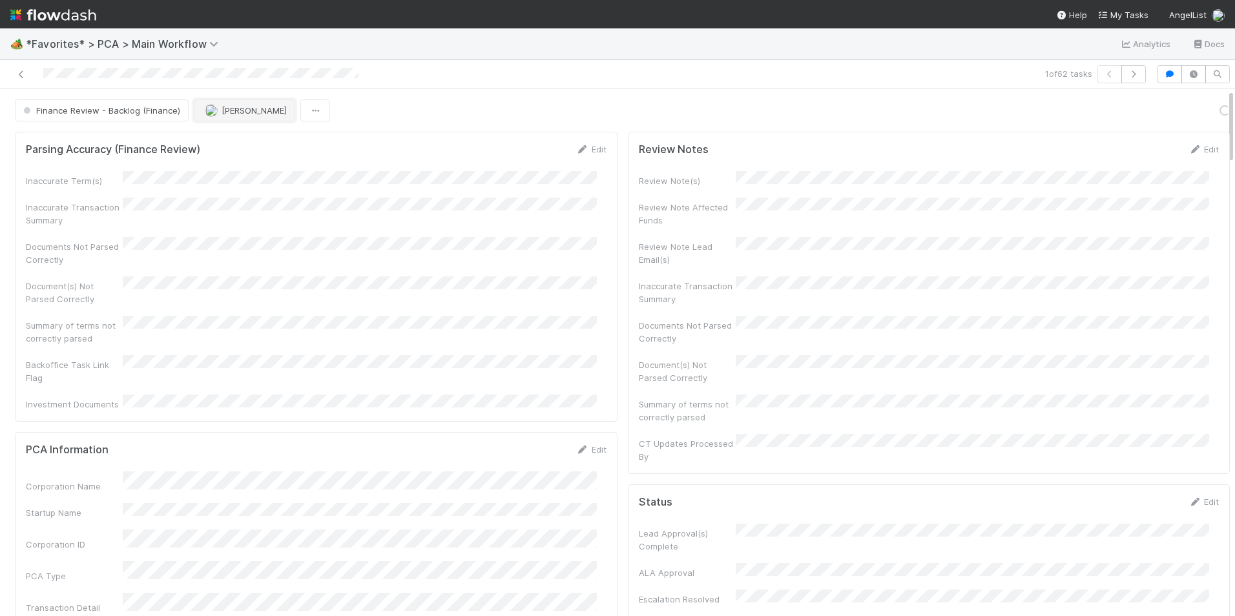
click at [226, 114] on span "[PERSON_NAME]" at bounding box center [254, 110] width 65 height 10
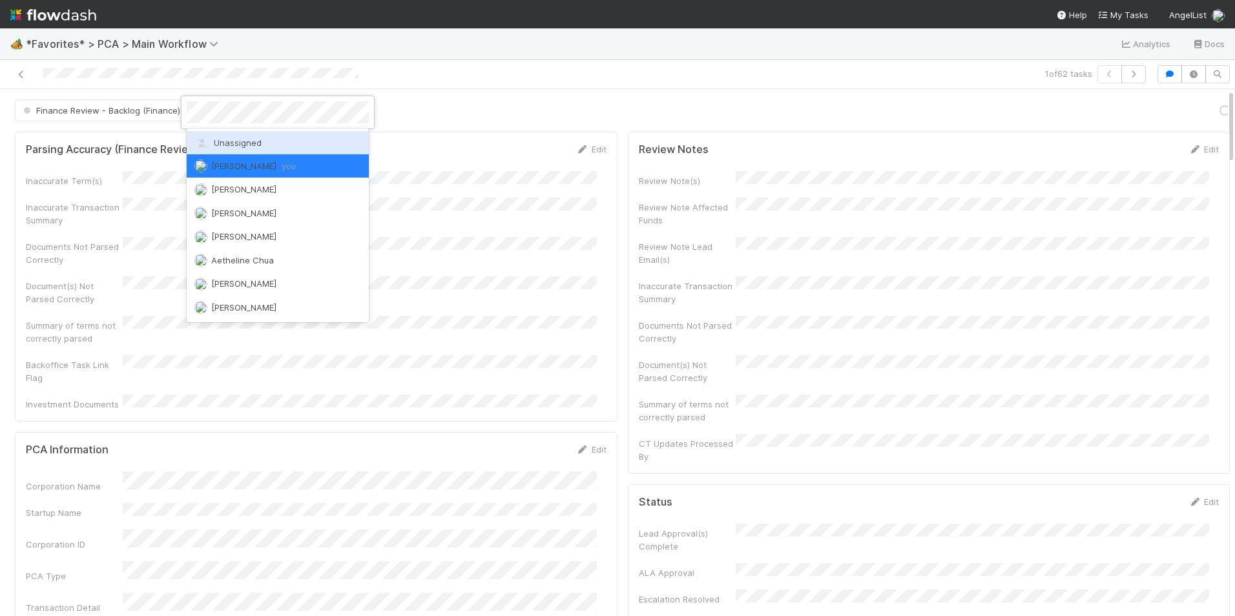
click at [242, 136] on div "Unassigned" at bounding box center [278, 142] width 182 height 23
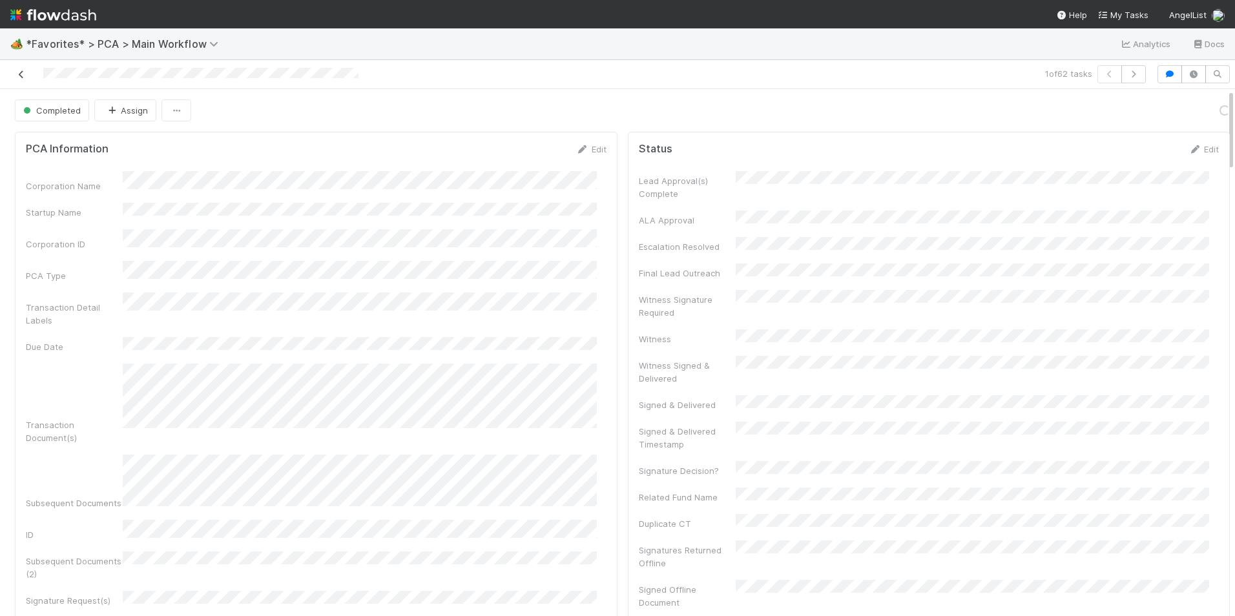
click at [20, 76] on icon at bounding box center [21, 74] width 13 height 8
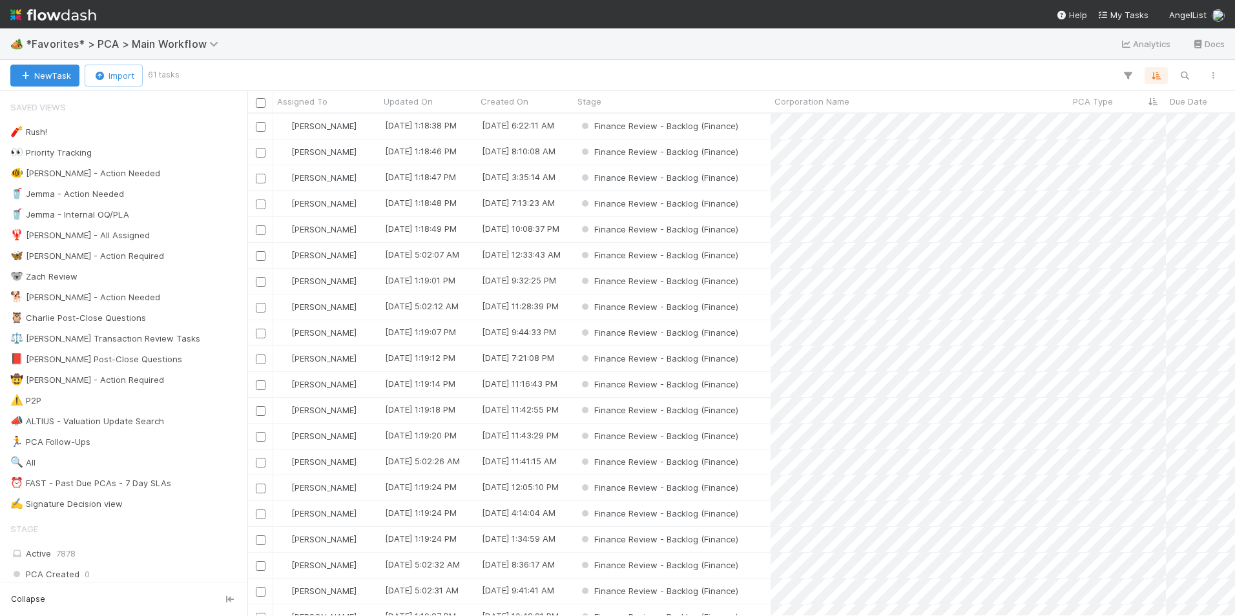
scroll to position [493, 978]
click at [755, 129] on div "Finance Review - Backlog (Finance)" at bounding box center [672, 126] width 197 height 25
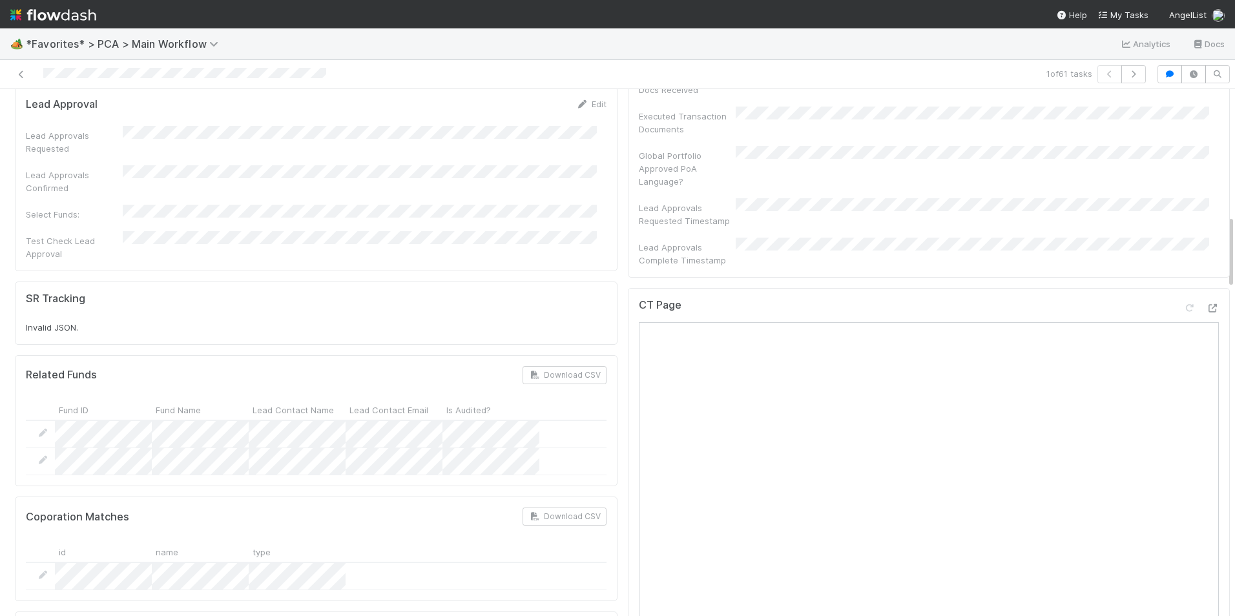
scroll to position [905, 0]
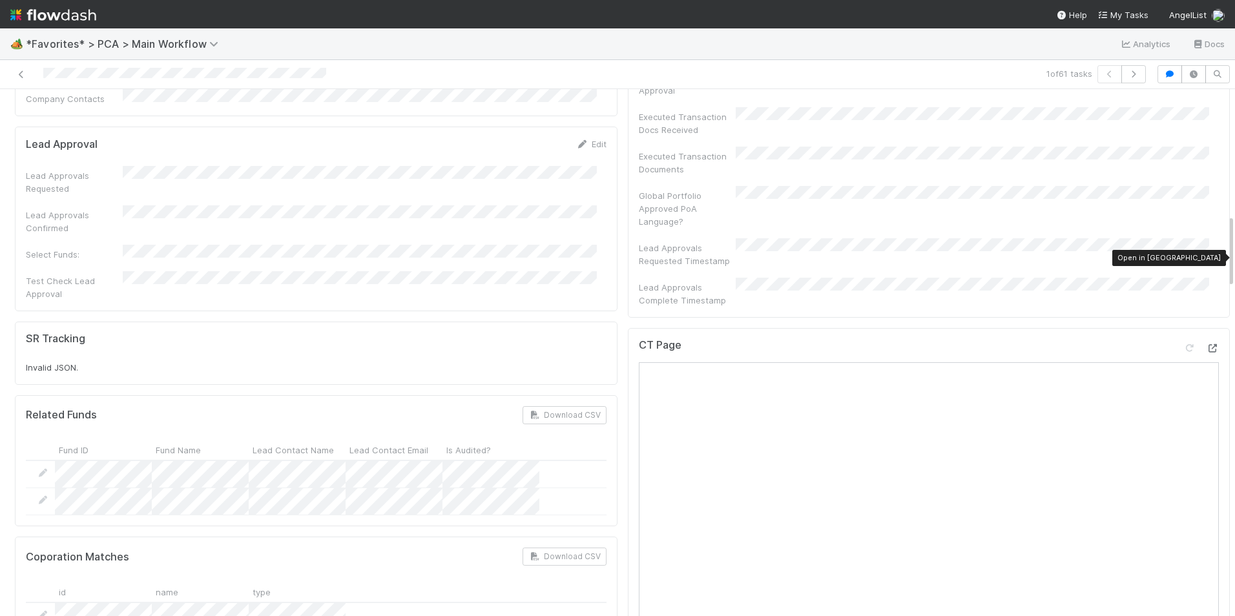
click at [1206, 344] on icon at bounding box center [1212, 348] width 13 height 8
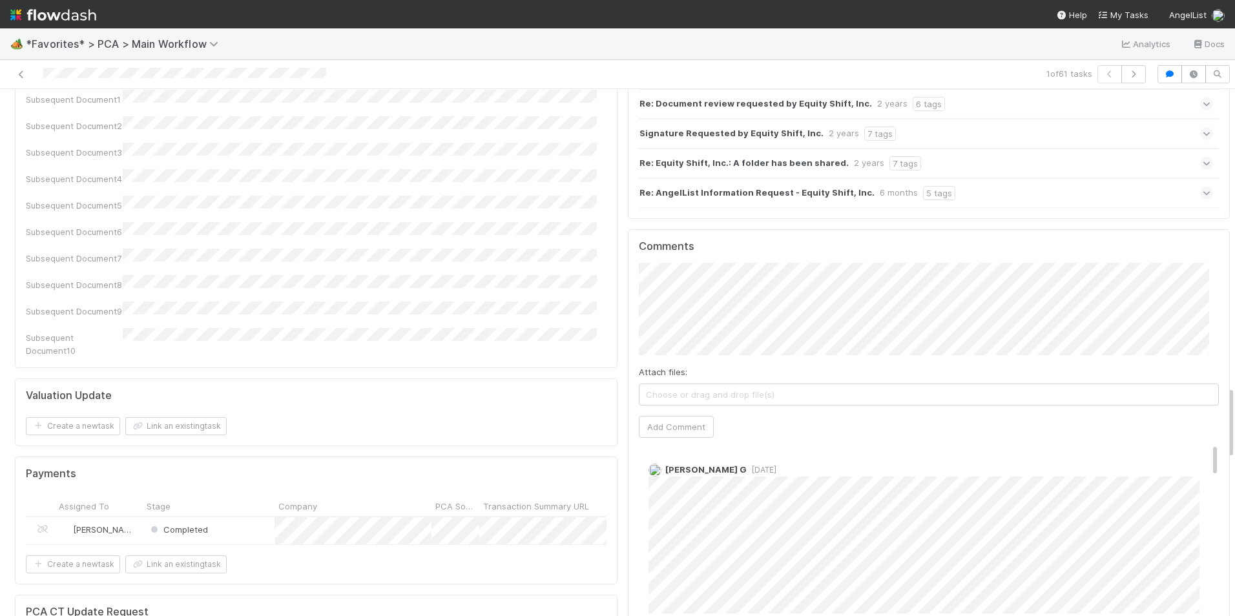
scroll to position [2132, 0]
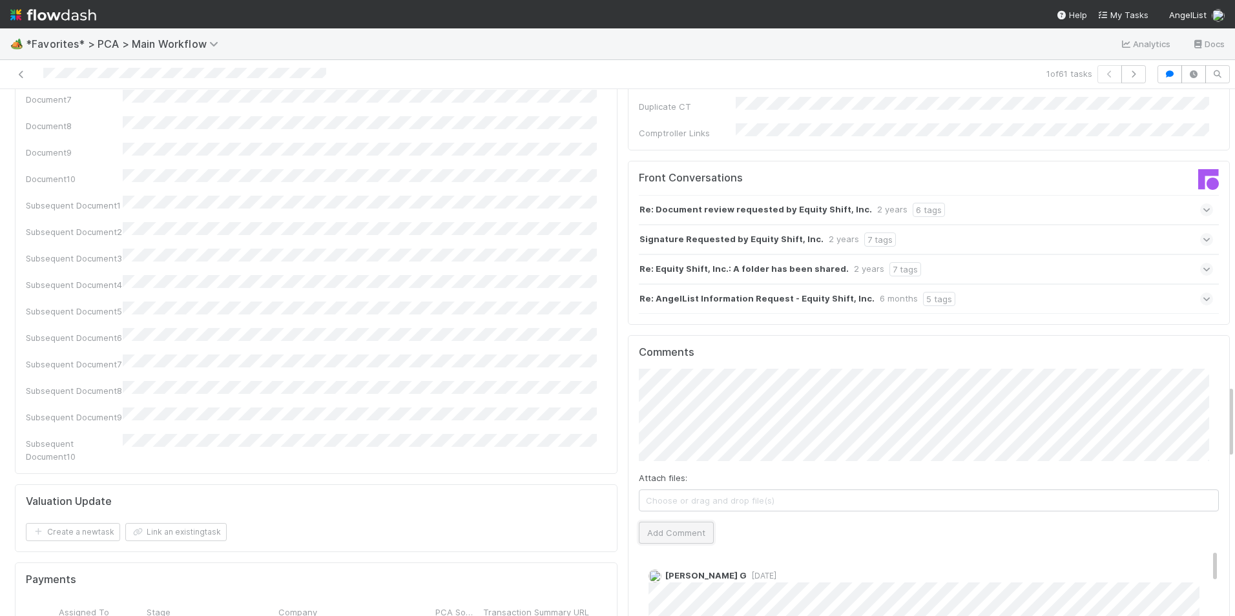
click at [685, 522] on button "Add Comment" at bounding box center [676, 533] width 75 height 22
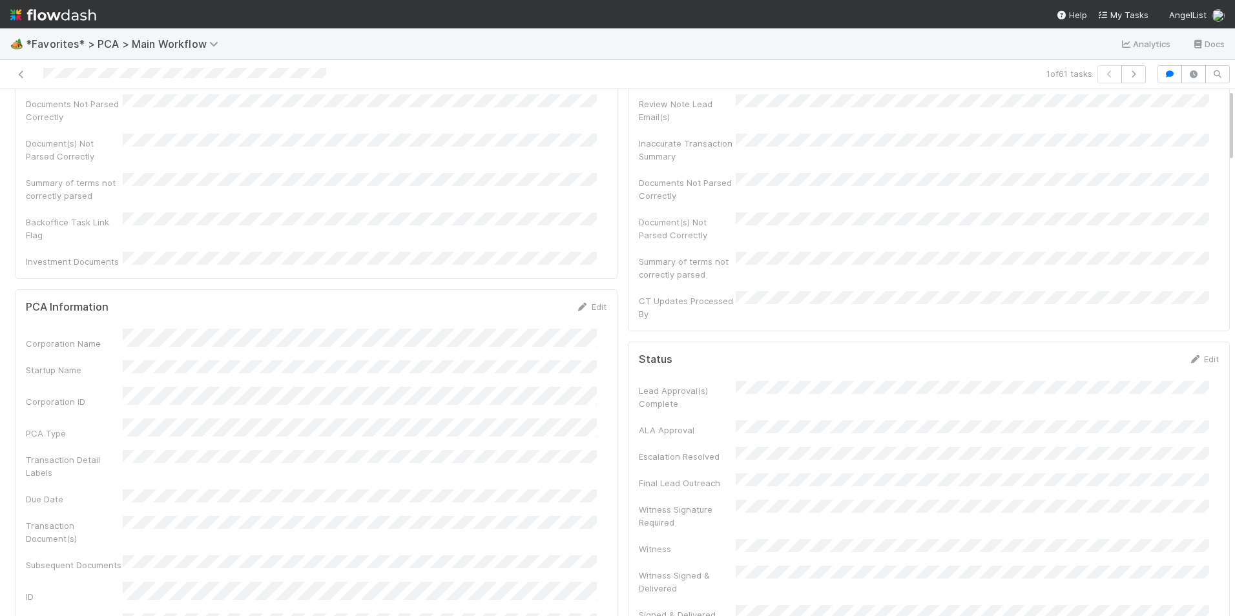
scroll to position [0, 0]
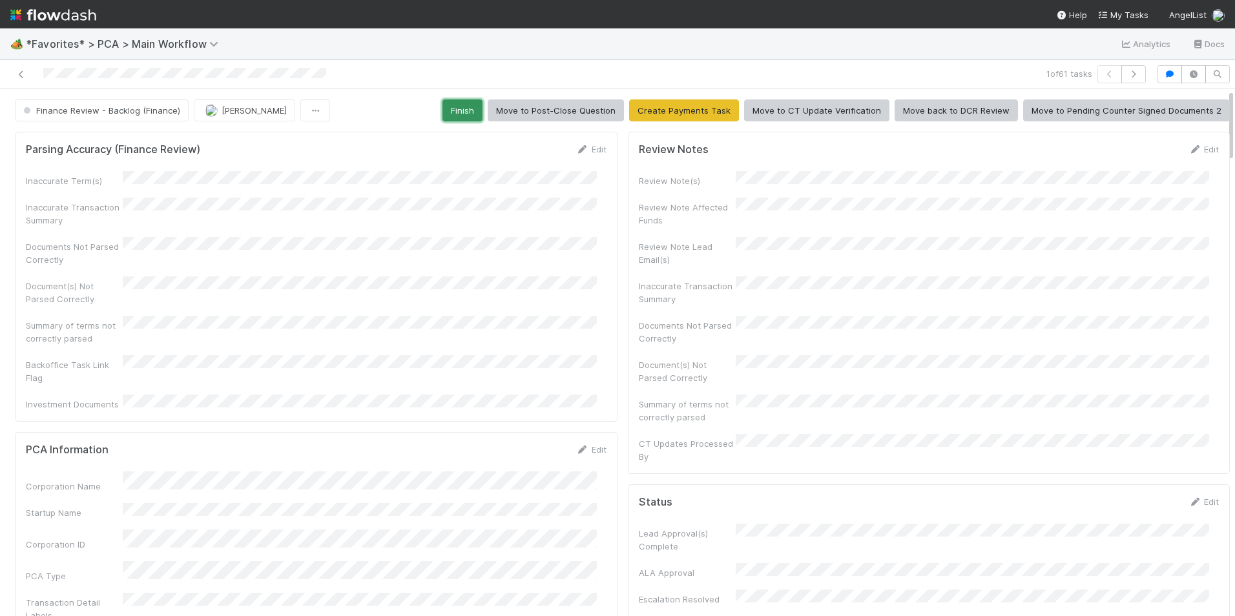
click at [460, 112] on button "Finish" at bounding box center [463, 111] width 40 height 22
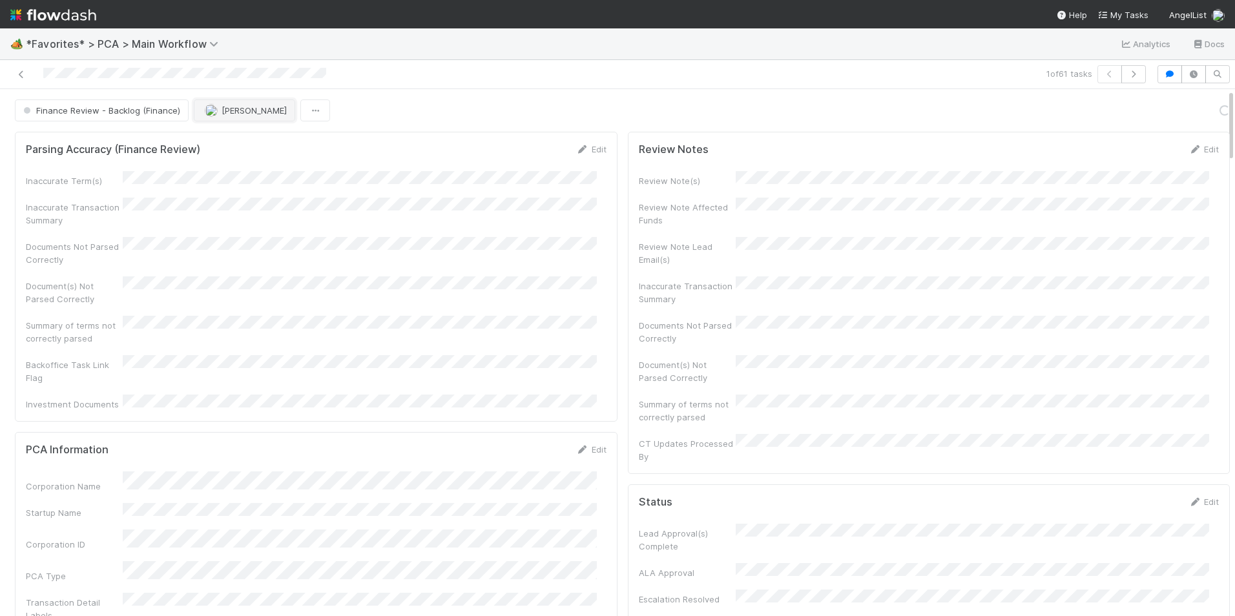
click at [233, 107] on span "[PERSON_NAME]" at bounding box center [254, 110] width 65 height 10
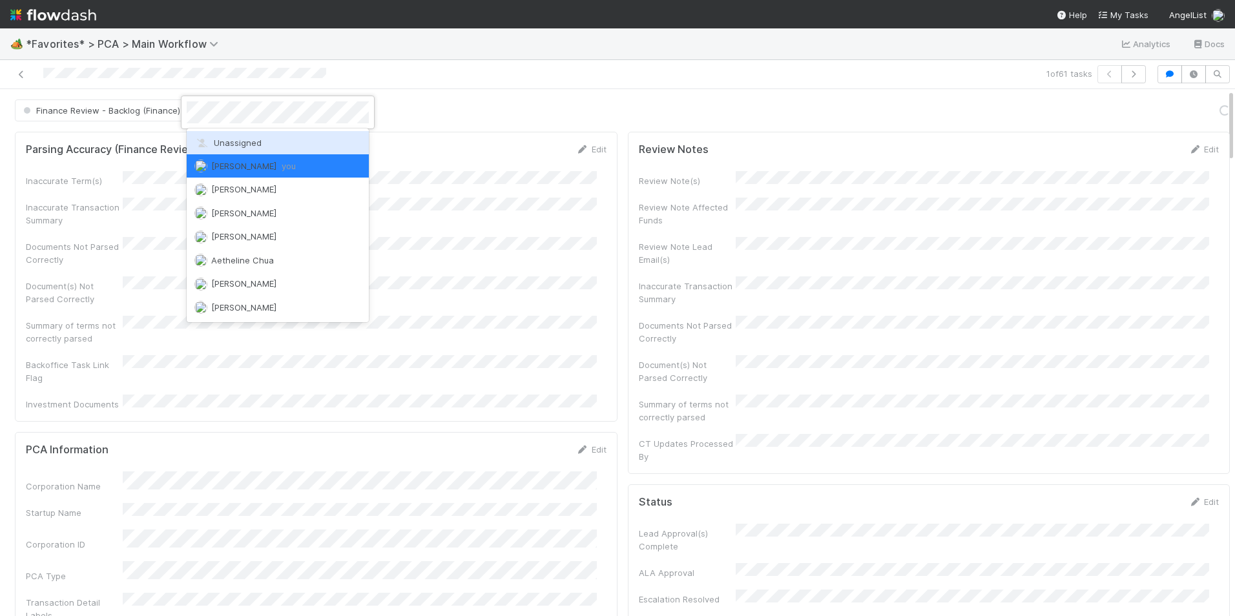
click at [255, 134] on div "Unassigned" at bounding box center [278, 142] width 182 height 23
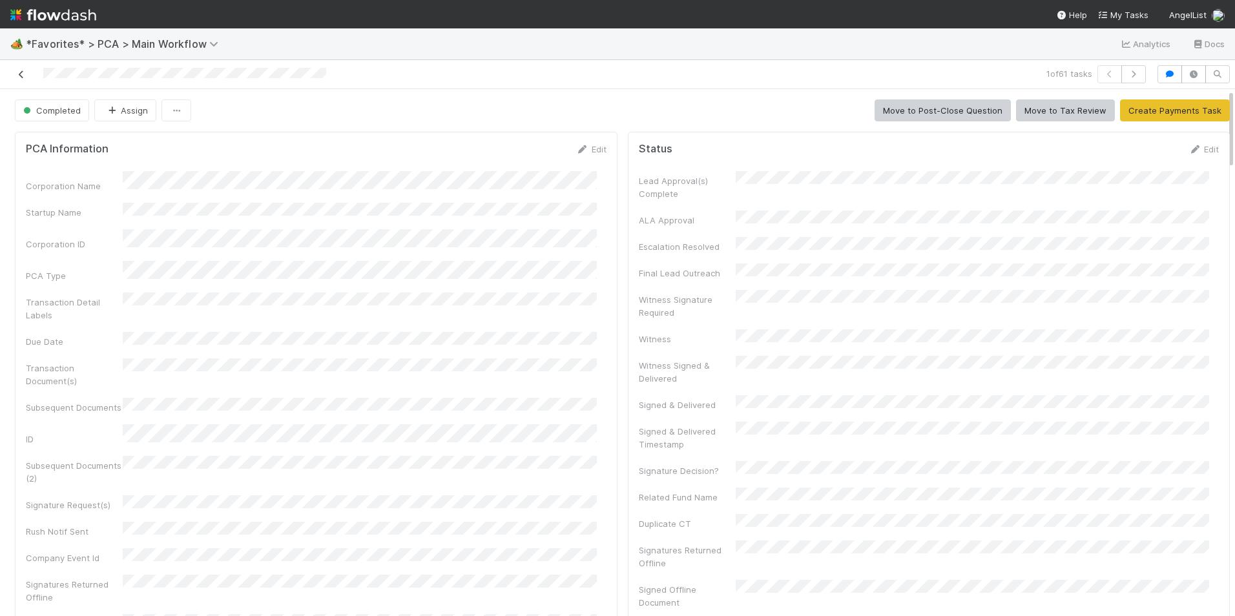
click at [19, 79] on link at bounding box center [21, 74] width 13 height 13
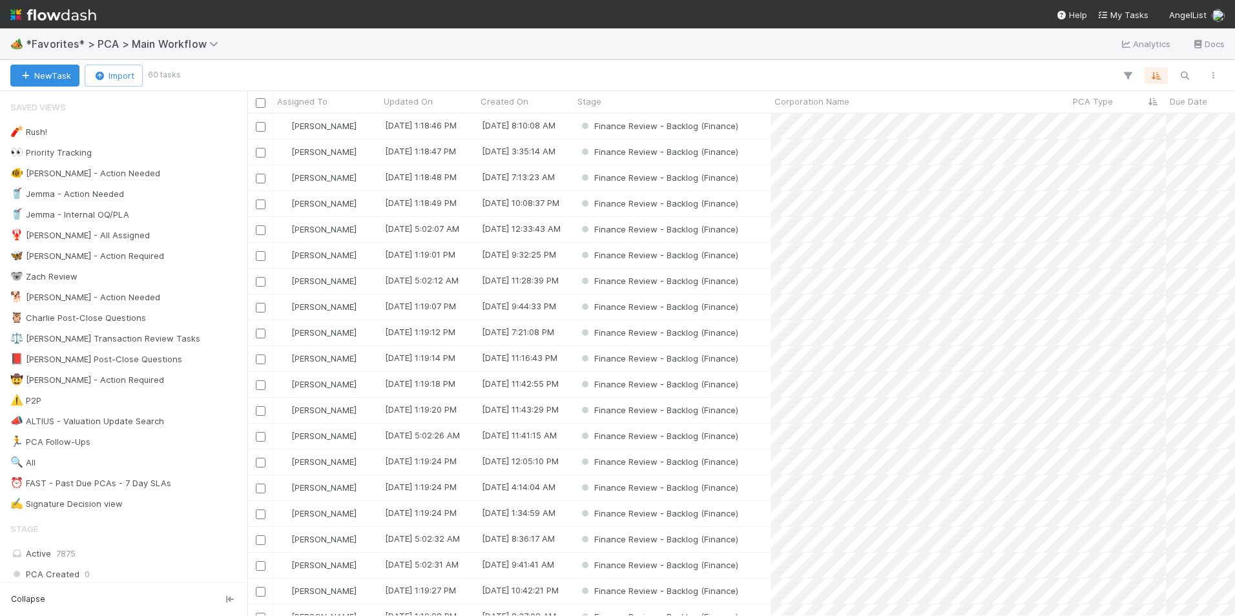
scroll to position [493, 978]
click at [752, 129] on div "Finance Review - Backlog (Finance)" at bounding box center [672, 126] width 197 height 25
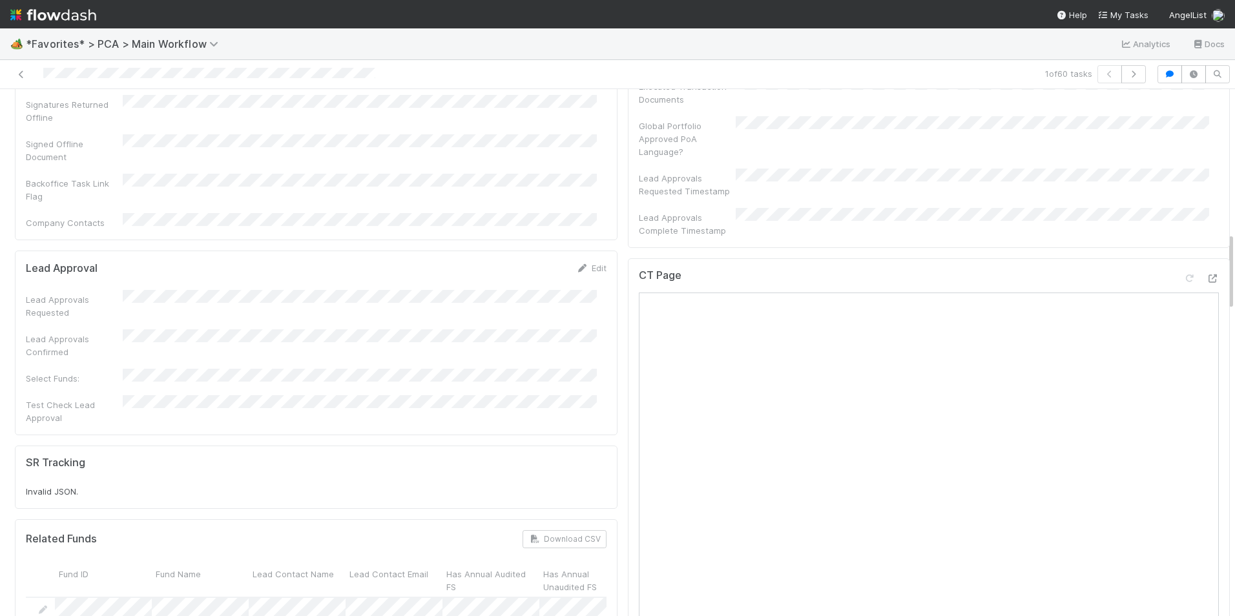
scroll to position [969, 0]
click at [1206, 280] on icon at bounding box center [1212, 284] width 13 height 8
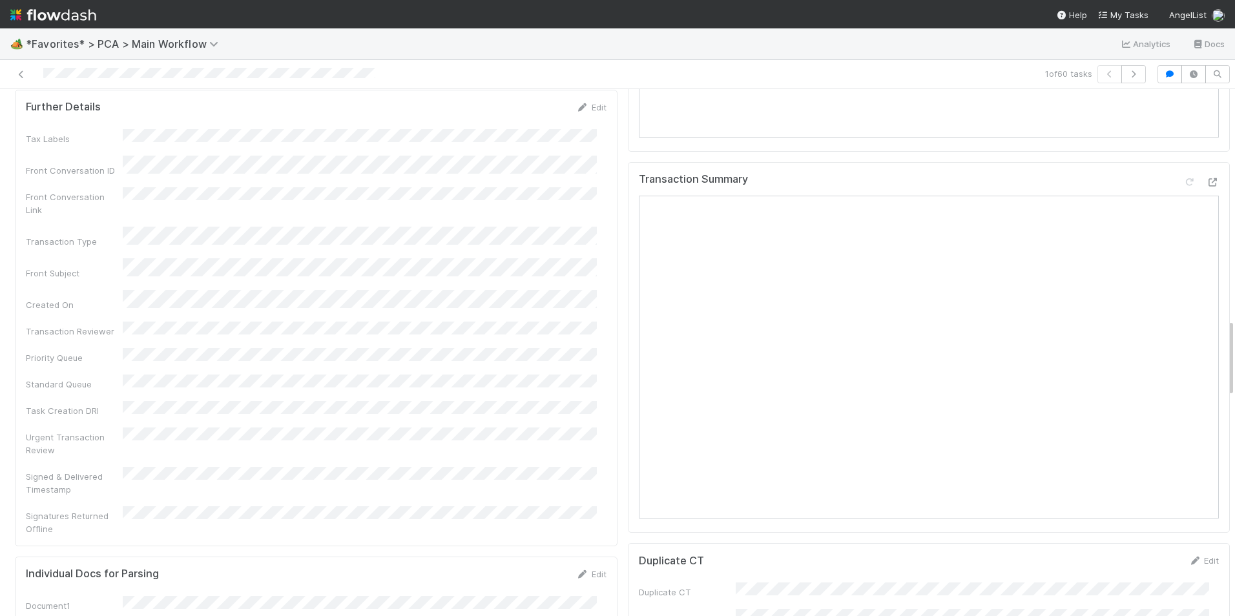
scroll to position [1551, 0]
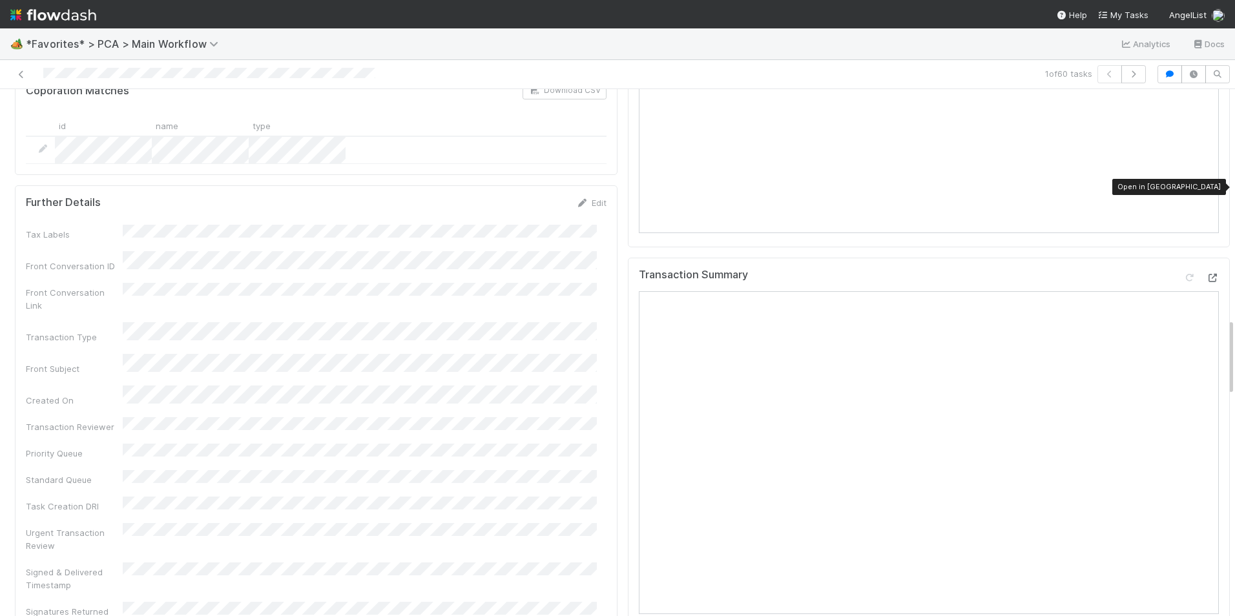
click at [1206, 274] on icon at bounding box center [1212, 278] width 13 height 8
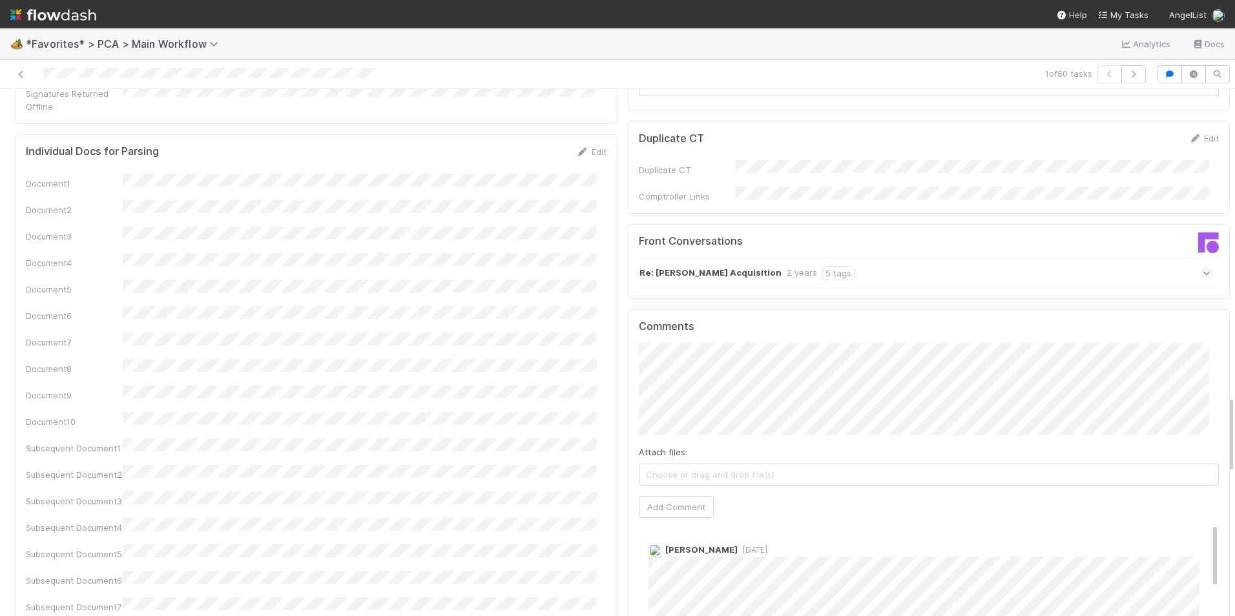
scroll to position [2068, 0]
drag, startPoint x: 677, startPoint y: 419, endPoint x: 667, endPoint y: 407, distance: 15.6
click at [678, 498] on button "Add Comment" at bounding box center [676, 509] width 75 height 22
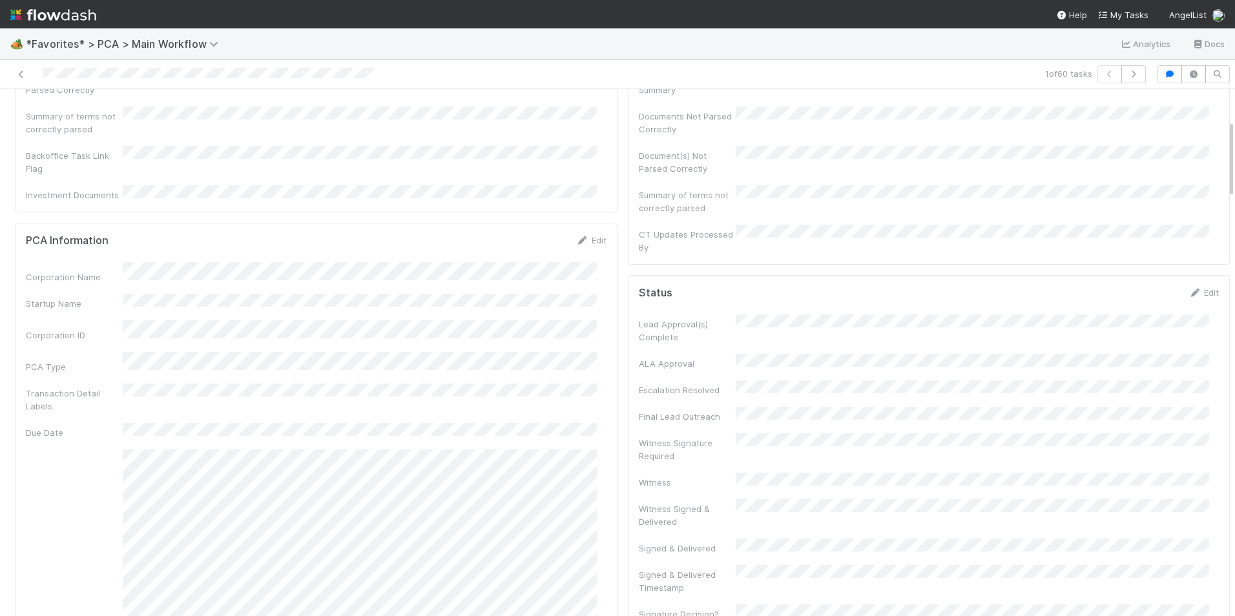
scroll to position [0, 0]
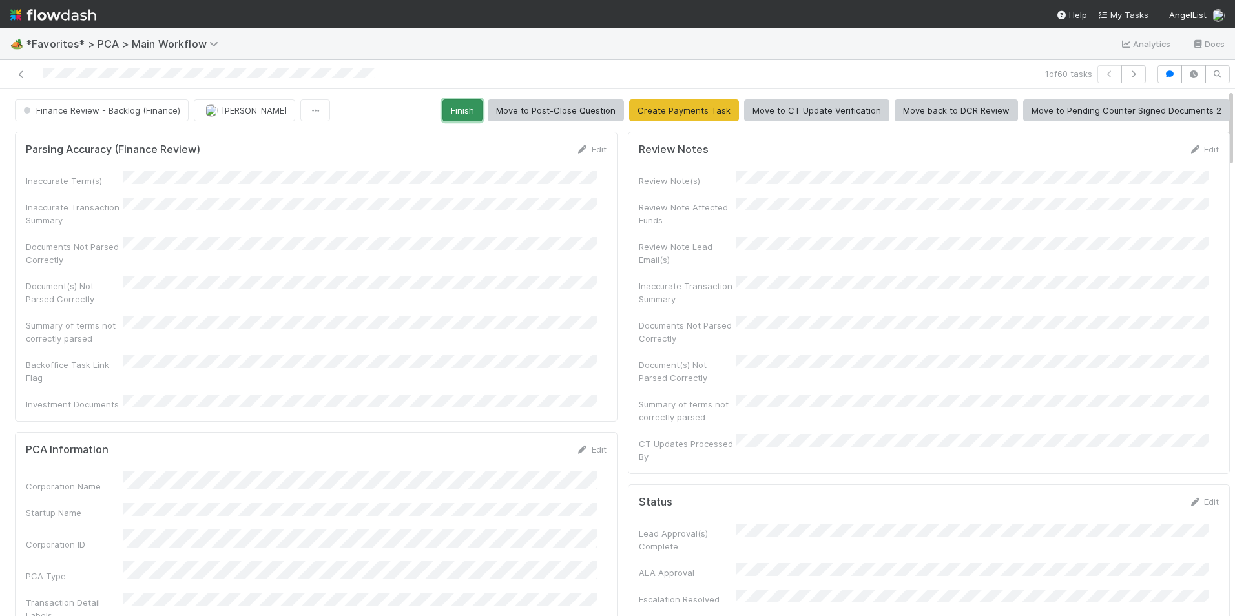
drag, startPoint x: 465, startPoint y: 112, endPoint x: 409, endPoint y: 121, distance: 56.9
click at [465, 112] on button "Finish" at bounding box center [463, 111] width 40 height 22
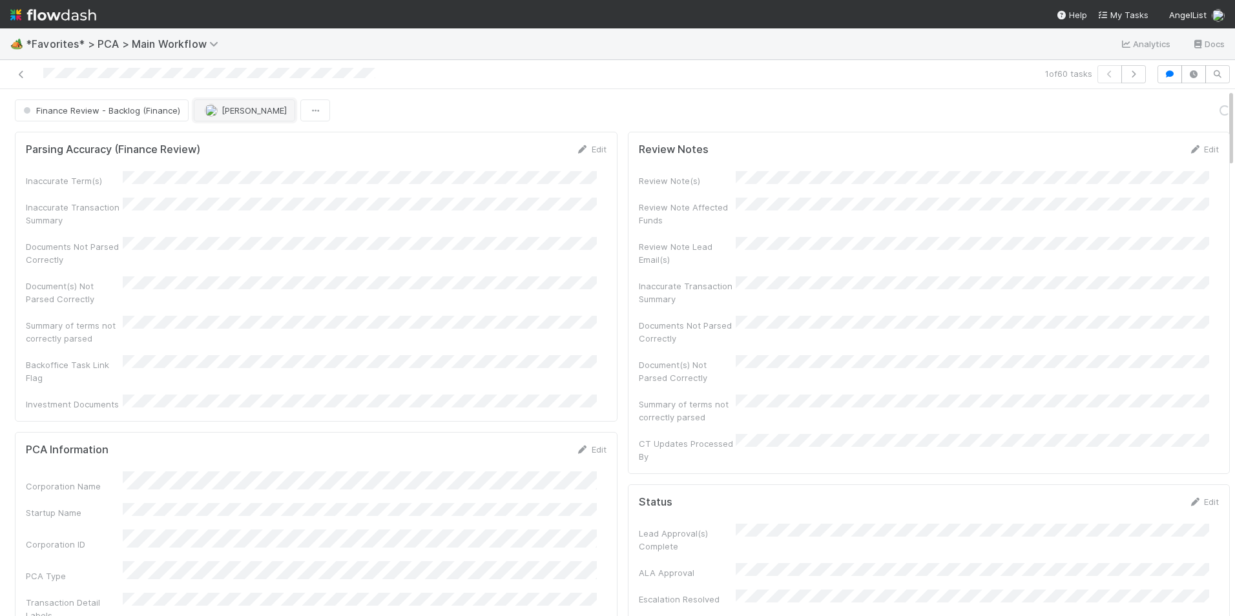
click at [225, 112] on span "[PERSON_NAME]" at bounding box center [254, 110] width 65 height 10
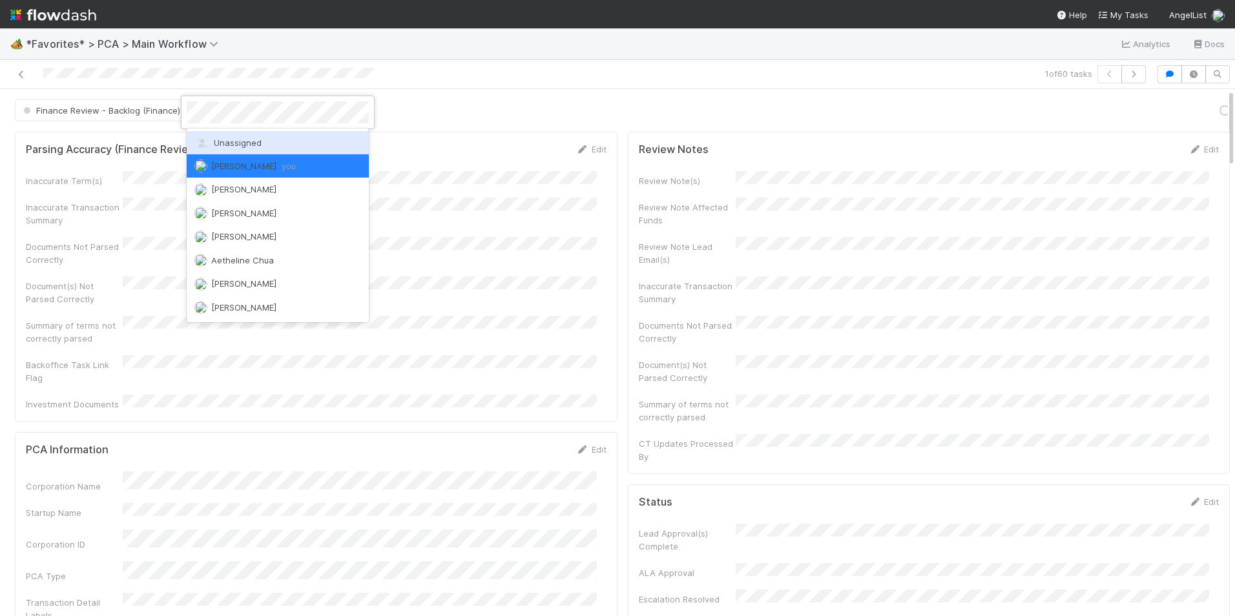
click at [246, 142] on span "Unassigned" at bounding box center [227, 143] width 67 height 10
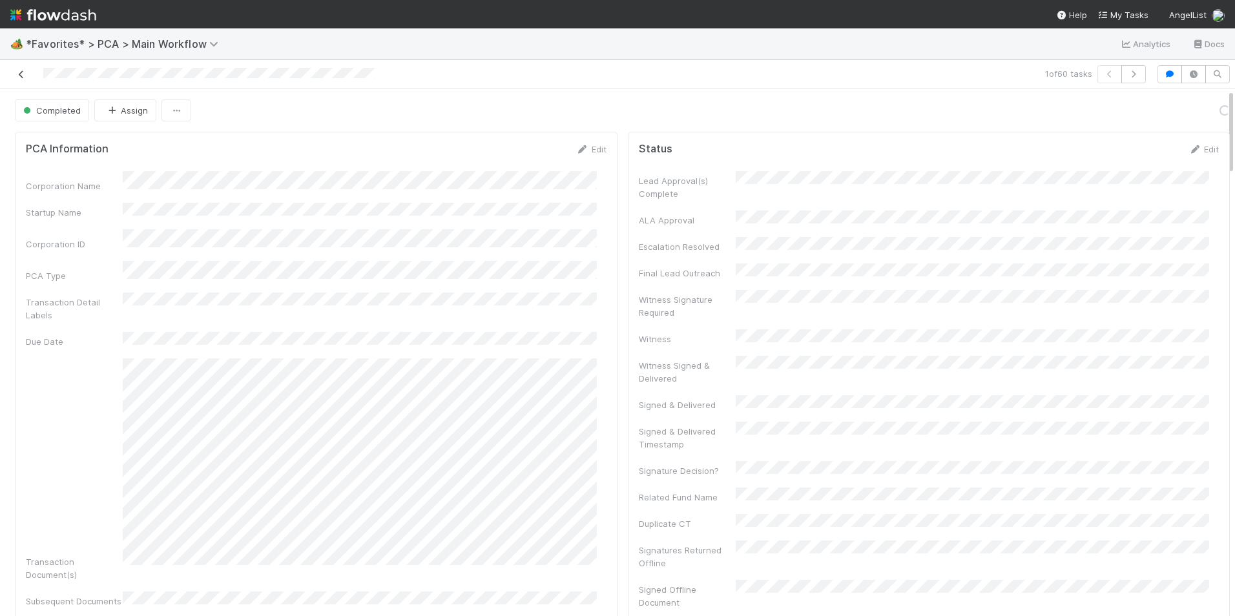
click at [20, 76] on icon at bounding box center [21, 74] width 13 height 8
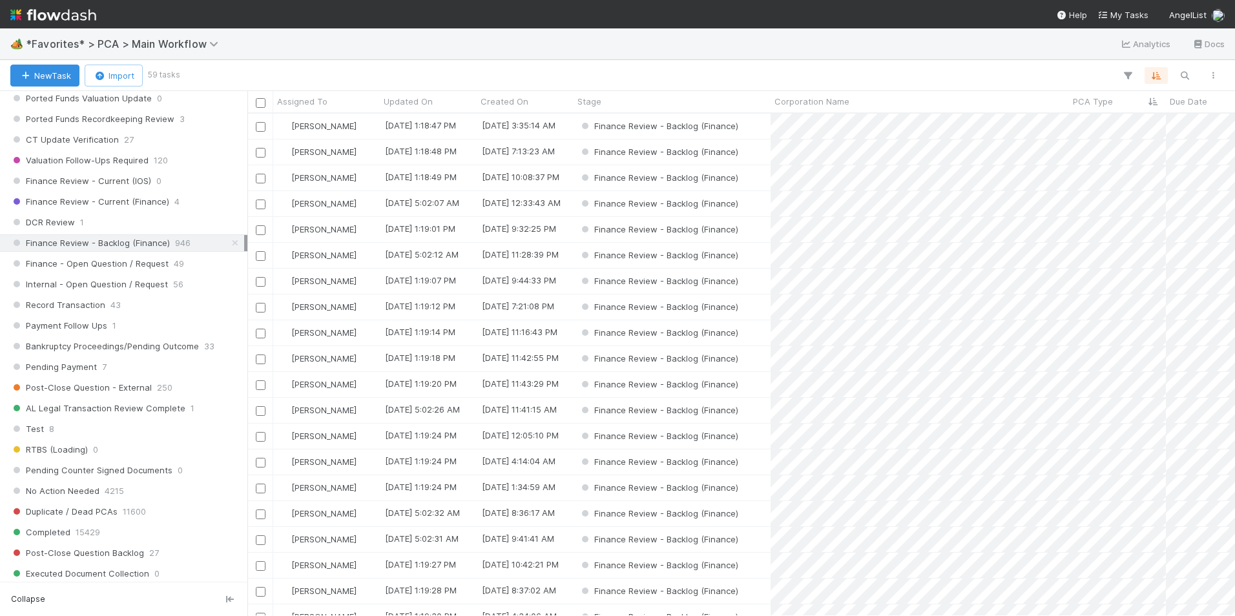
scroll to position [972, 0]
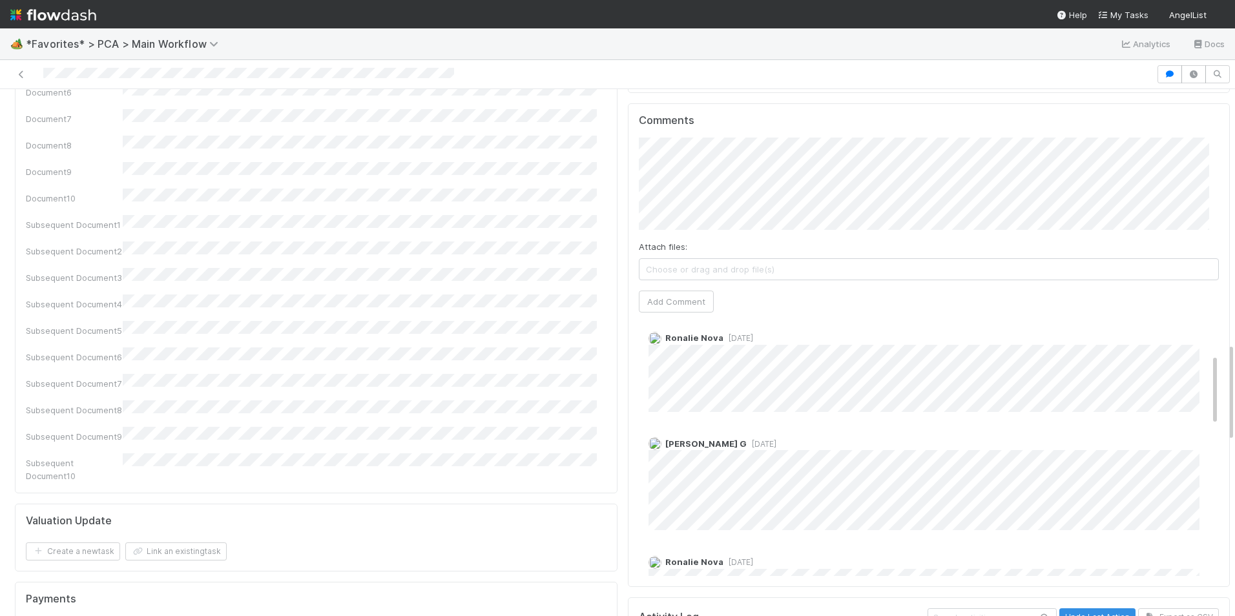
scroll to position [129, 0]
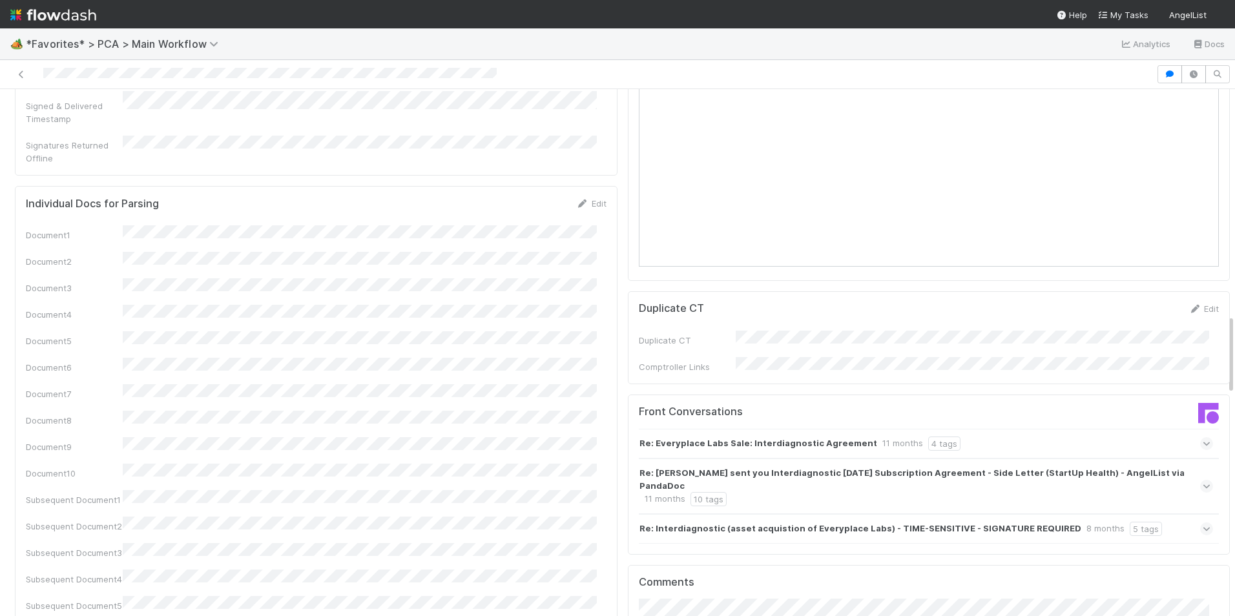
scroll to position [1228, 0]
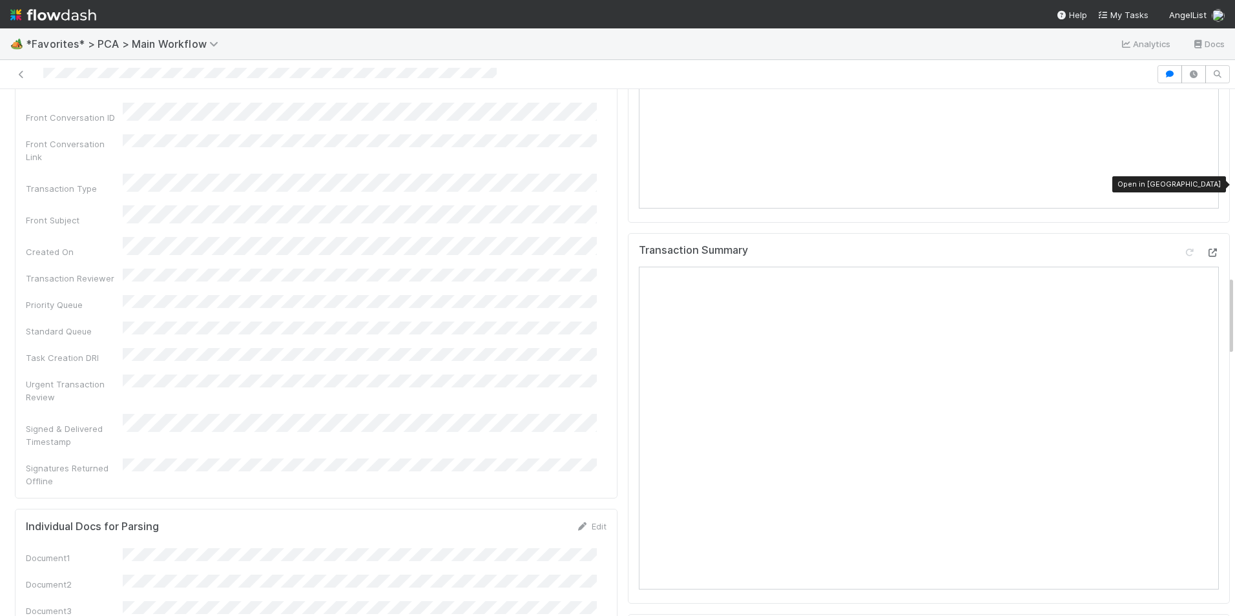
click at [1206, 249] on icon at bounding box center [1212, 253] width 13 height 8
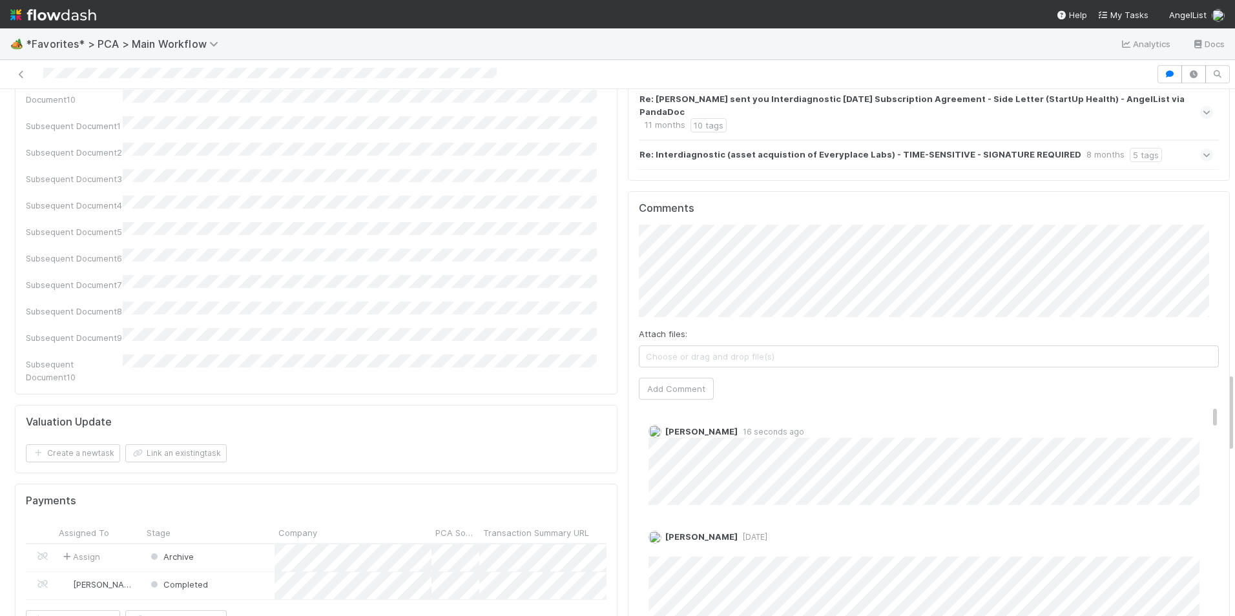
scroll to position [1938, 0]
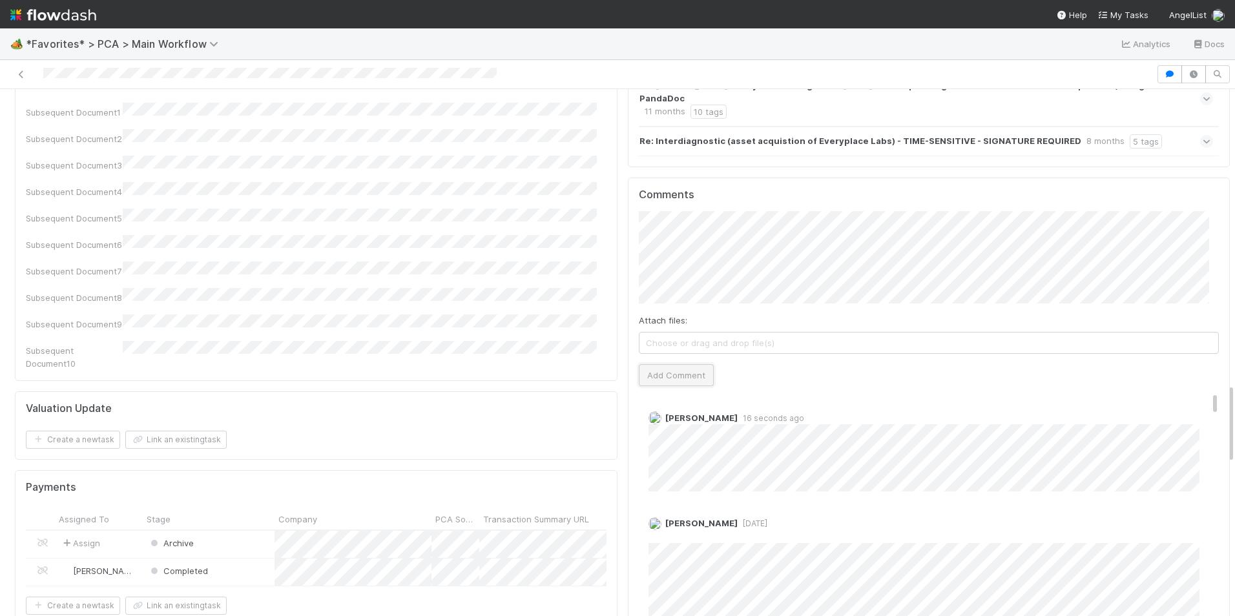
click at [677, 364] on button "Add Comment" at bounding box center [676, 375] width 75 height 22
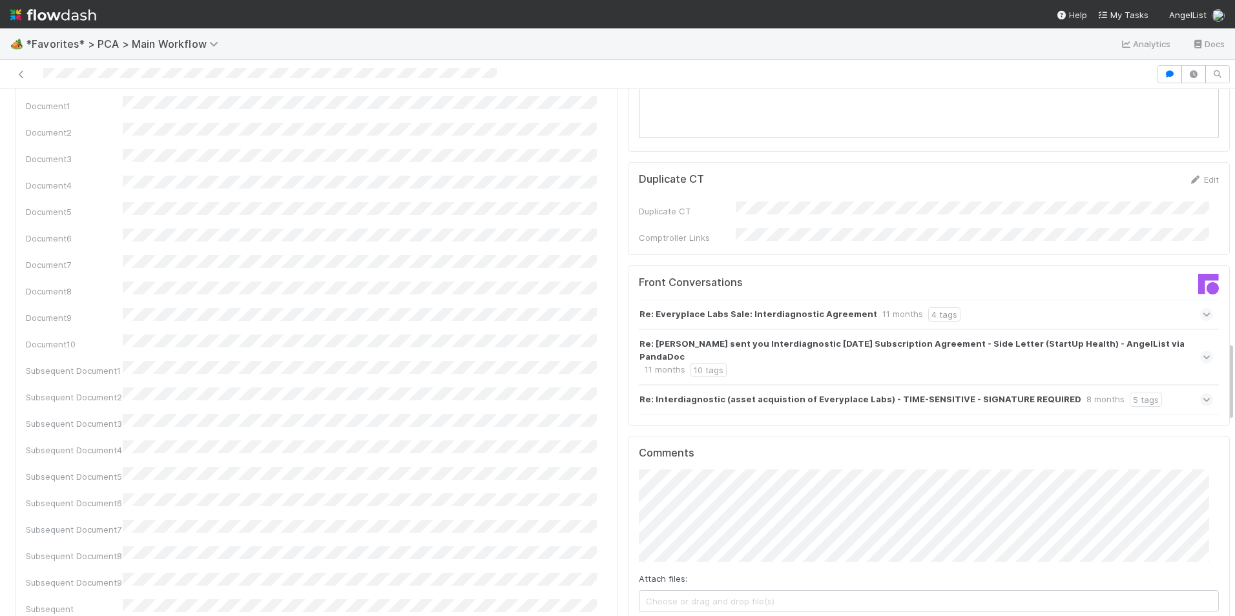
scroll to position [1422, 0]
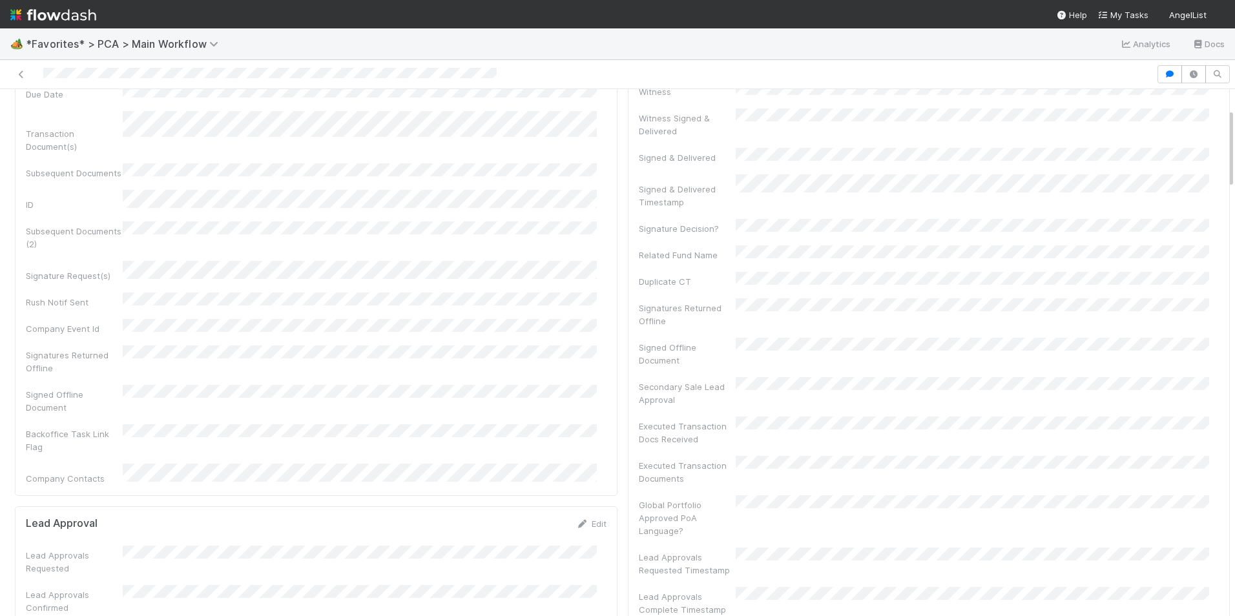
scroll to position [129, 0]
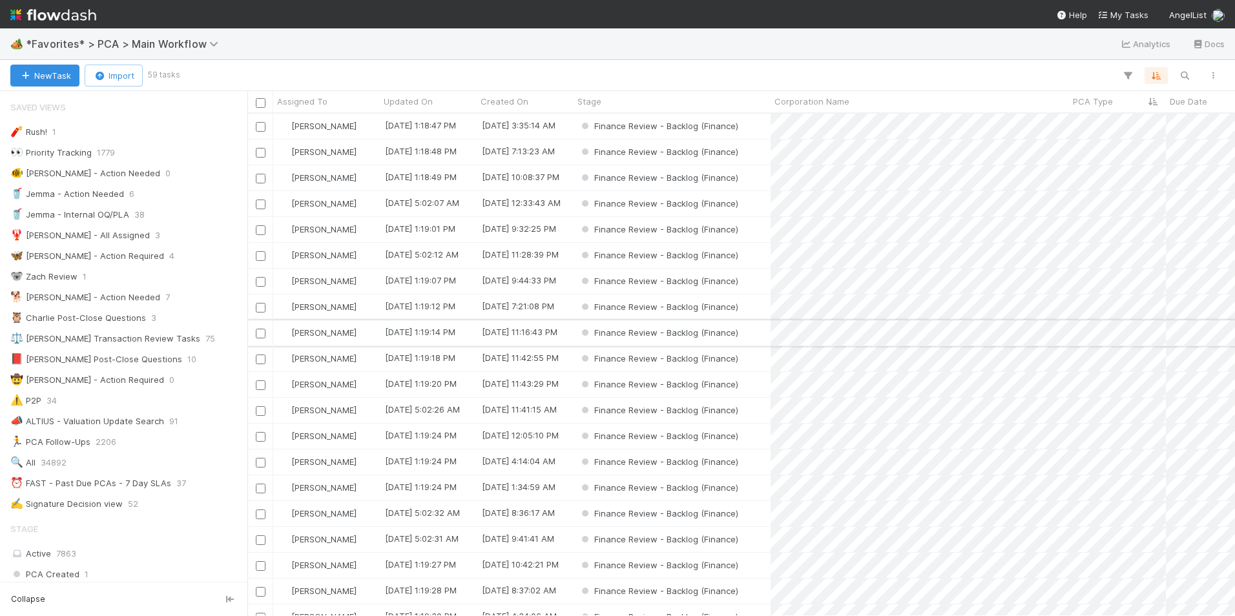
scroll to position [972, 0]
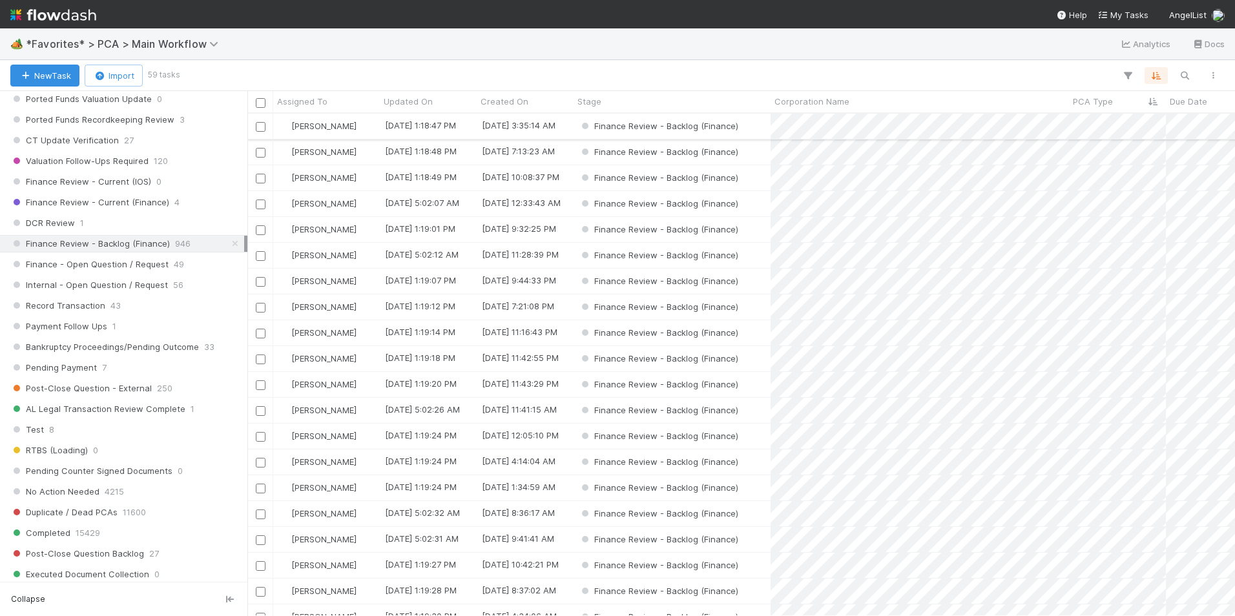
click at [747, 124] on div "Finance Review - Backlog (Finance)" at bounding box center [672, 126] width 197 height 25
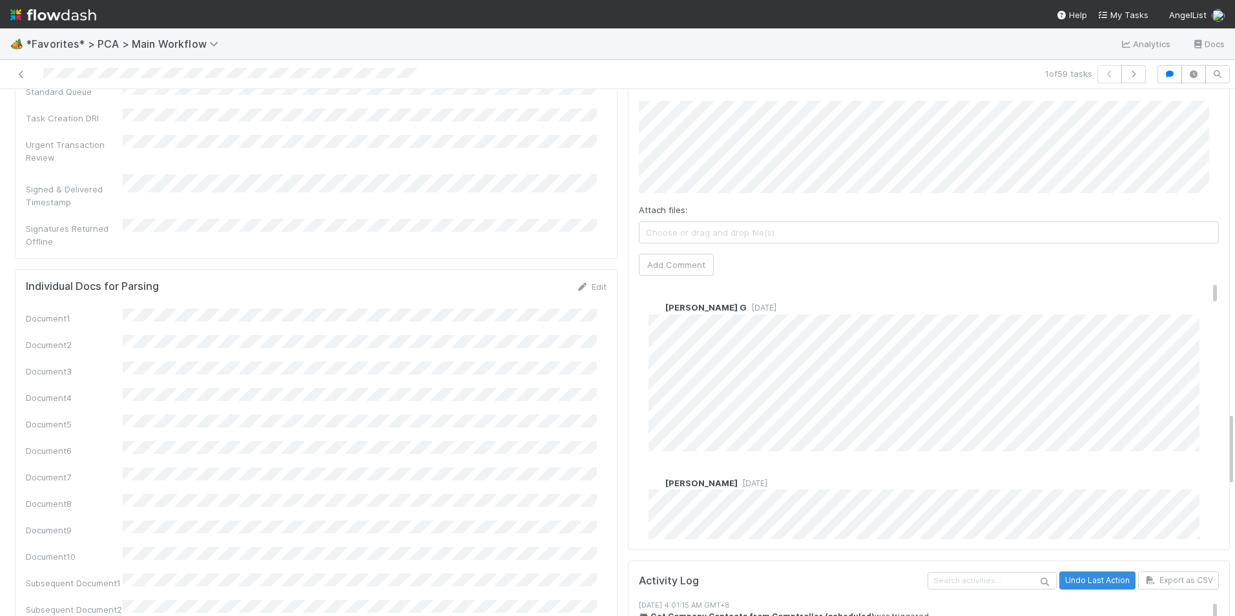
scroll to position [2391, 0]
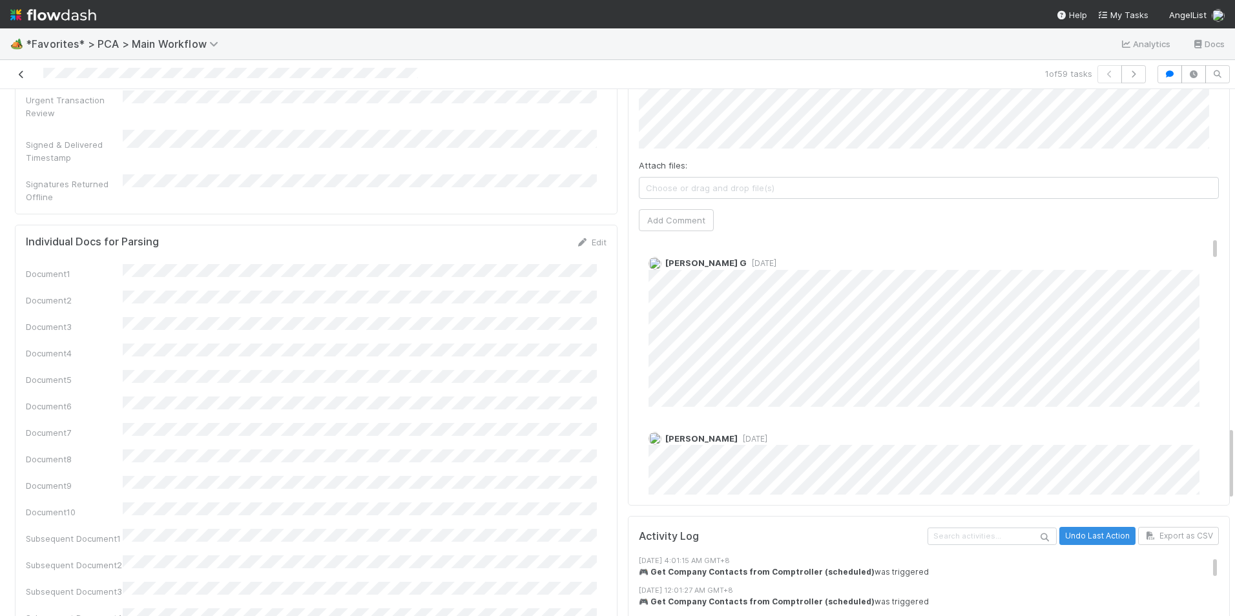
click at [22, 72] on icon at bounding box center [21, 74] width 13 height 8
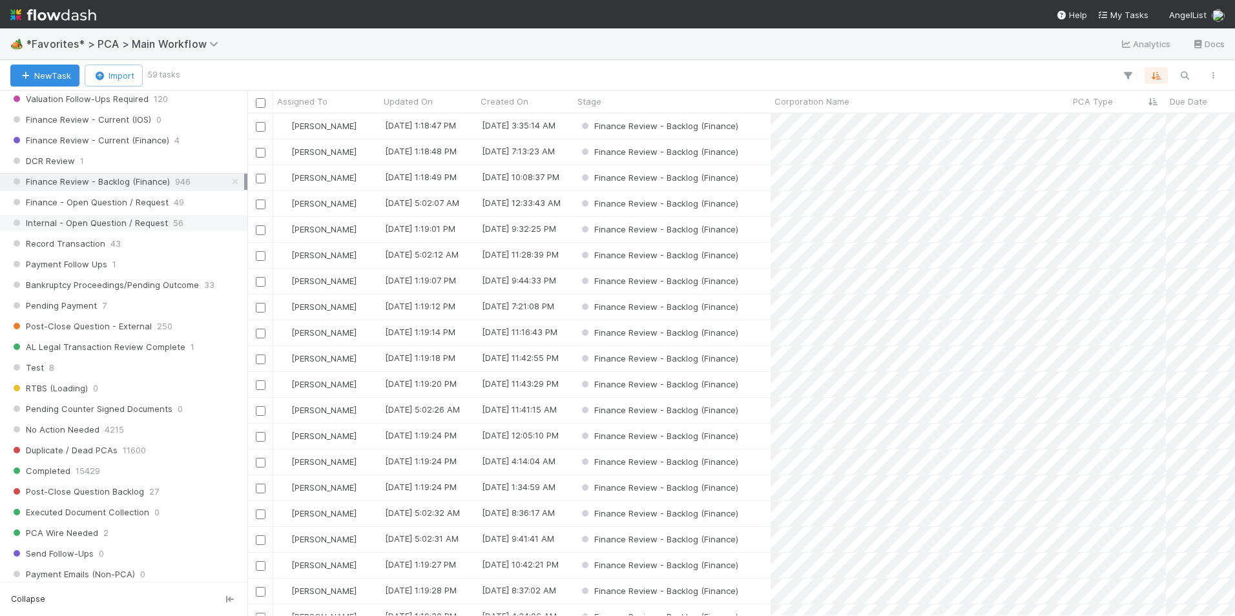
scroll to position [969, 0]
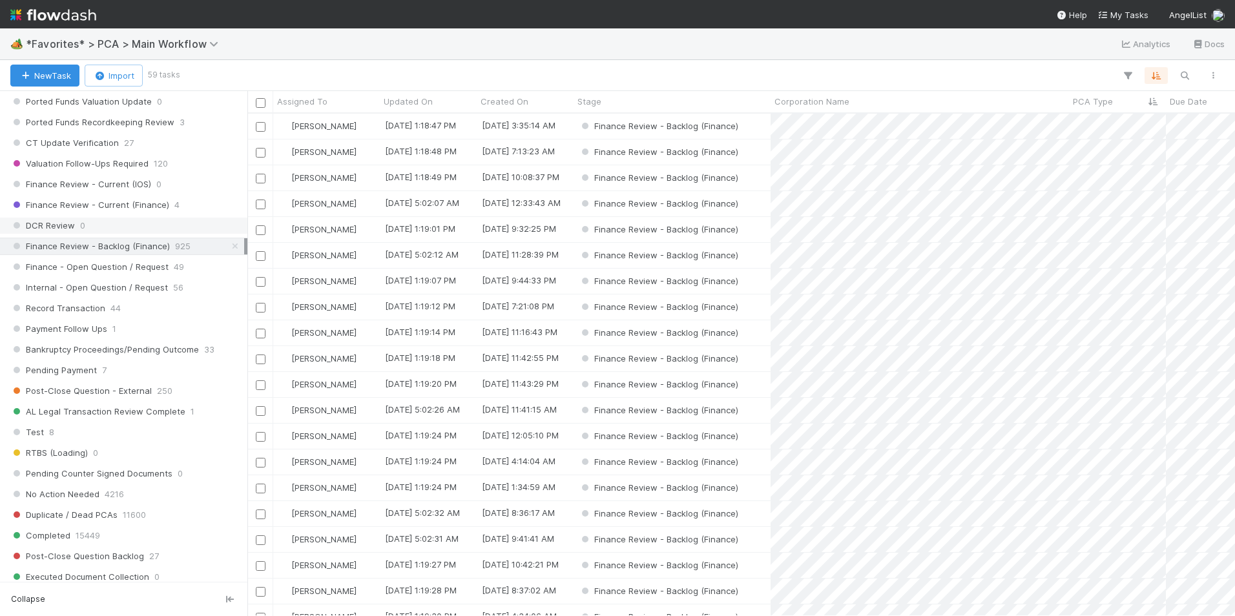
click at [125, 227] on div "DCR Review 0" at bounding box center [127, 226] width 234 height 16
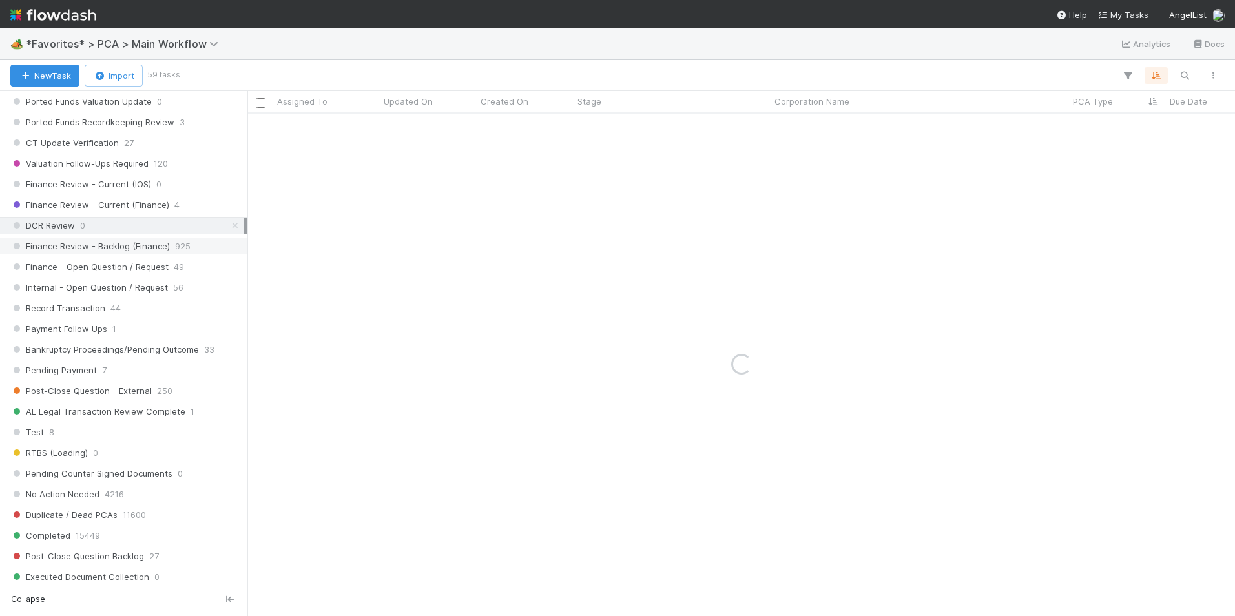
click at [135, 241] on span "Finance Review - Backlog (Finance)" at bounding box center [90, 246] width 160 height 16
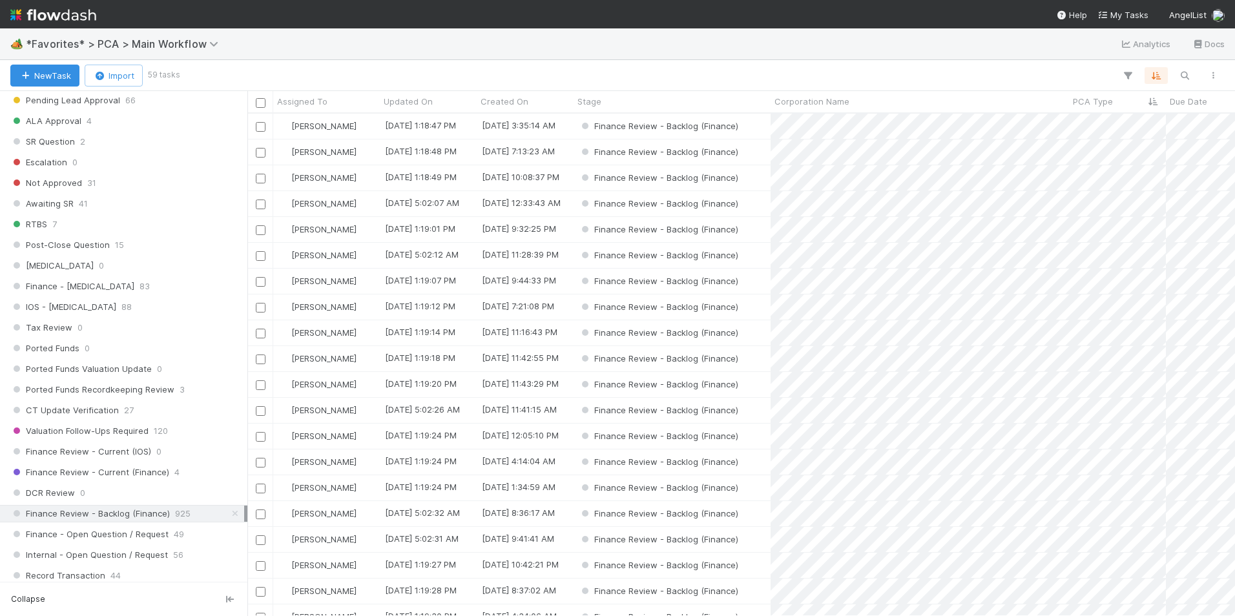
scroll to position [711, 0]
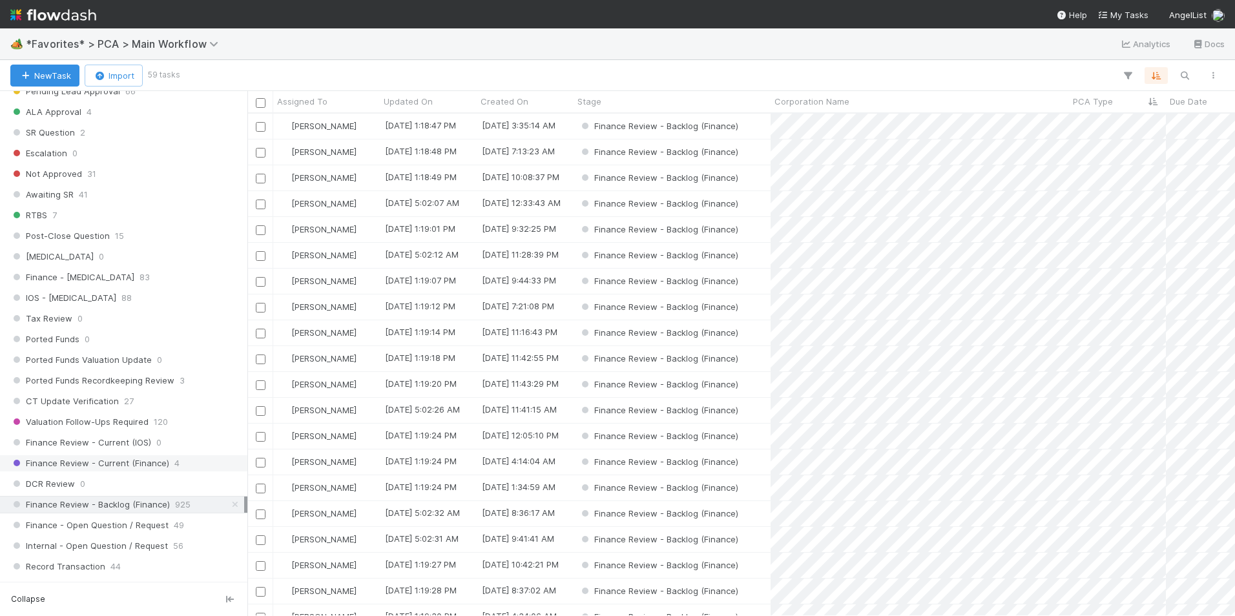
click at [184, 464] on div "Finance Review - Current (Finance) 4" at bounding box center [127, 464] width 234 height 16
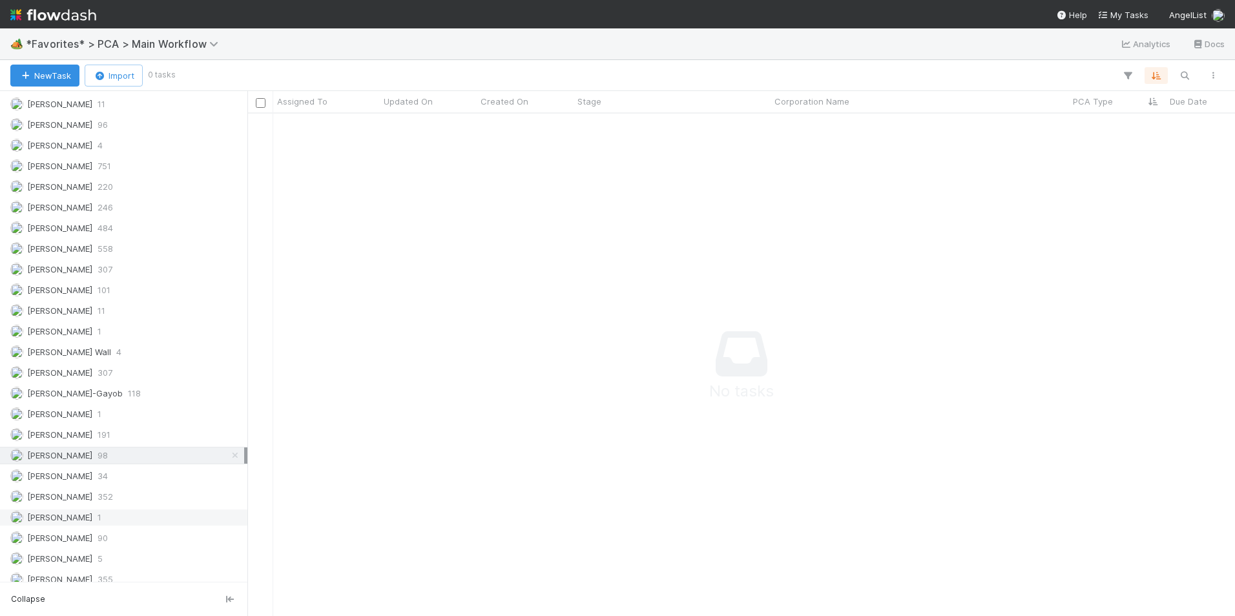
scroll to position [1680, 0]
click at [229, 435] on icon at bounding box center [235, 433] width 13 height 8
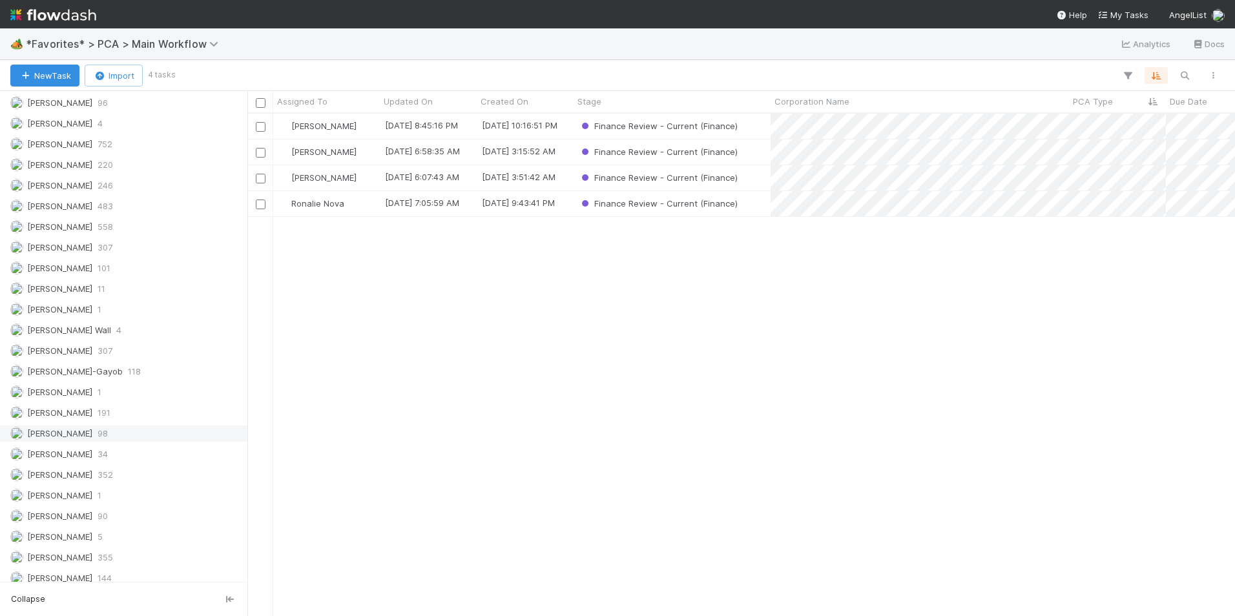
scroll to position [1680, 0]
click at [761, 152] on div "Finance Review - Current (Finance)" at bounding box center [672, 152] width 197 height 25
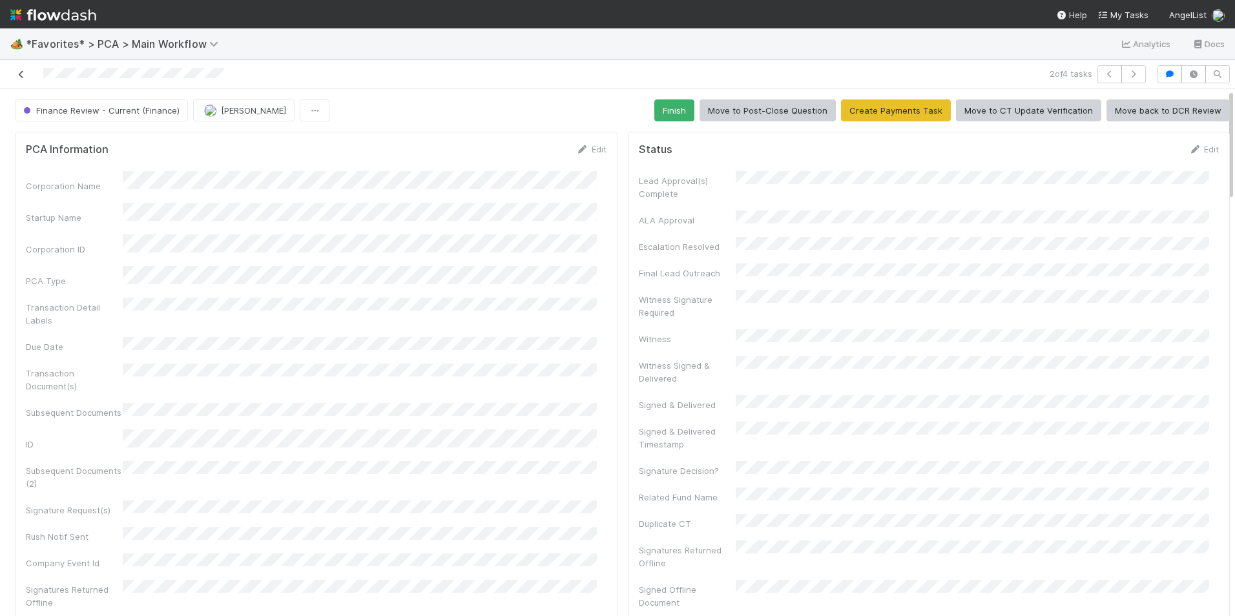
click at [20, 75] on icon at bounding box center [21, 74] width 13 height 8
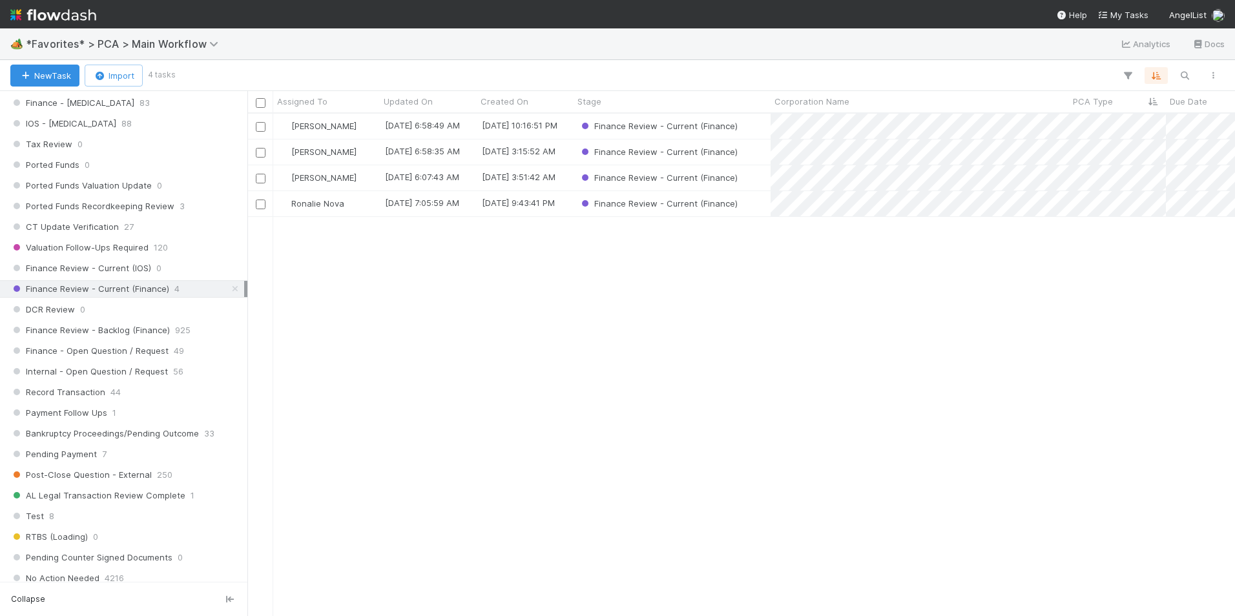
scroll to position [905, 0]
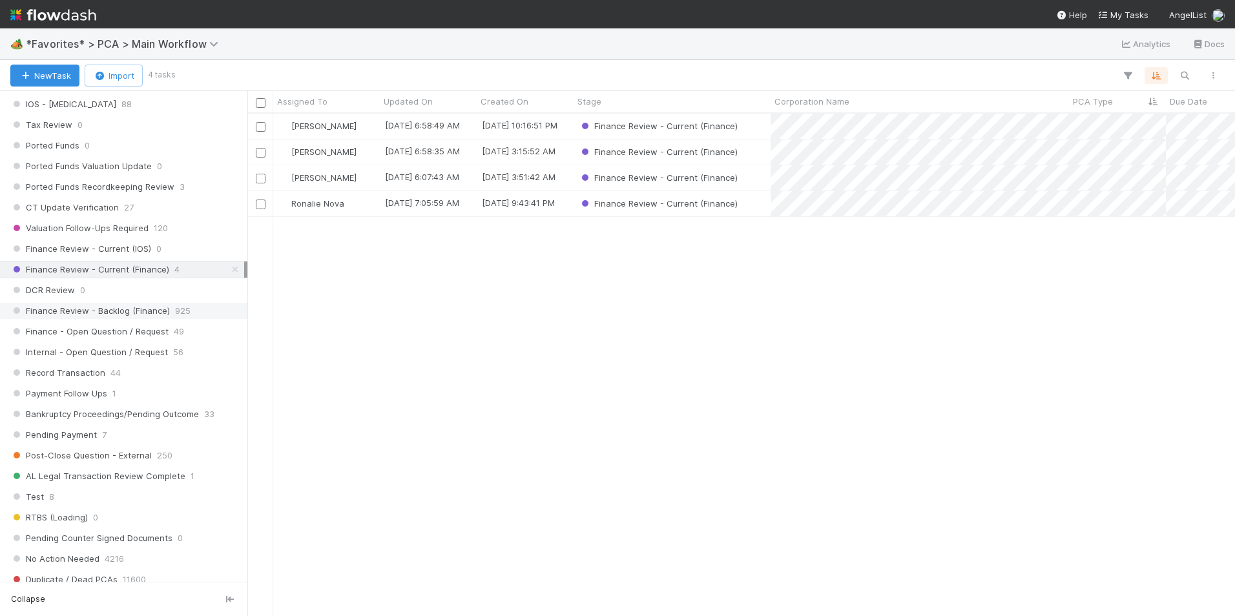
click at [191, 308] on div "Finance Review - Backlog (Finance) 925" at bounding box center [127, 311] width 234 height 16
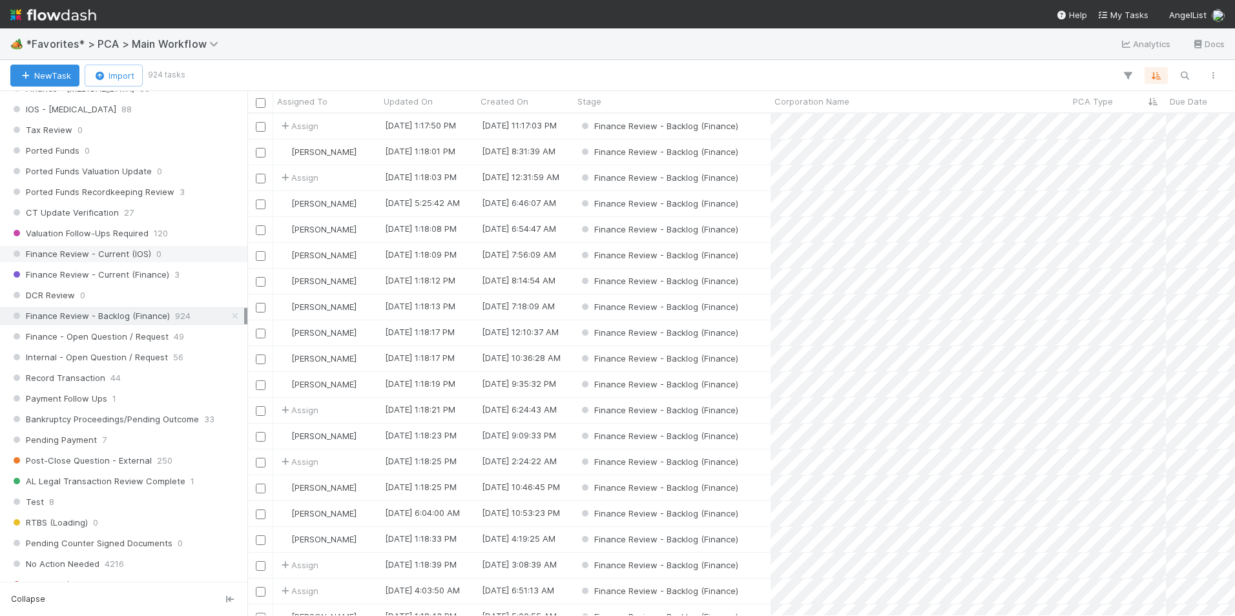
scroll to position [905, 0]
